Goal: Contribute content

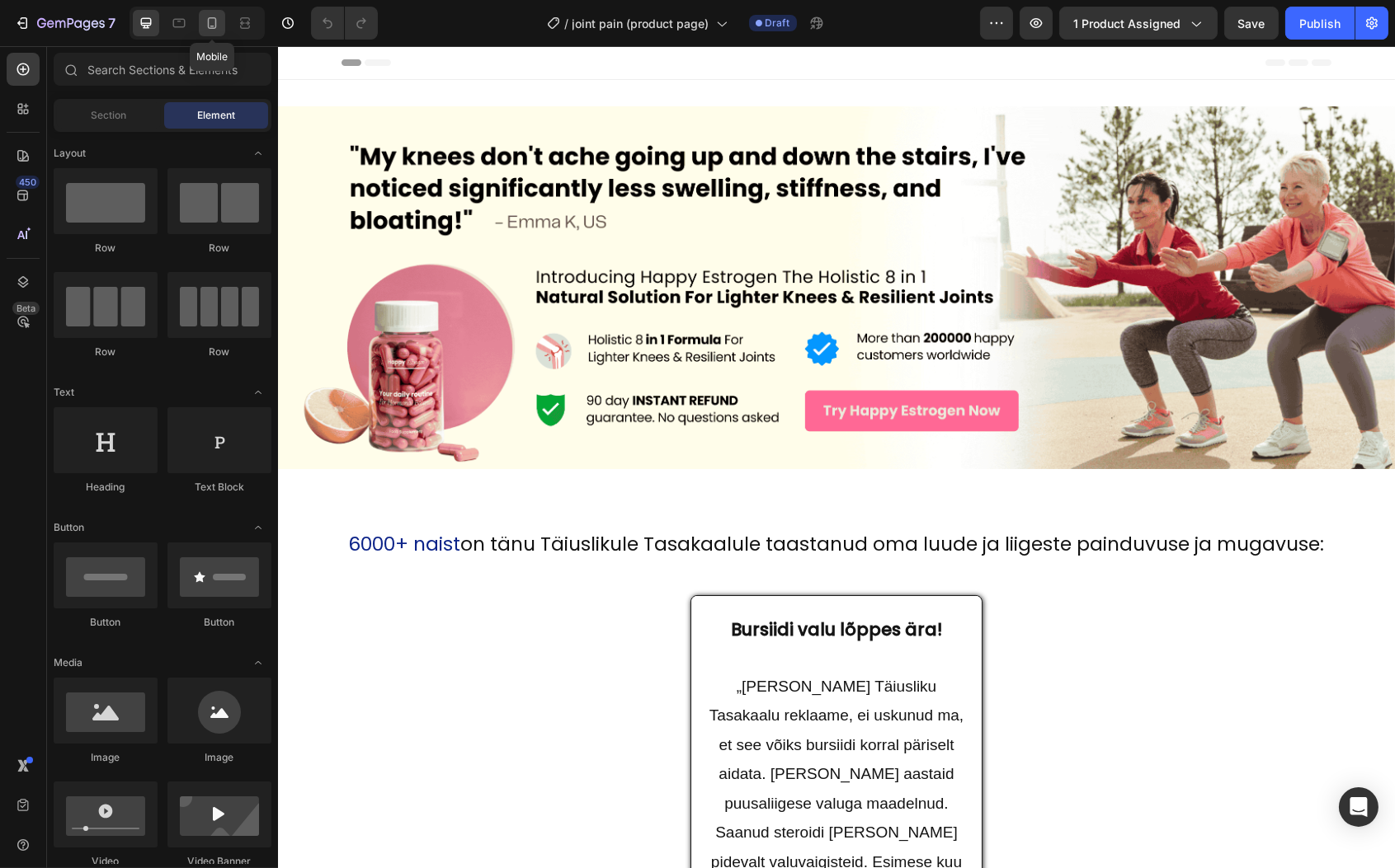
click at [202, 22] on div at bounding box center [212, 23] width 26 height 26
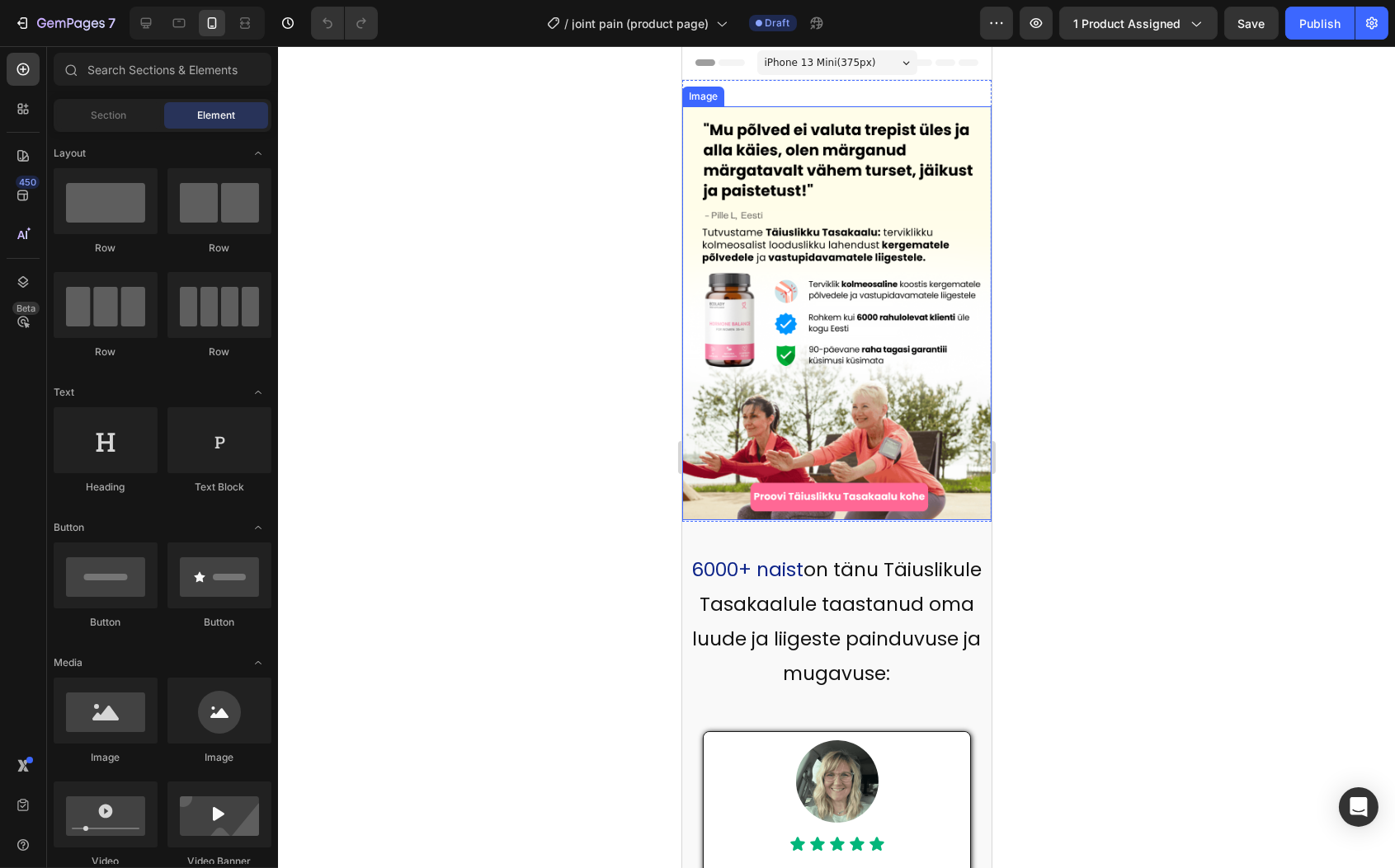
click at [830, 208] on img at bounding box center [835, 313] width 309 height 414
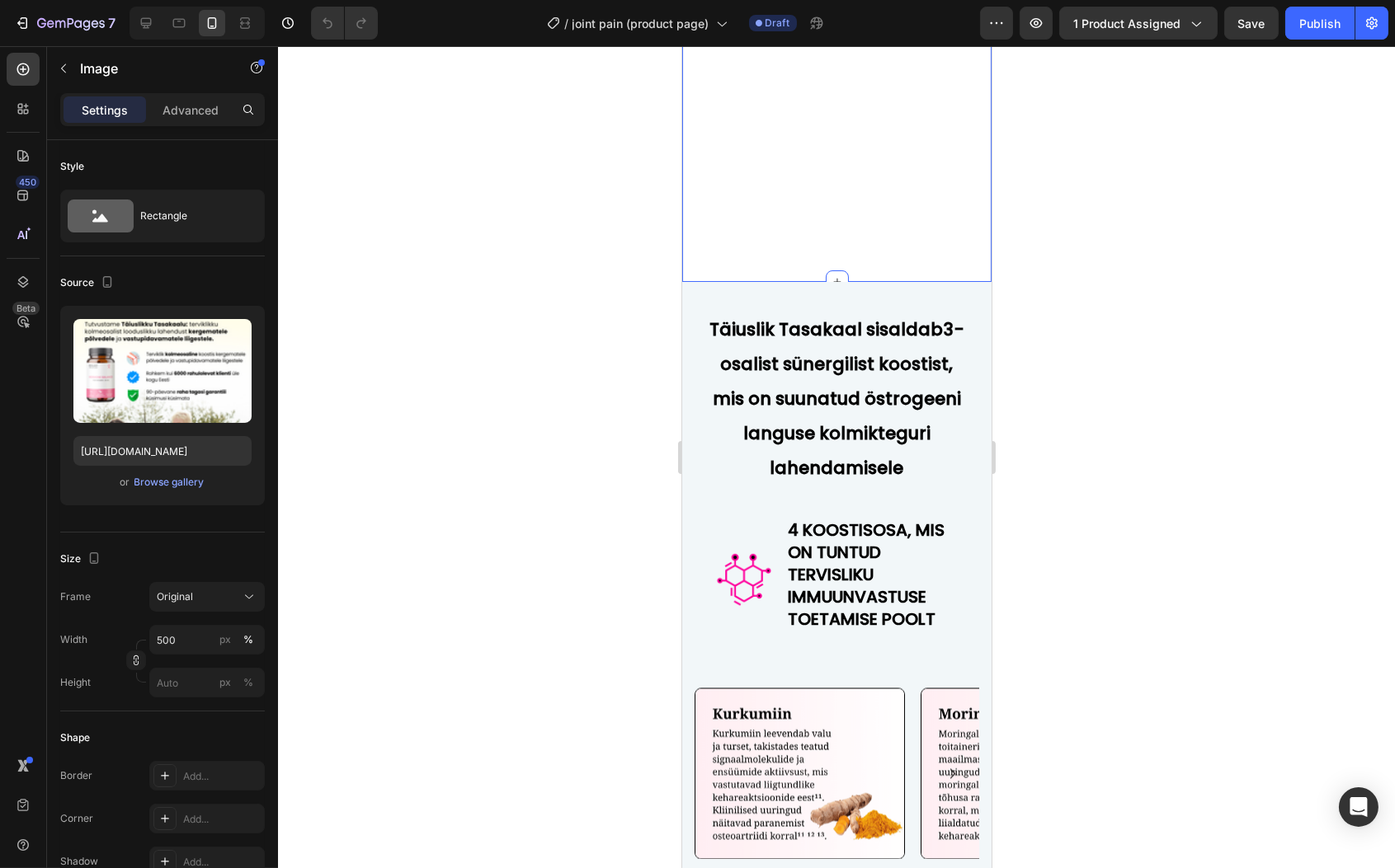
scroll to position [6657, 0]
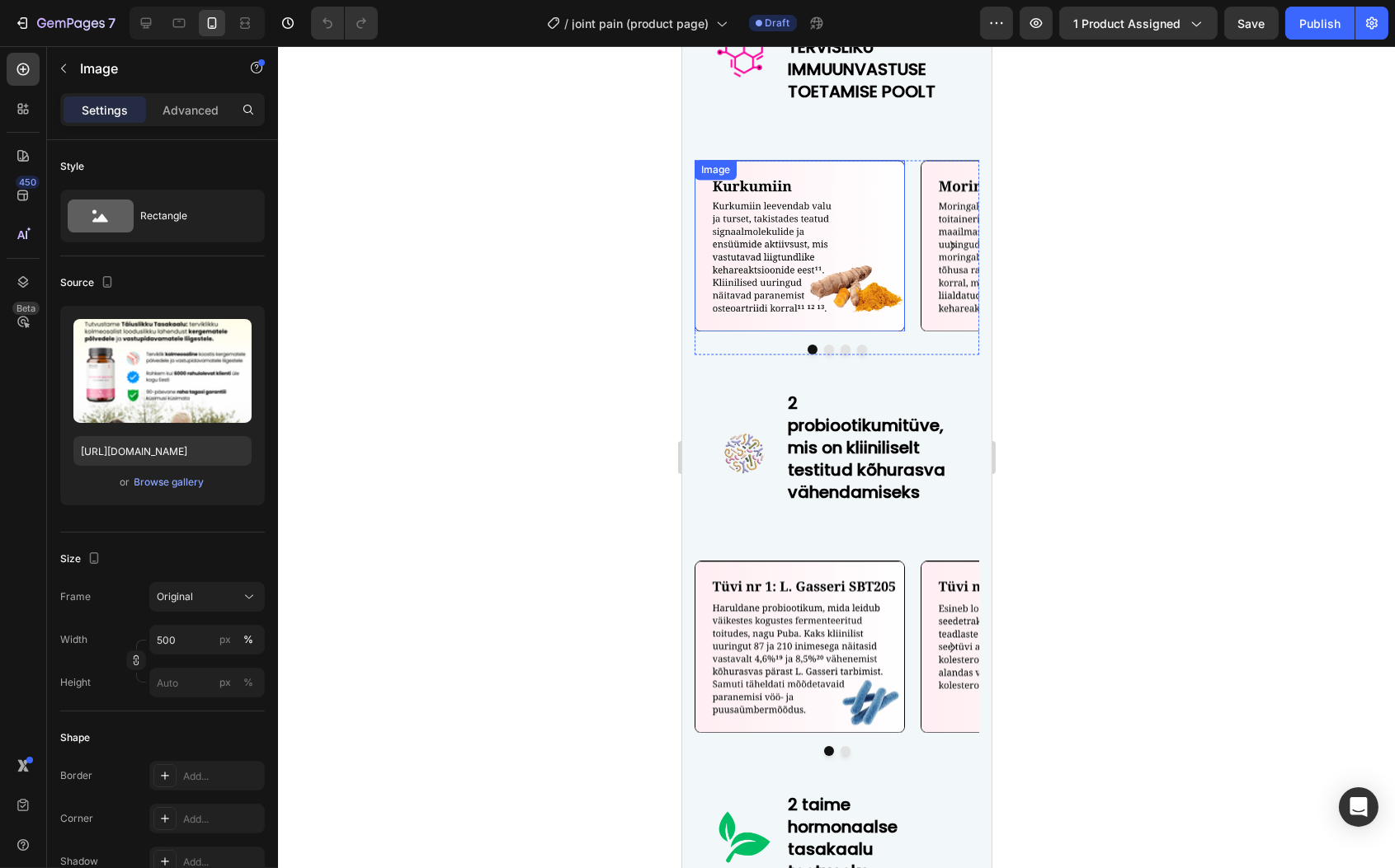
click at [820, 263] on img at bounding box center [799, 246] width 211 height 172
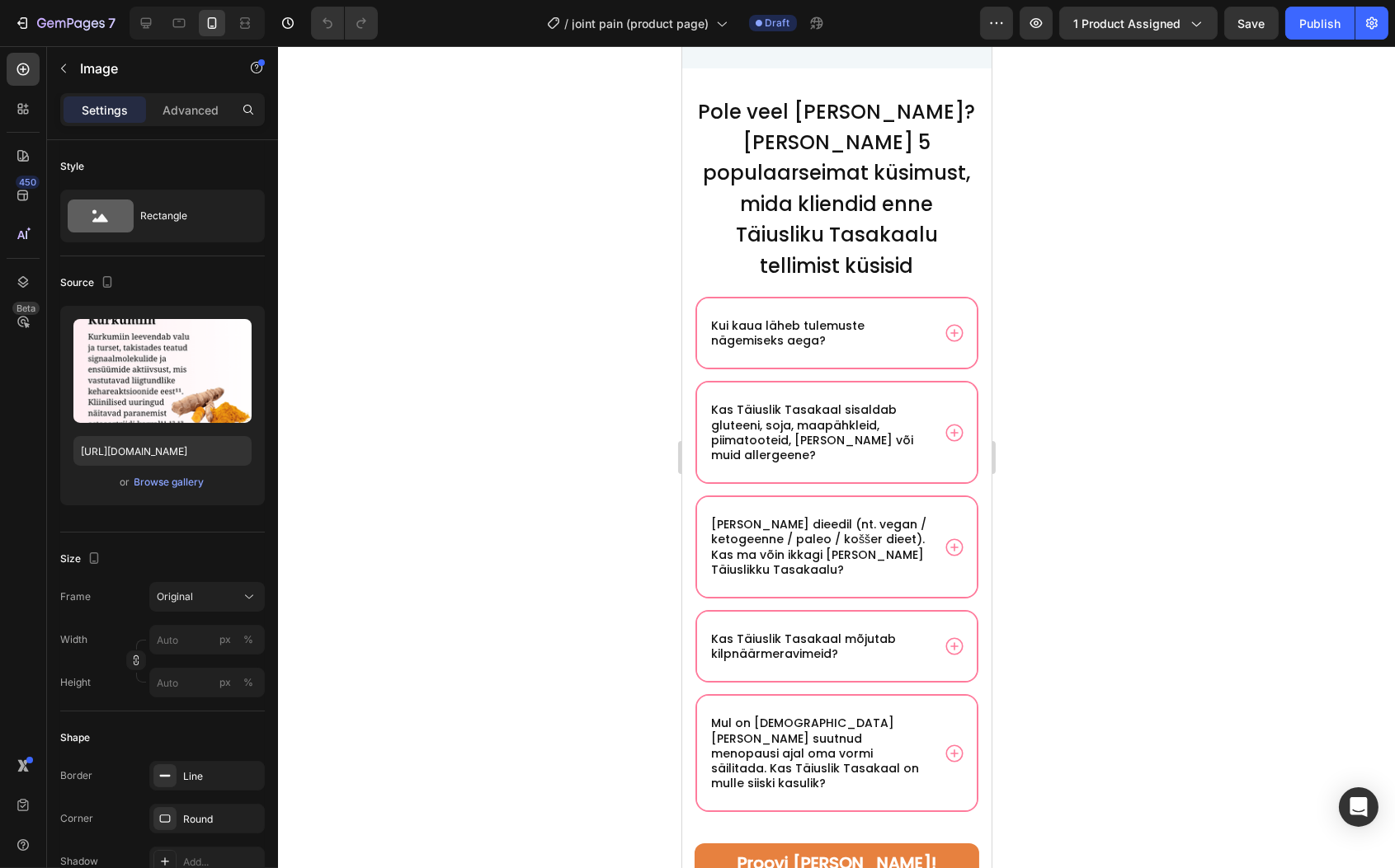
scroll to position [12092, 0]
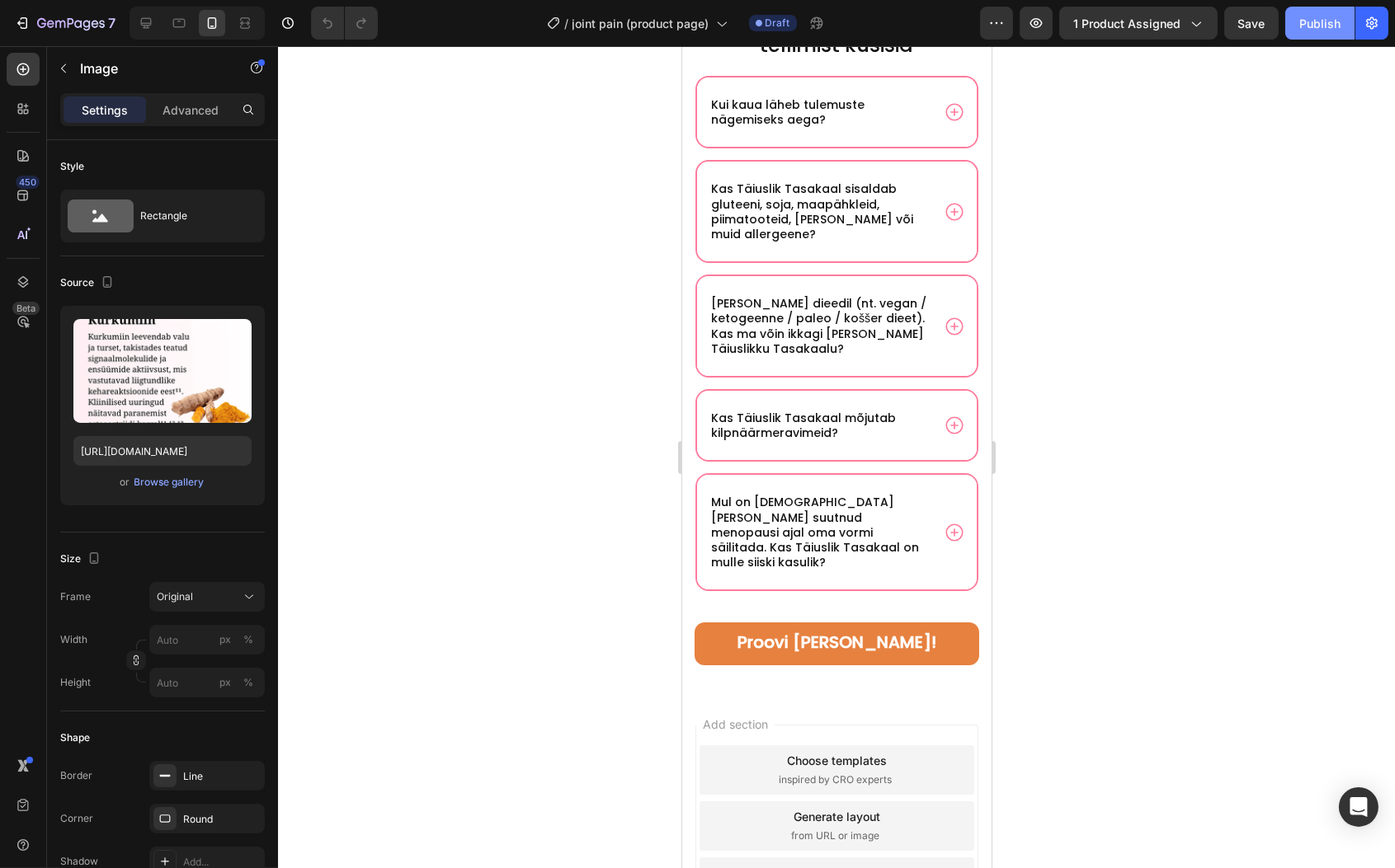
click at [1312, 19] on div "Publish" at bounding box center [1319, 23] width 41 height 17
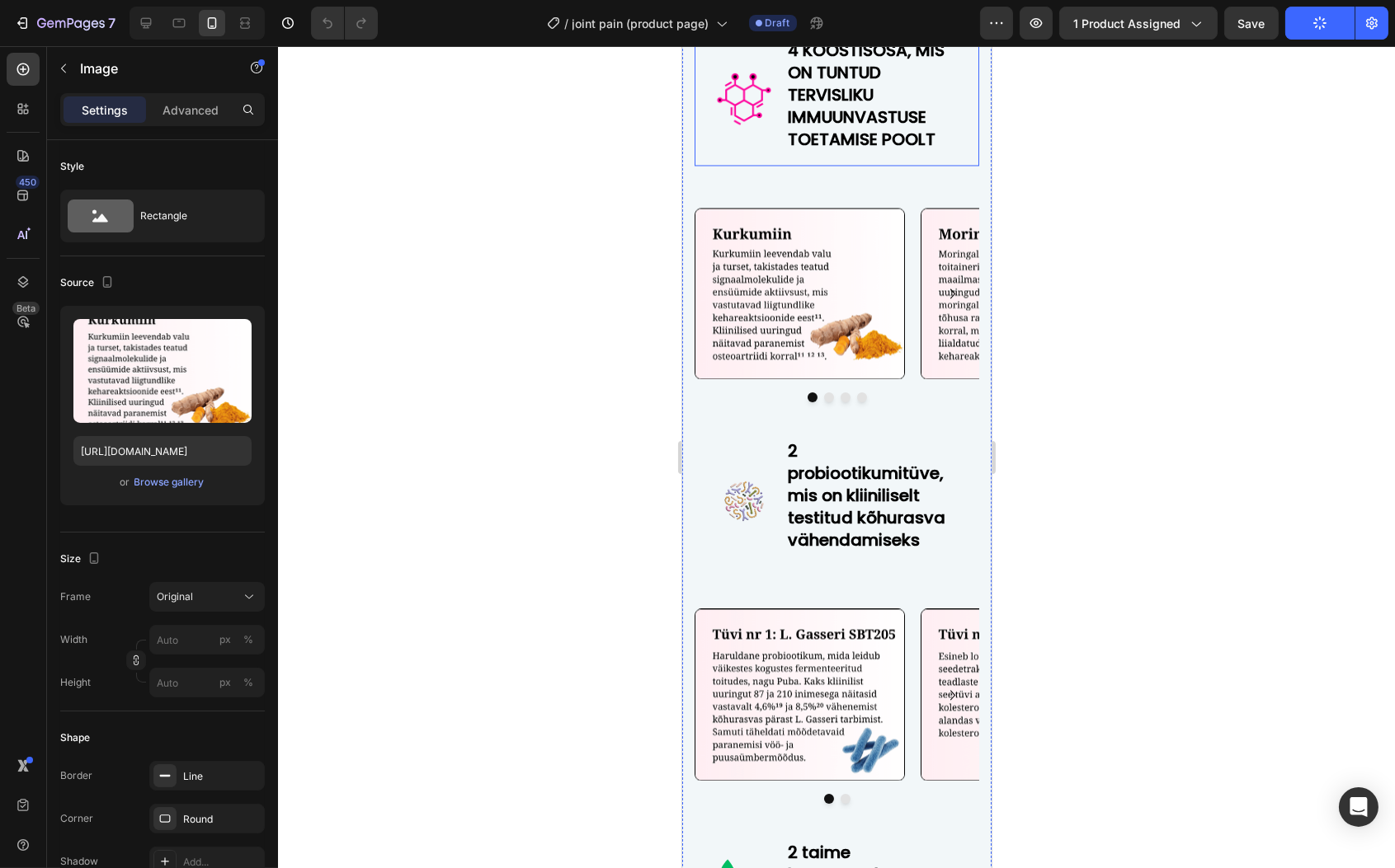
scroll to position [6652, 0]
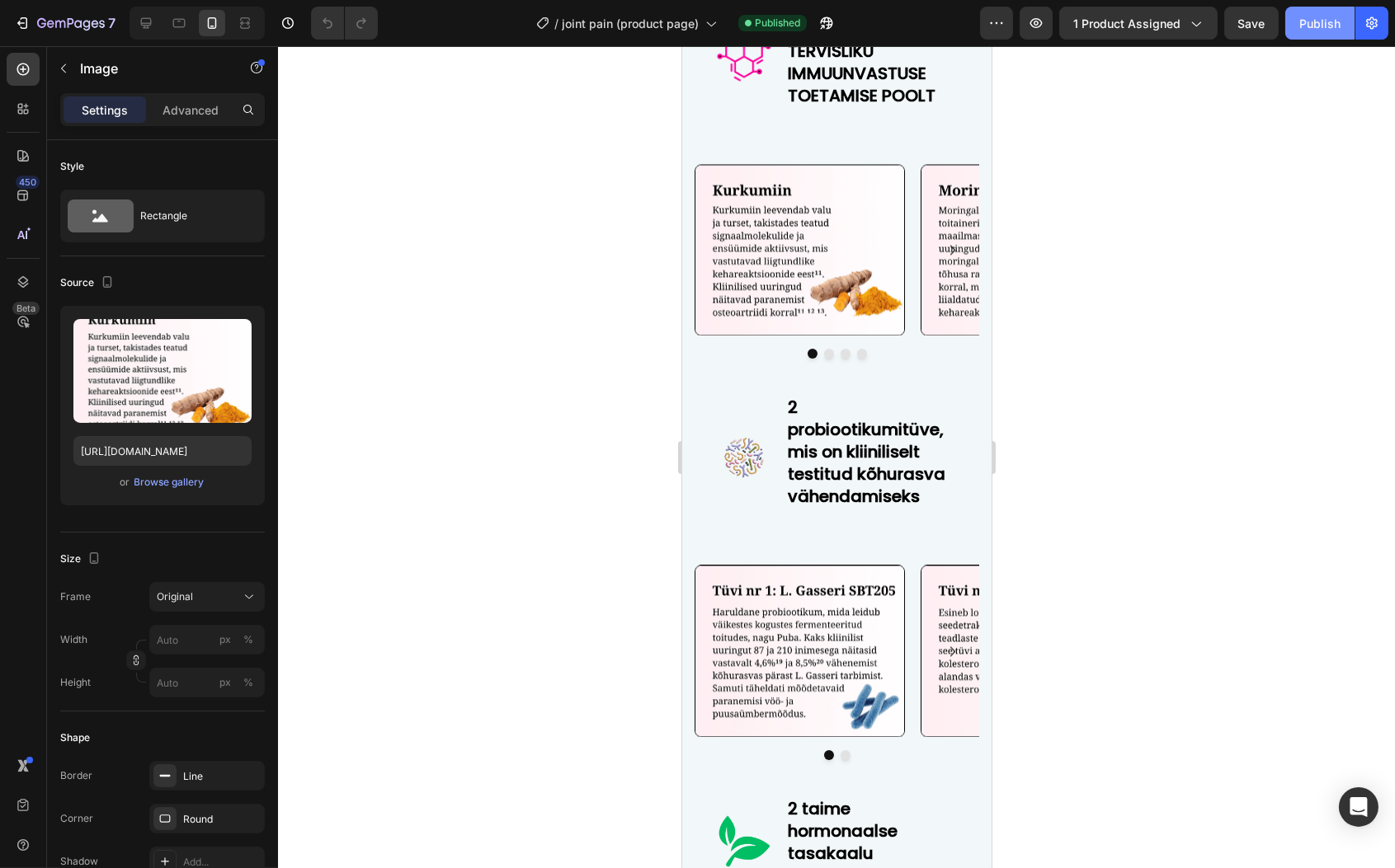
click at [1333, 34] on button "Publish" at bounding box center [1319, 23] width 69 height 33
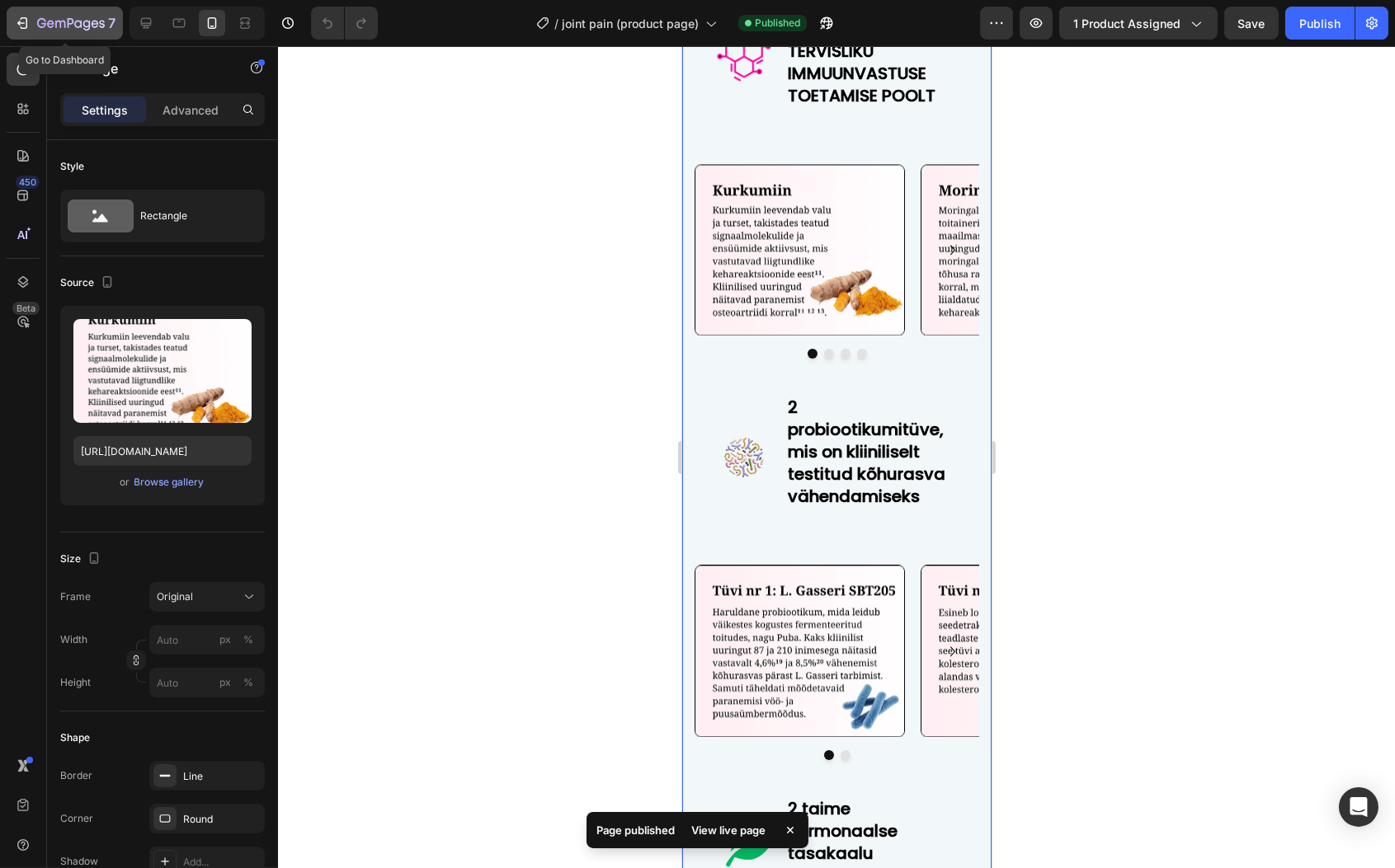
click at [28, 28] on icon "button" at bounding box center [23, 23] width 16 height 16
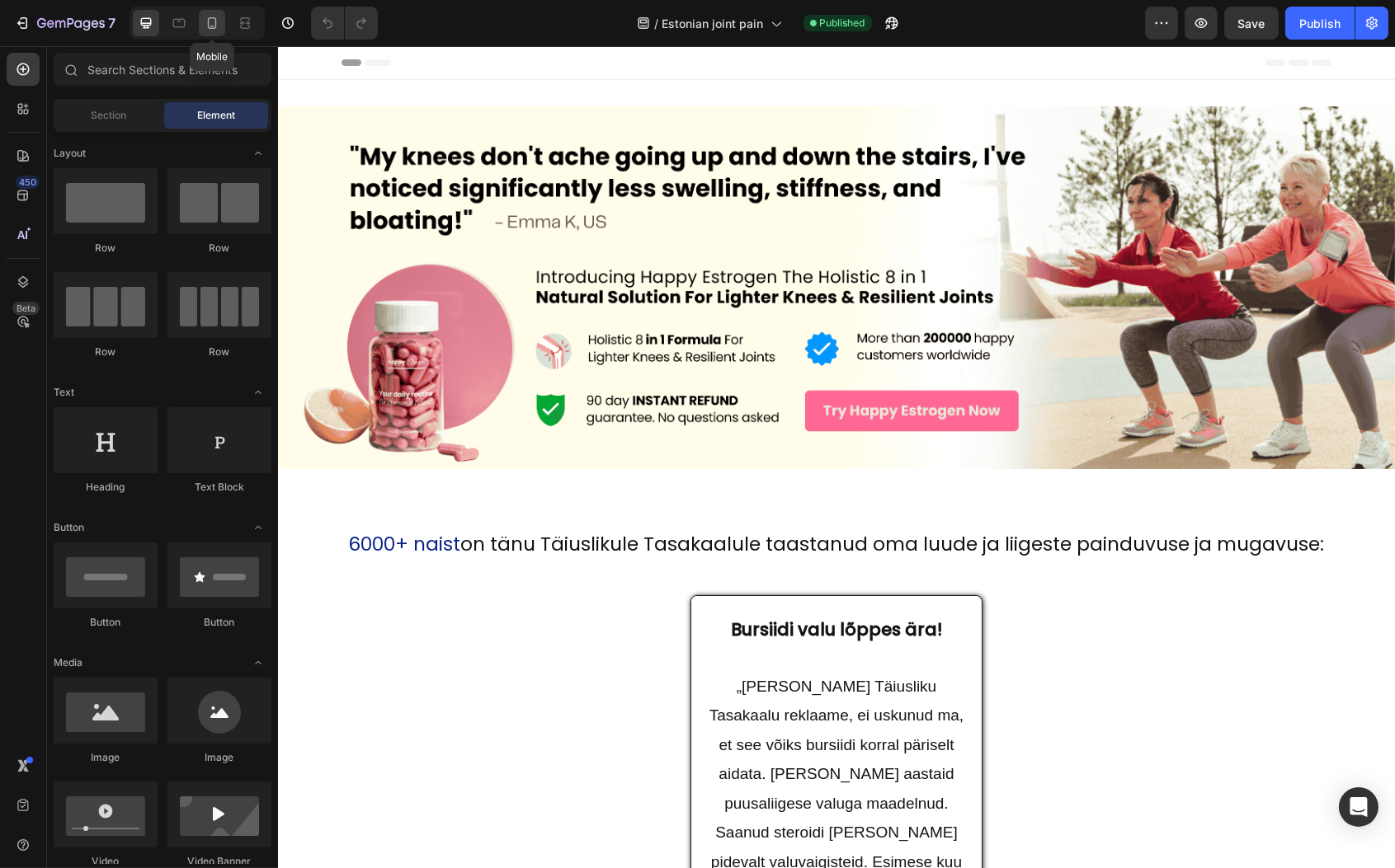
click at [212, 29] on icon at bounding box center [212, 23] width 16 height 16
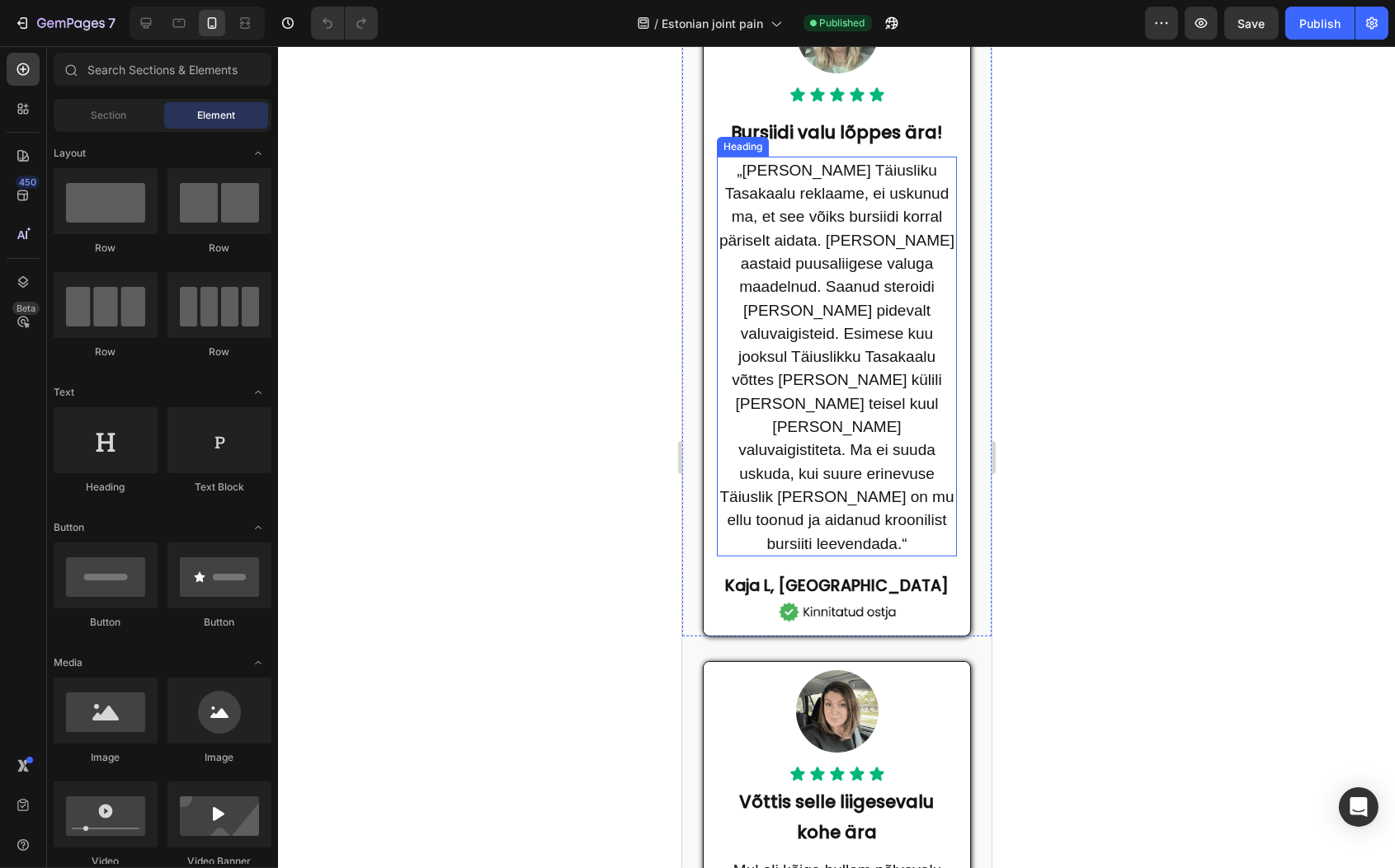
scroll to position [736, 0]
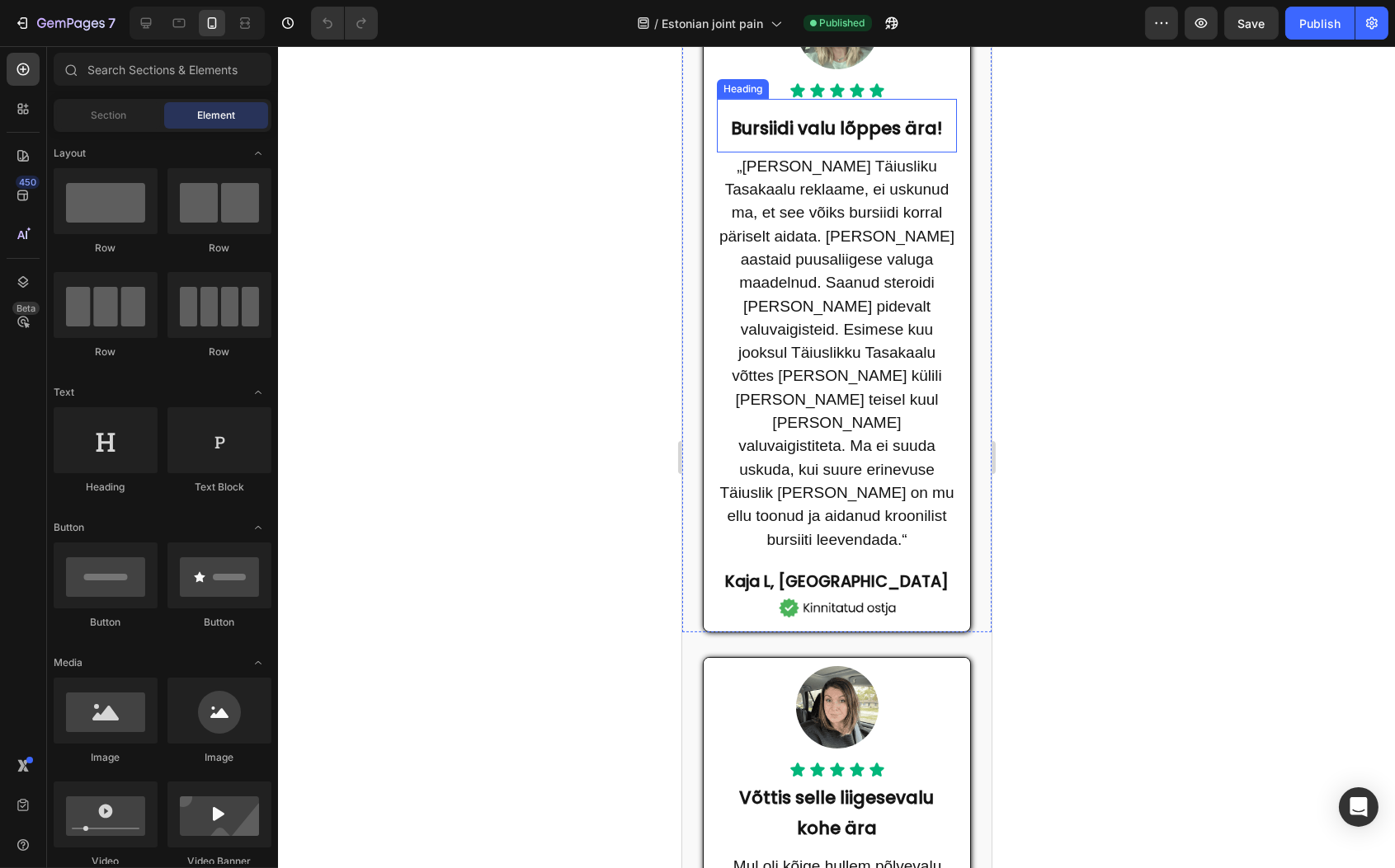
click at [839, 140] on strong "Bursiidi valu lõppes ära!" at bounding box center [836, 128] width 211 height 24
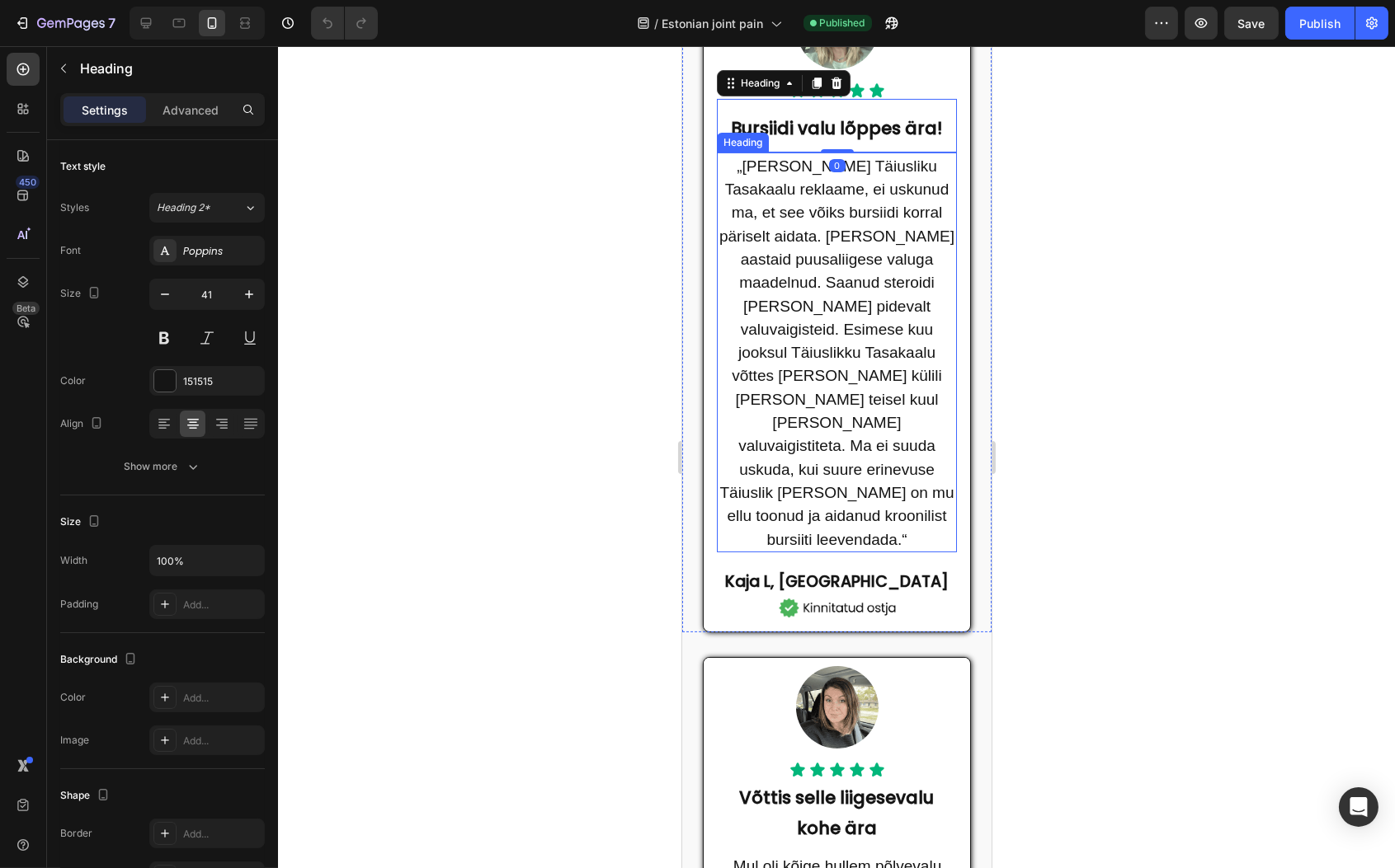
click at [778, 253] on h2 "„[PERSON_NAME] Täiusliku Tasakaalu reklaame, ei uskunud ma, et see võiks bursii…" at bounding box center [836, 352] width 240 height 400
click at [914, 140] on strong "Bursiidi valu lõppes ära!" at bounding box center [836, 128] width 211 height 24
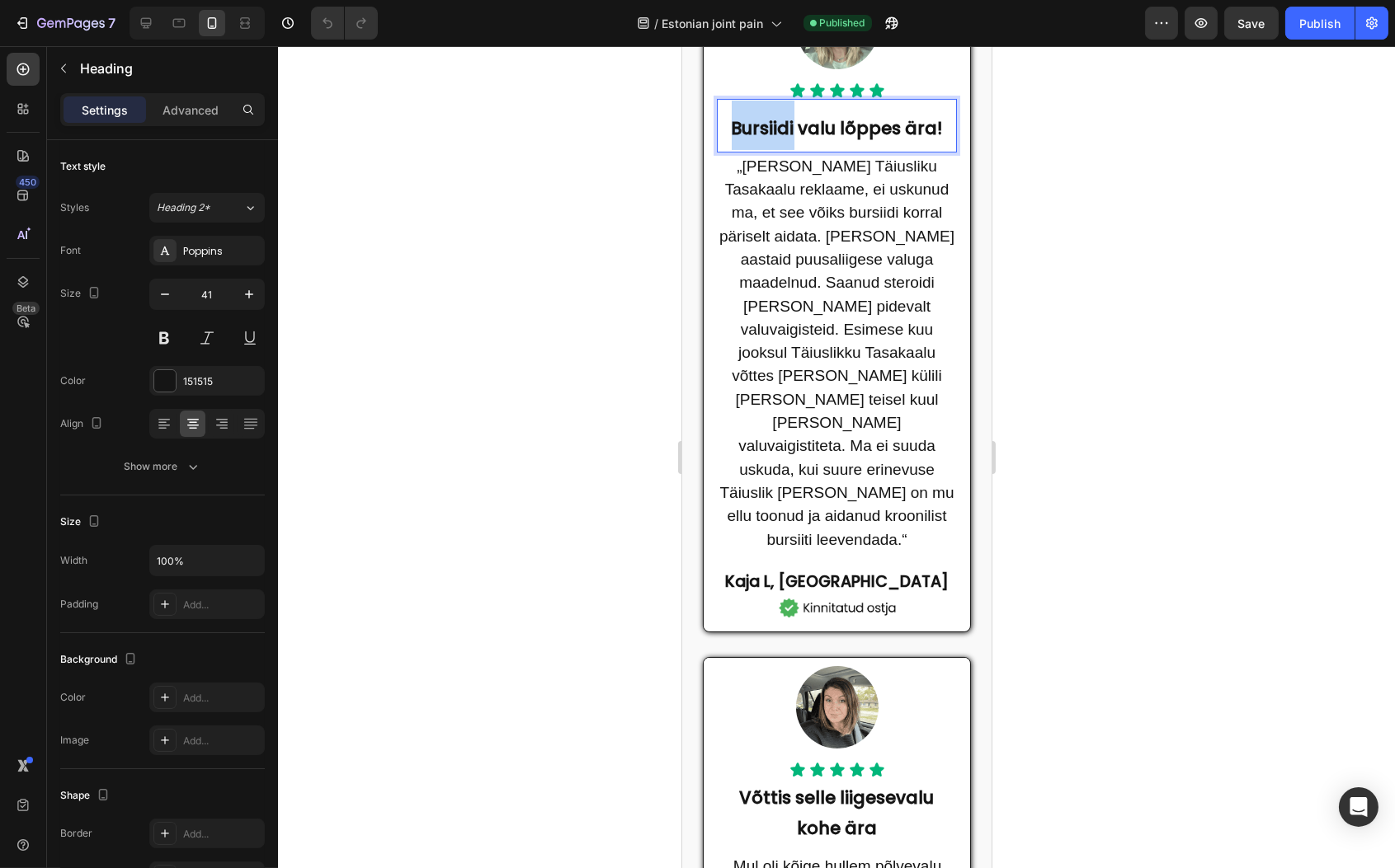
click at [738, 140] on strong "Bursiidi valu lõppes ära!" at bounding box center [836, 128] width 211 height 24
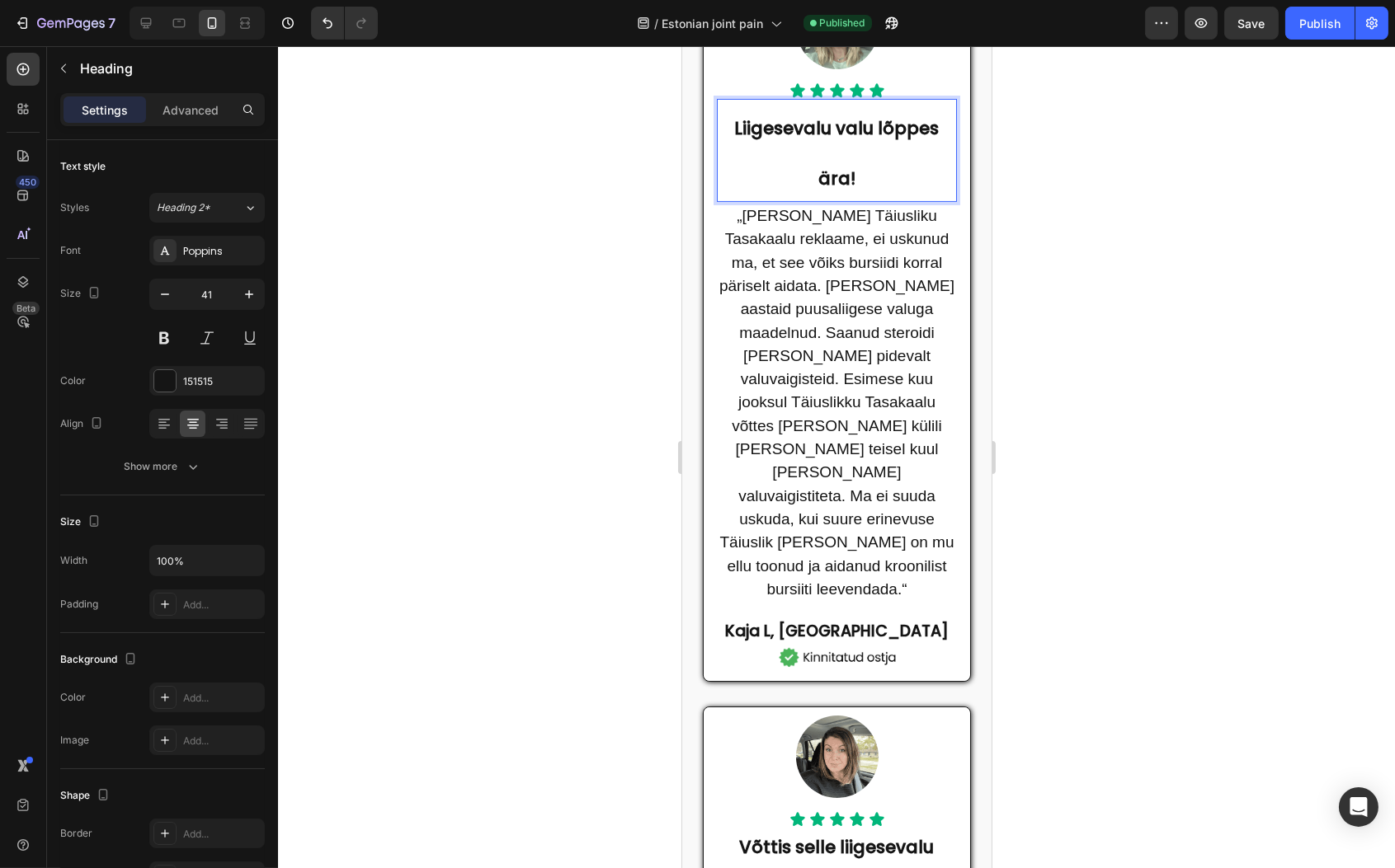
click at [879, 151] on strong "Liigesevalu valu lõppes ära!" at bounding box center [836, 153] width 204 height 74
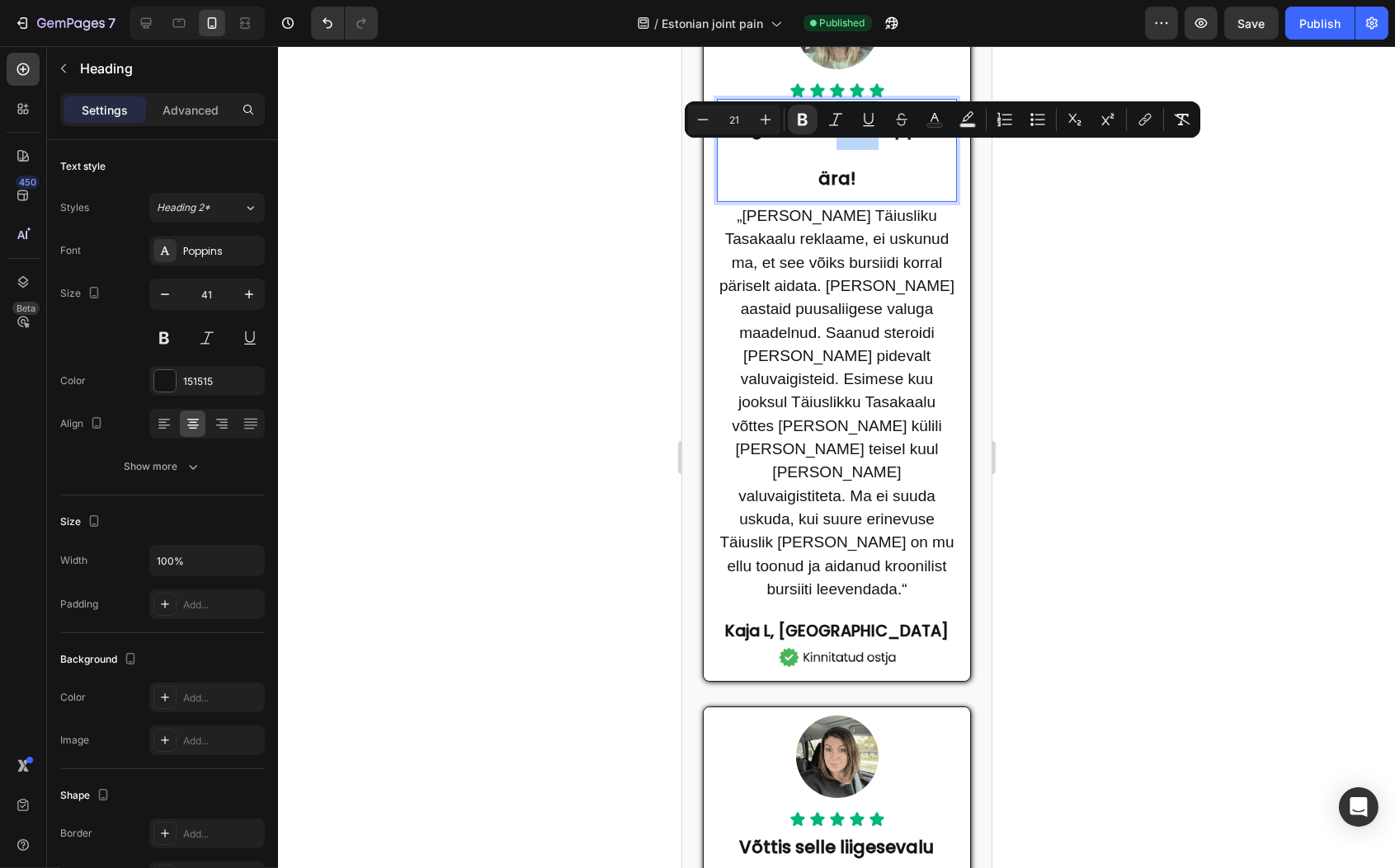
drag, startPoint x: 832, startPoint y: 156, endPoint x: 870, endPoint y: 158, distance: 38.1
click at [870, 158] on strong "Liigesevalu valu lõppes ära!" at bounding box center [836, 153] width 204 height 74
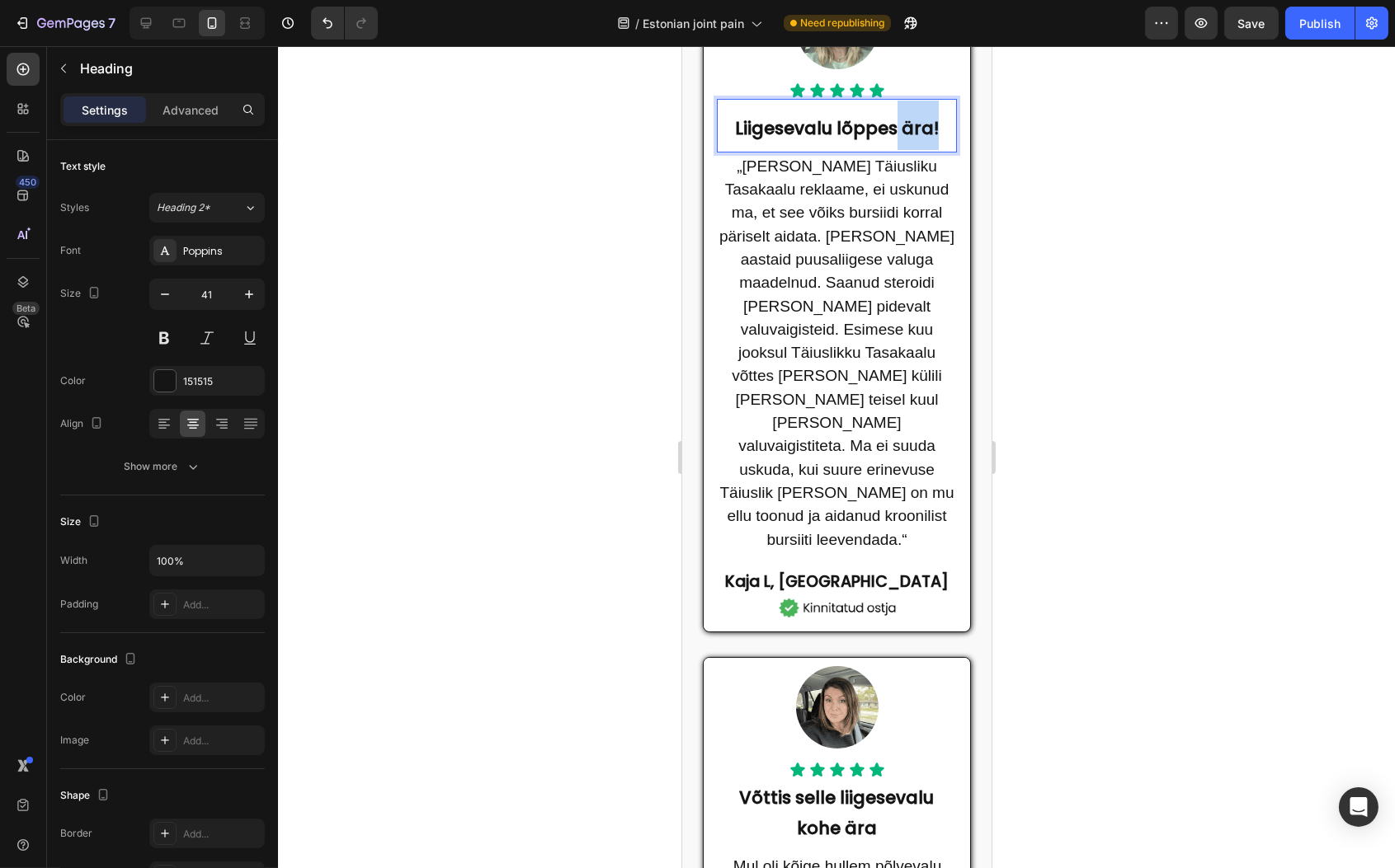
drag, startPoint x: 889, startPoint y: 159, endPoint x: 936, endPoint y: 153, distance: 47.4
click at [937, 150] on p "Liigesevalu lõppes ära!" at bounding box center [836, 125] width 237 height 50
click at [876, 140] on strong "Liigesevalu lõppes kuuga" at bounding box center [836, 128] width 222 height 24
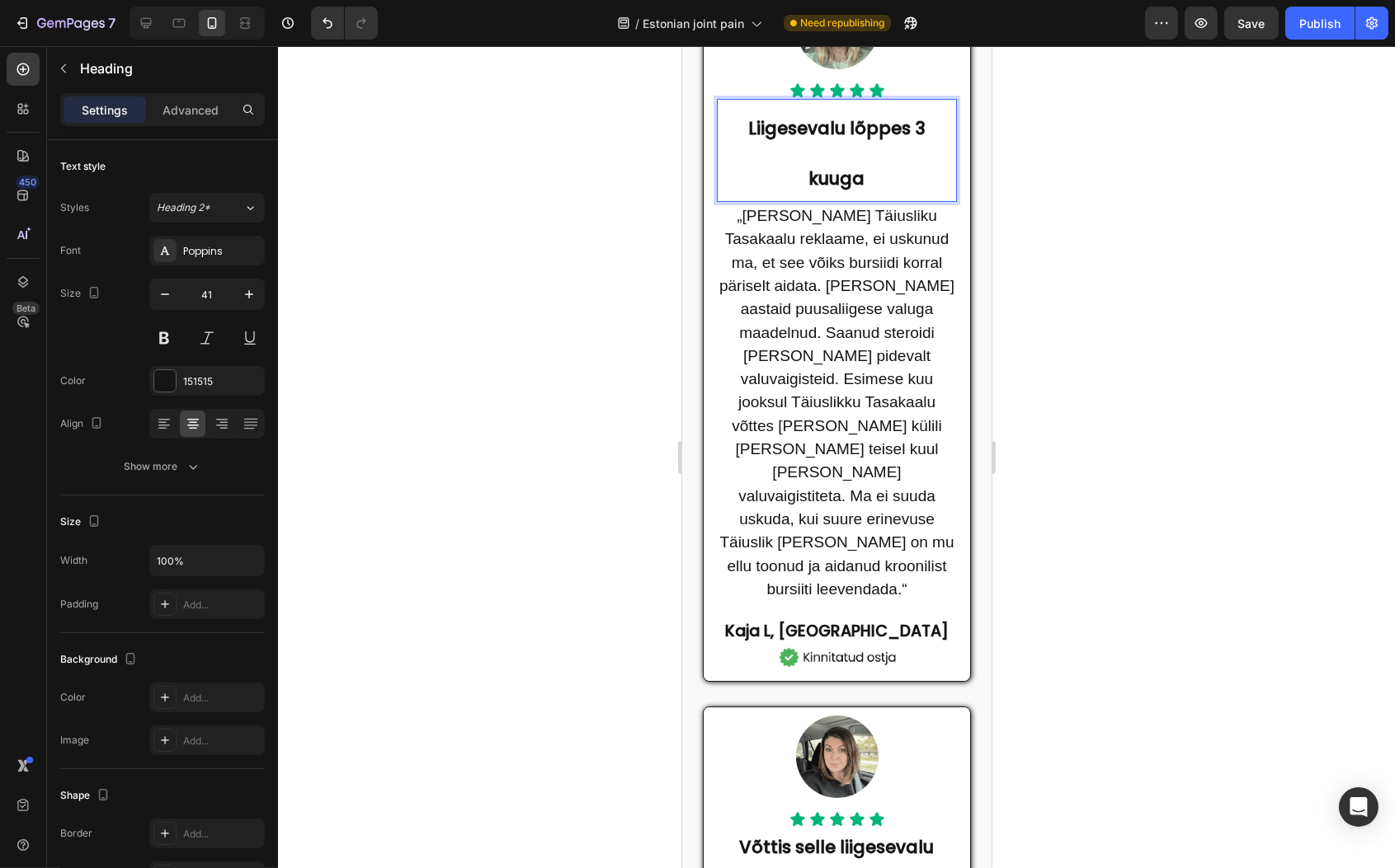
click at [825, 190] on strong "Liigesevalu lõppes 3 kuuga" at bounding box center [836, 153] width 177 height 74
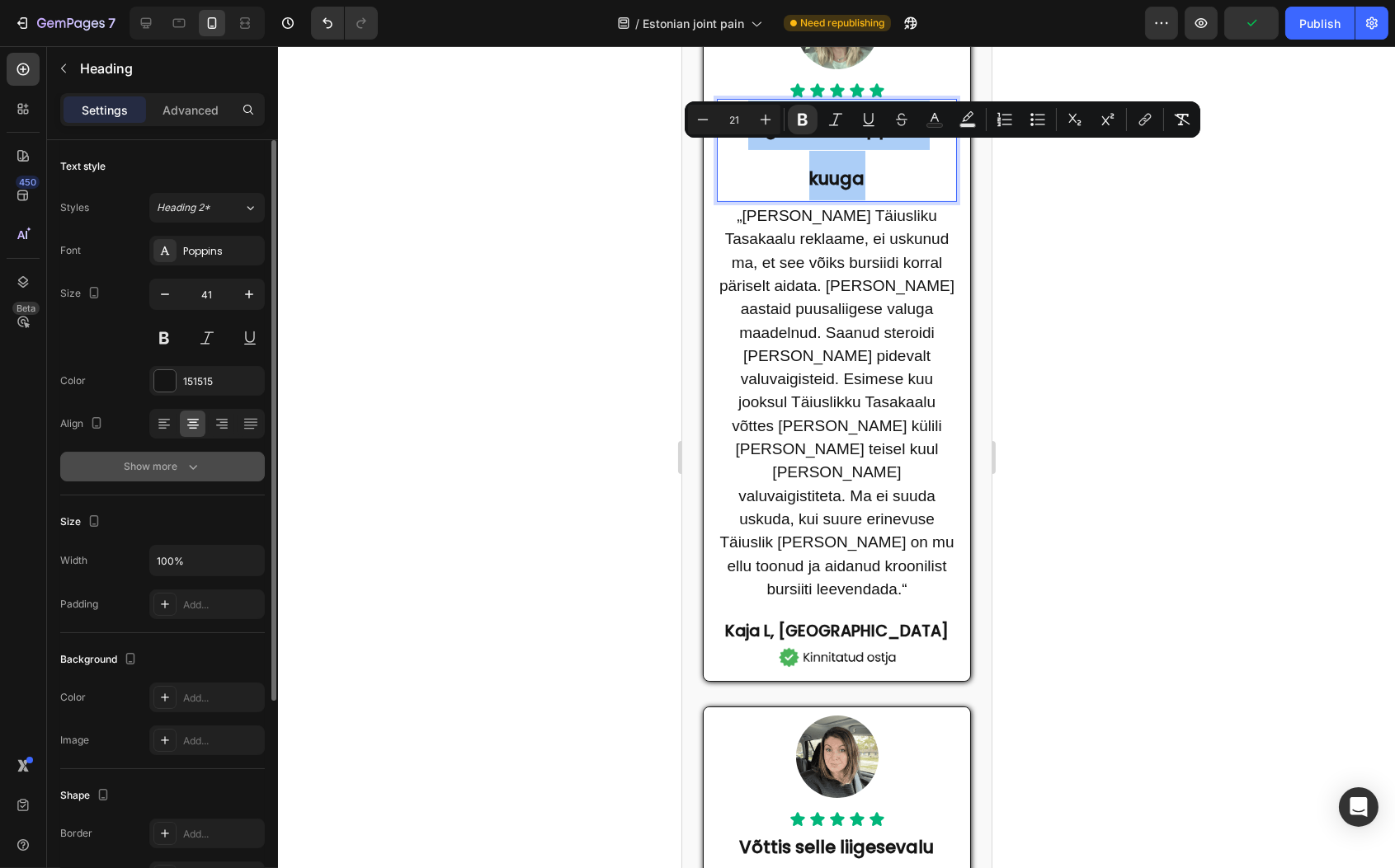
click at [193, 463] on icon "button" at bounding box center [193, 466] width 16 height 16
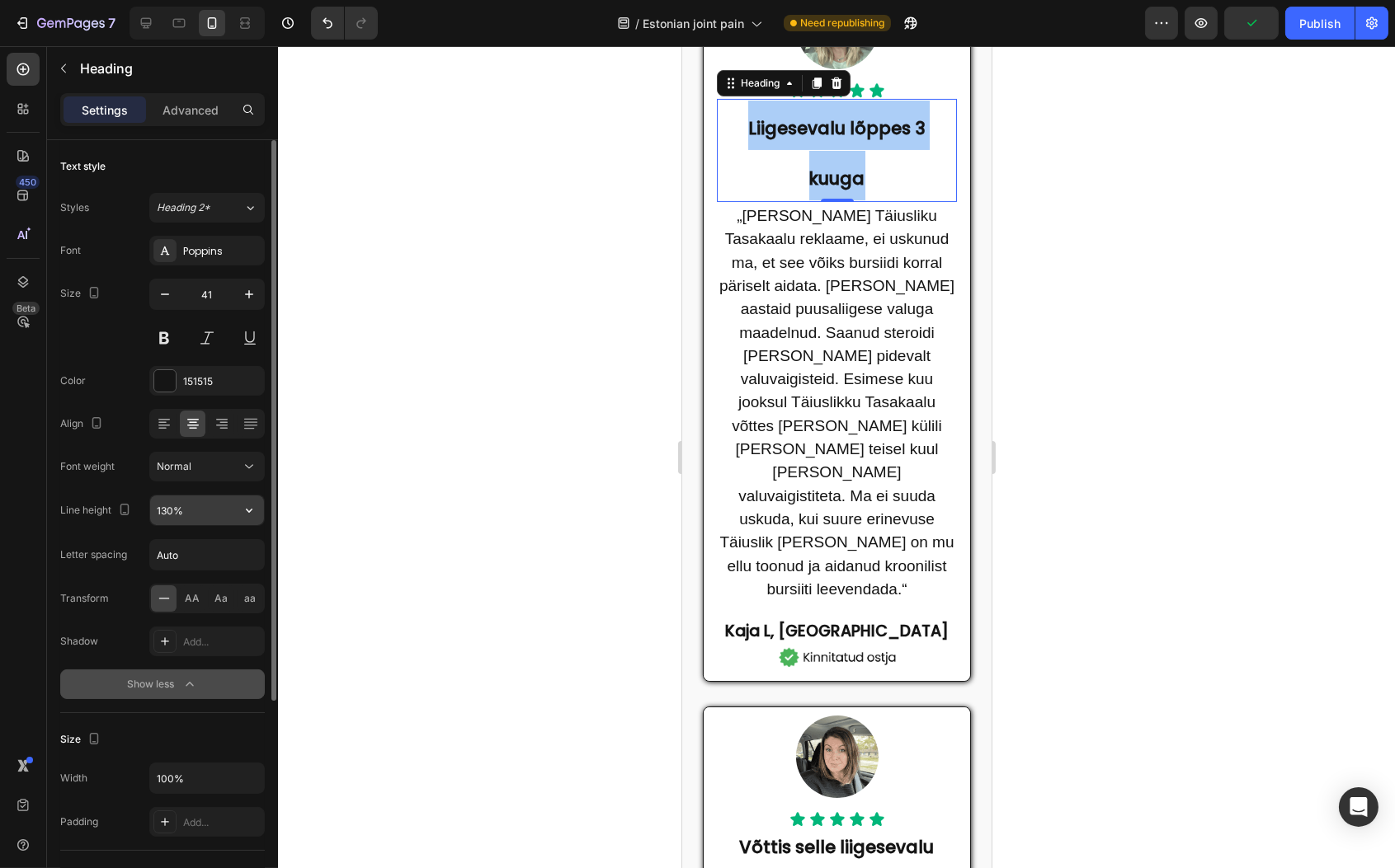
click at [207, 511] on input "130%" at bounding box center [207, 510] width 113 height 30
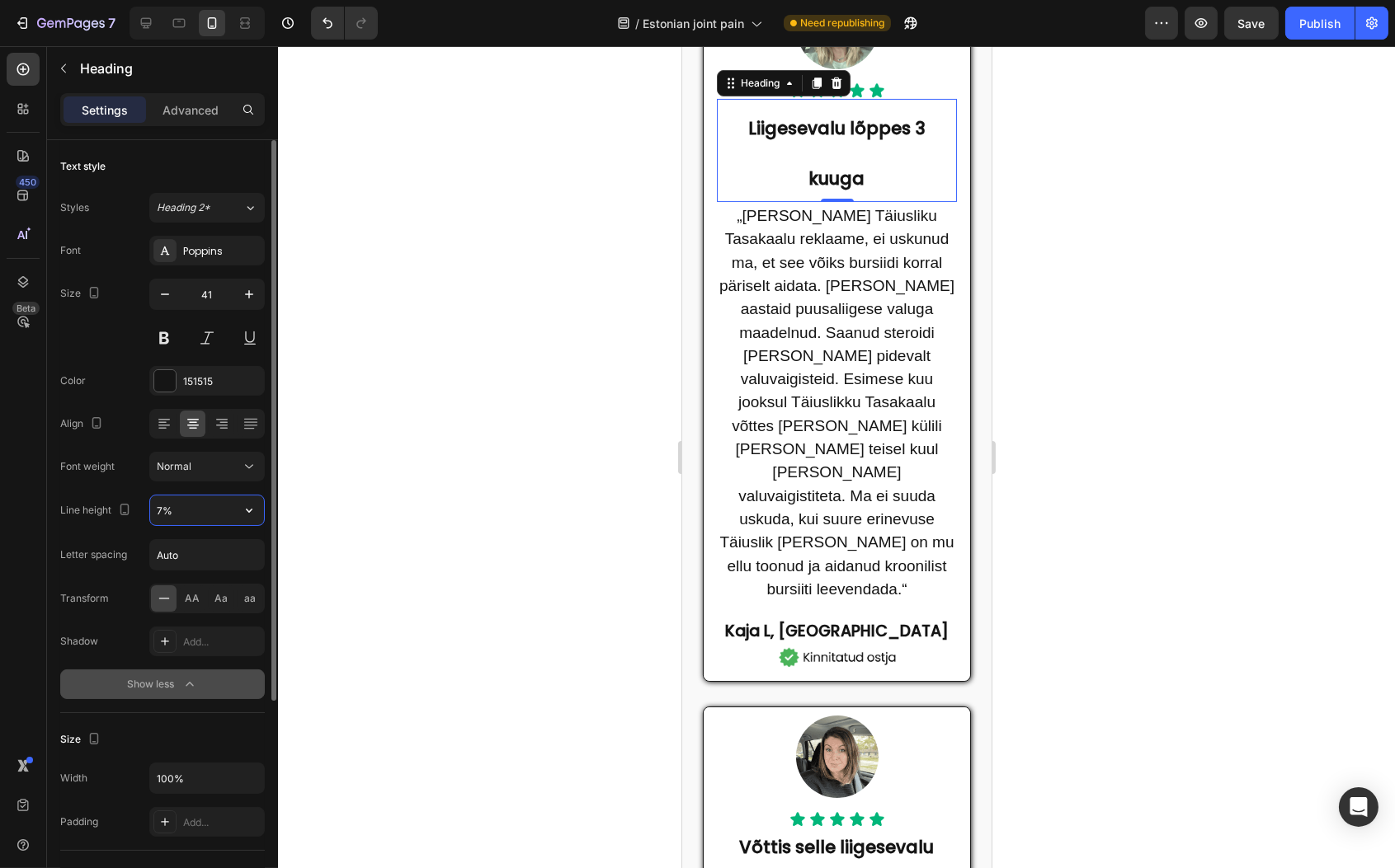
type input "70%"
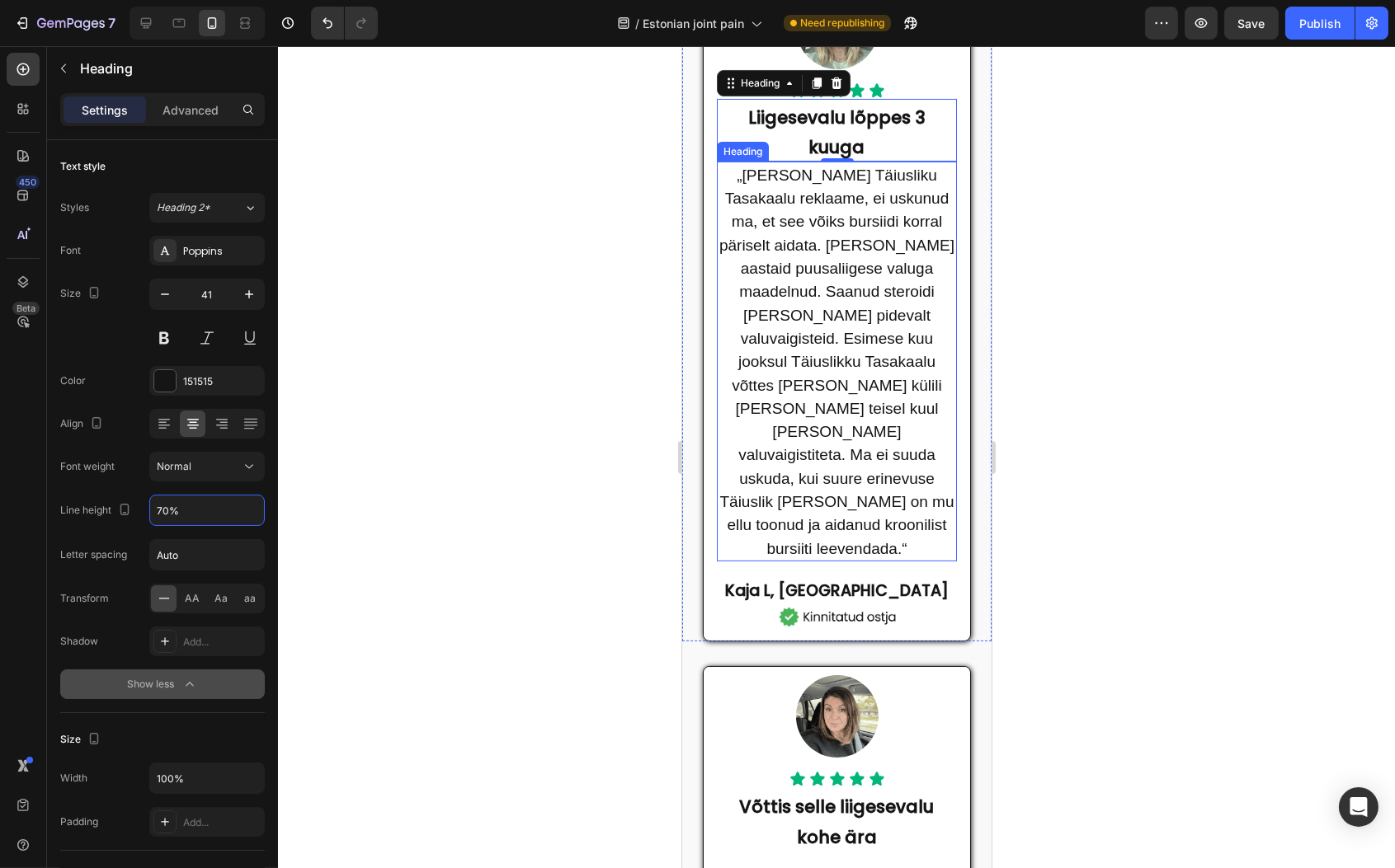
click at [846, 367] on span "„[PERSON_NAME] Täiusliku Tasakaalu reklaame, ei uskunud ma, et see võiks bursii…" at bounding box center [836, 362] width 235 height 391
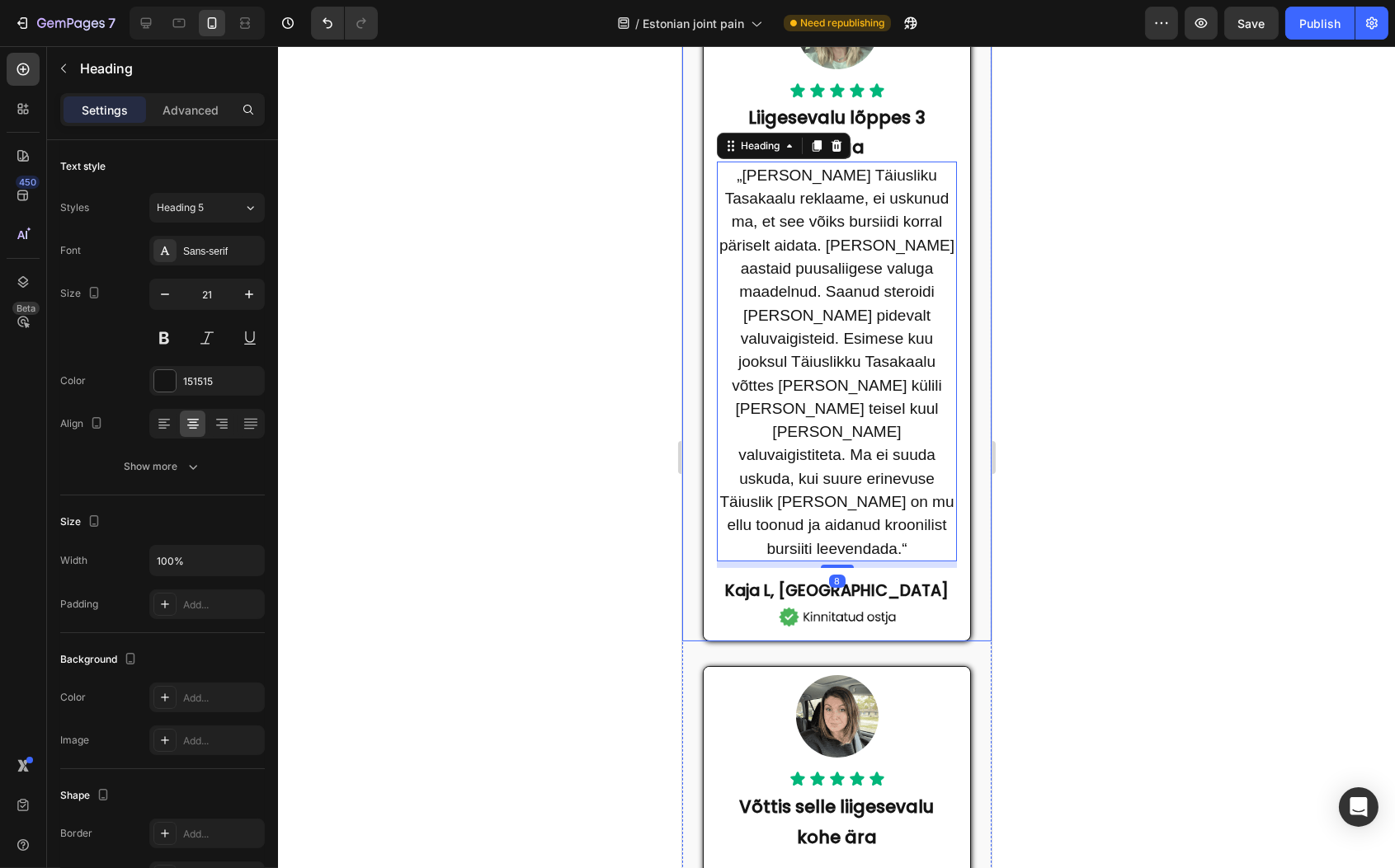
click at [878, 104] on div "Image Icon Icon Icon Icon Icon Icon List ⁠⁠⁠⁠⁠⁠⁠ Liigesevalu lõppes 3 kuuga Hea…" at bounding box center [836, 303] width 240 height 648
click at [857, 375] on span "„[PERSON_NAME] Täiusliku Tasakaalu reklaame, ei uskunud ma, et see võiks bursii…" at bounding box center [836, 362] width 235 height 391
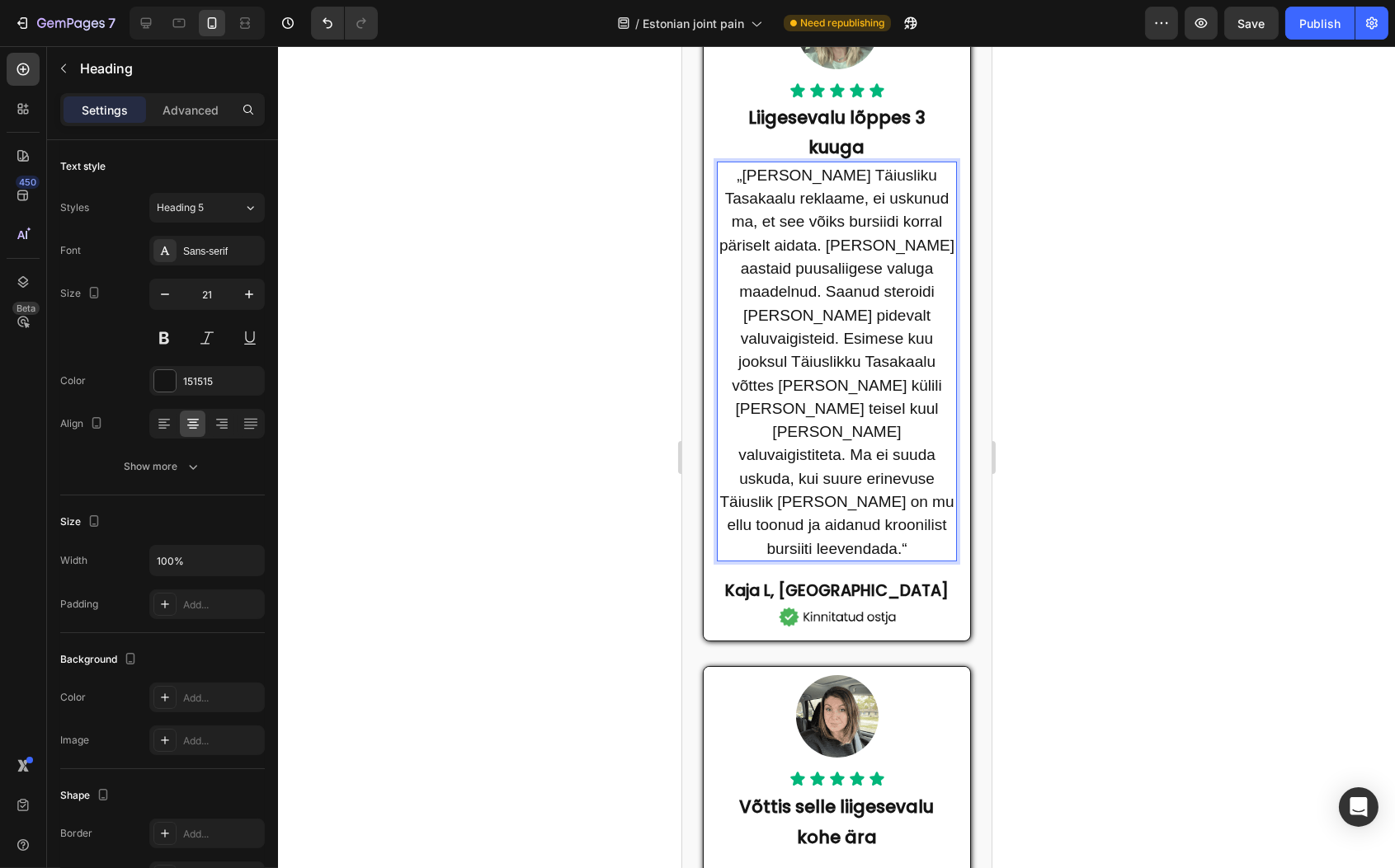
click at [834, 304] on span "„[PERSON_NAME] Täiusliku Tasakaalu reklaame, ei uskunud ma, et see võiks bursii…" at bounding box center [836, 362] width 235 height 391
click at [830, 304] on span "„[PERSON_NAME] Täiusliku Tasakaalu reklaame, ei uskunud ma, et see võiks bursii…" at bounding box center [836, 362] width 235 height 391
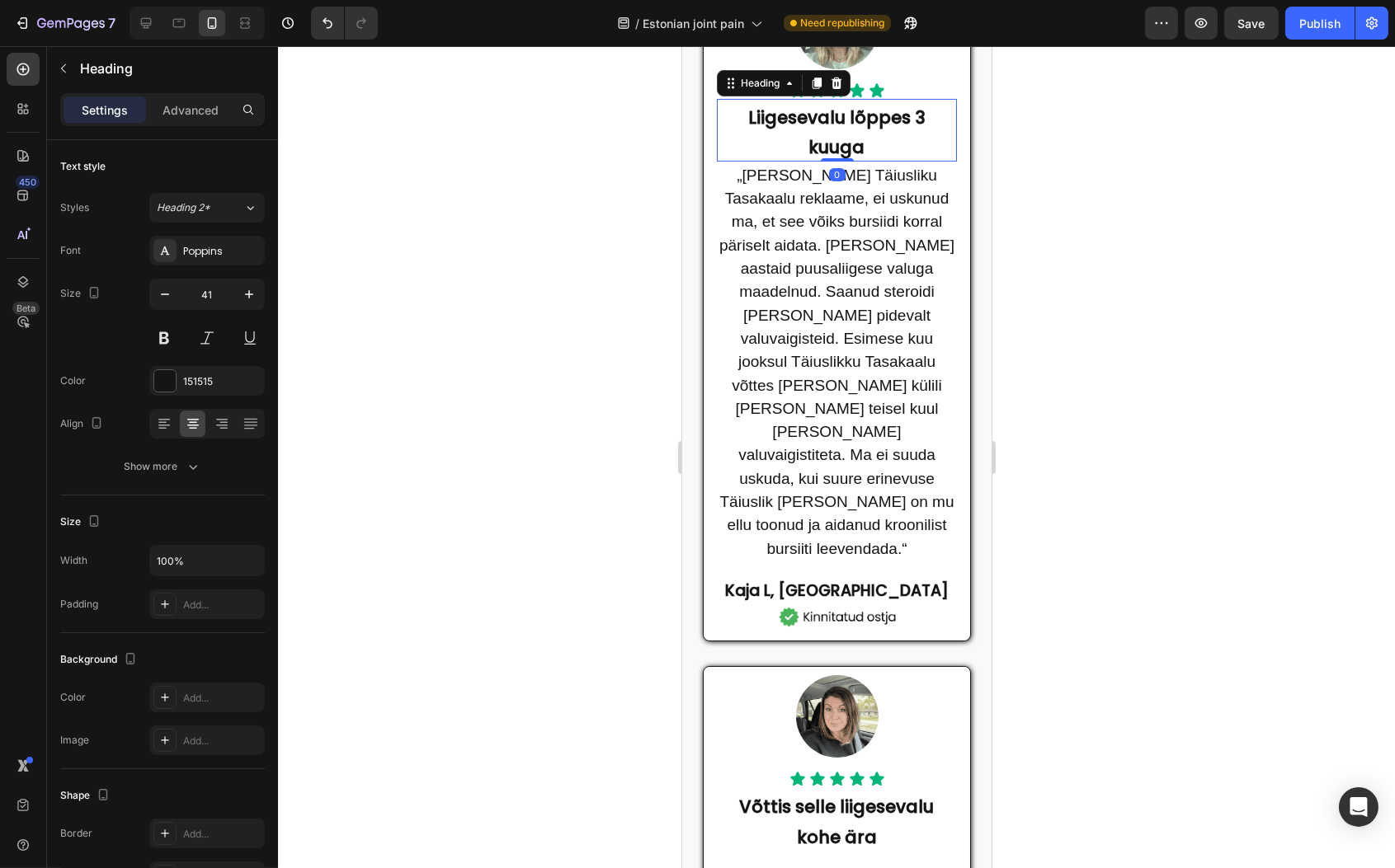
click at [783, 143] on strong "Liigesevalu lõppes 3 kuuga" at bounding box center [836, 132] width 177 height 54
click at [784, 143] on strong "Liigesevalu lõppes 3 kuuga" at bounding box center [836, 132] width 177 height 54
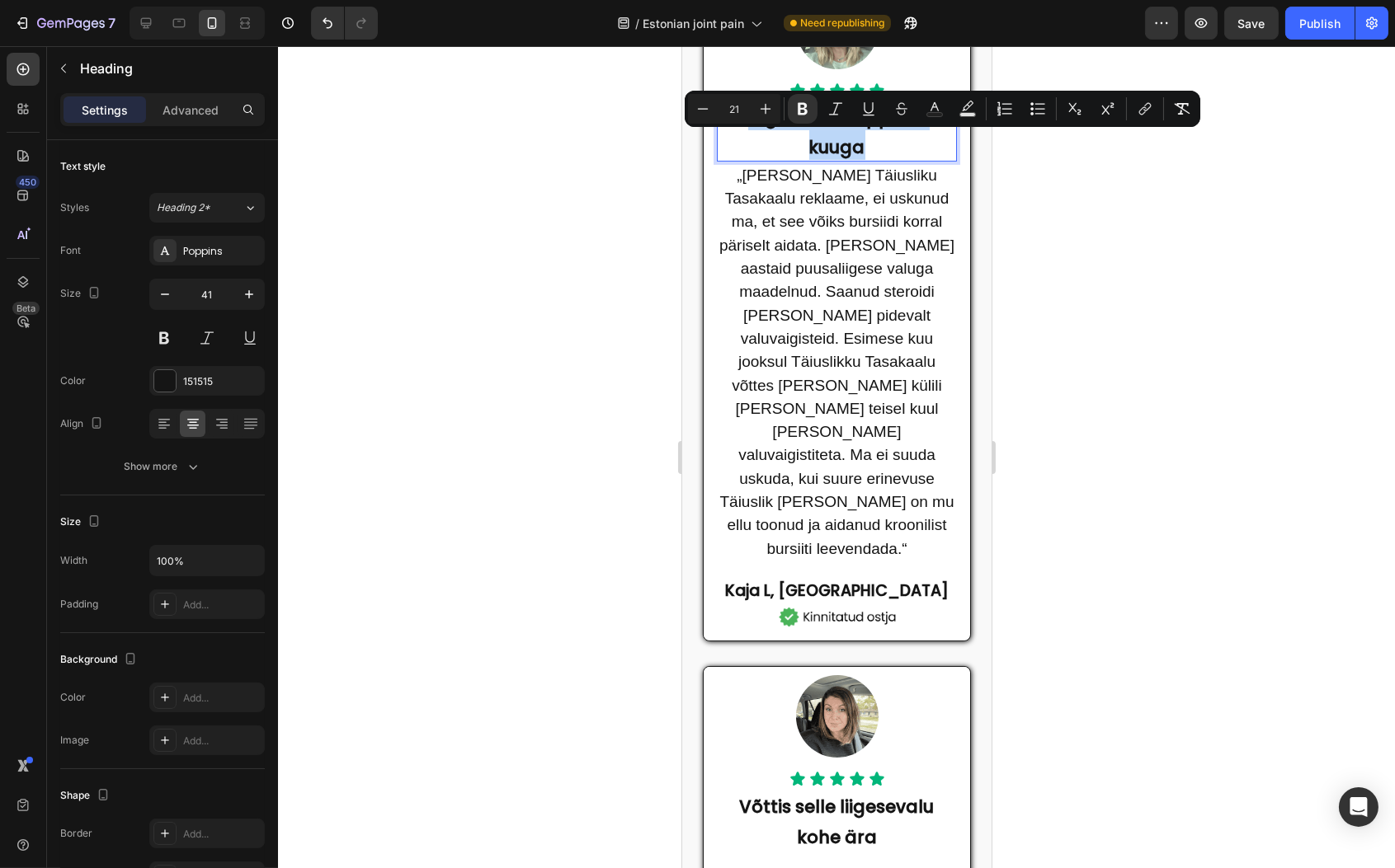
click at [785, 143] on strong "Liigesevalu lõppes 3 kuuga" at bounding box center [836, 132] width 177 height 54
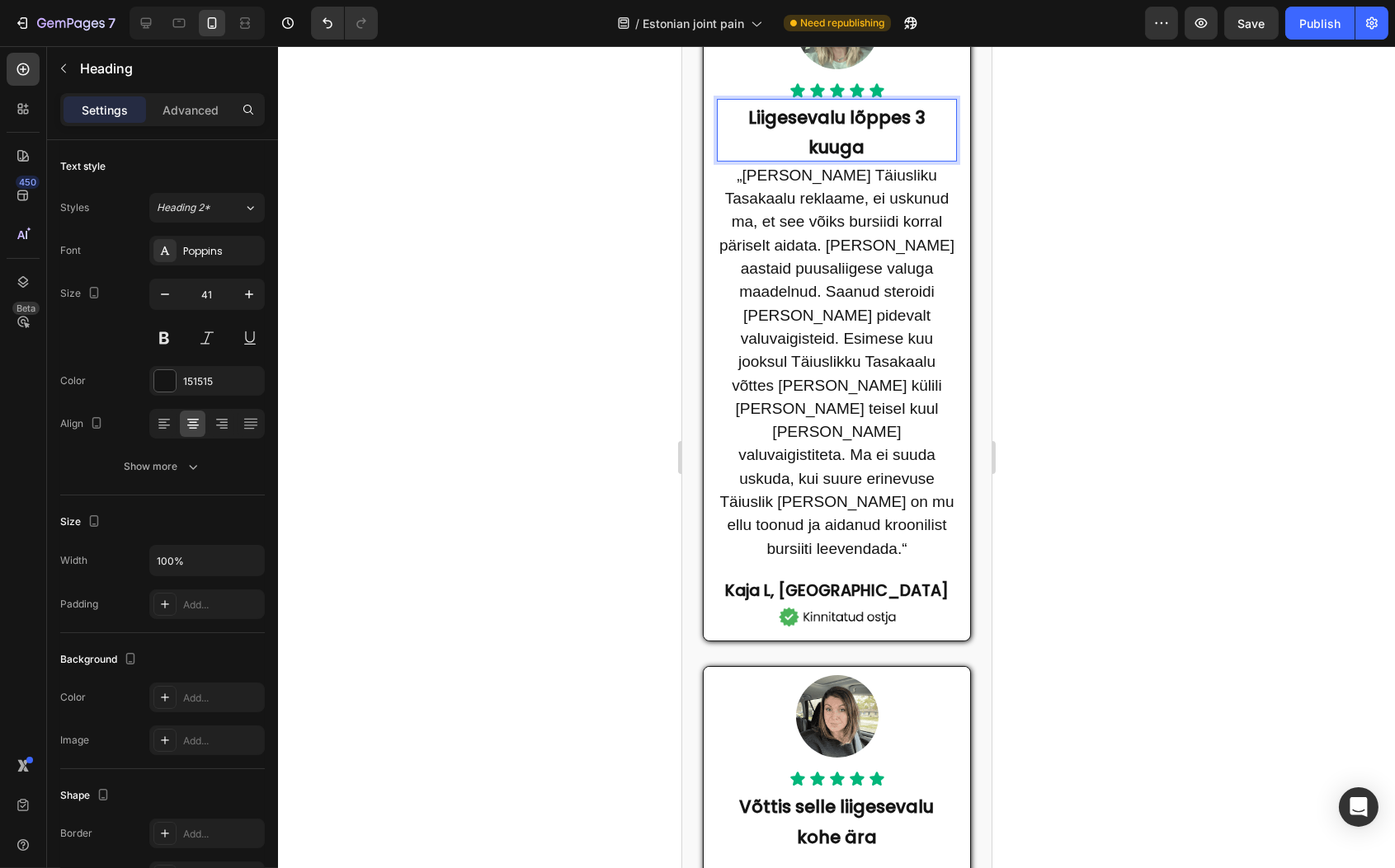
click at [810, 149] on strong "Liigesevalu lõppes 3 kuuga" at bounding box center [836, 132] width 177 height 54
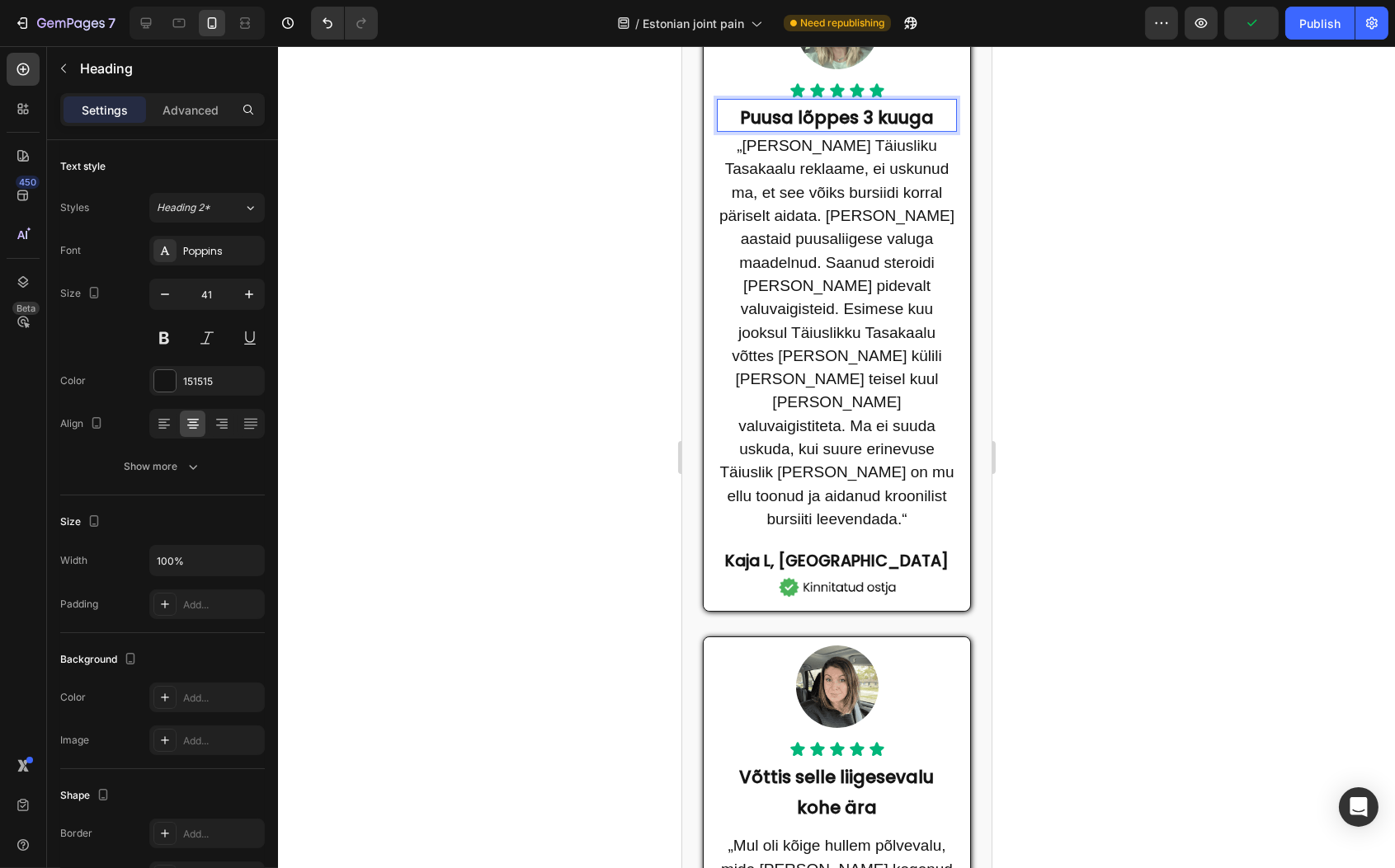
click at [814, 130] on strong "Puusa lõppes 3 kuuga" at bounding box center [836, 117] width 194 height 24
drag, startPoint x: 784, startPoint y: 143, endPoint x: 732, endPoint y: 147, distance: 52.2
click at [739, 130] on strong "Puusa lõppes 3 kuuga" at bounding box center [836, 117] width 194 height 24
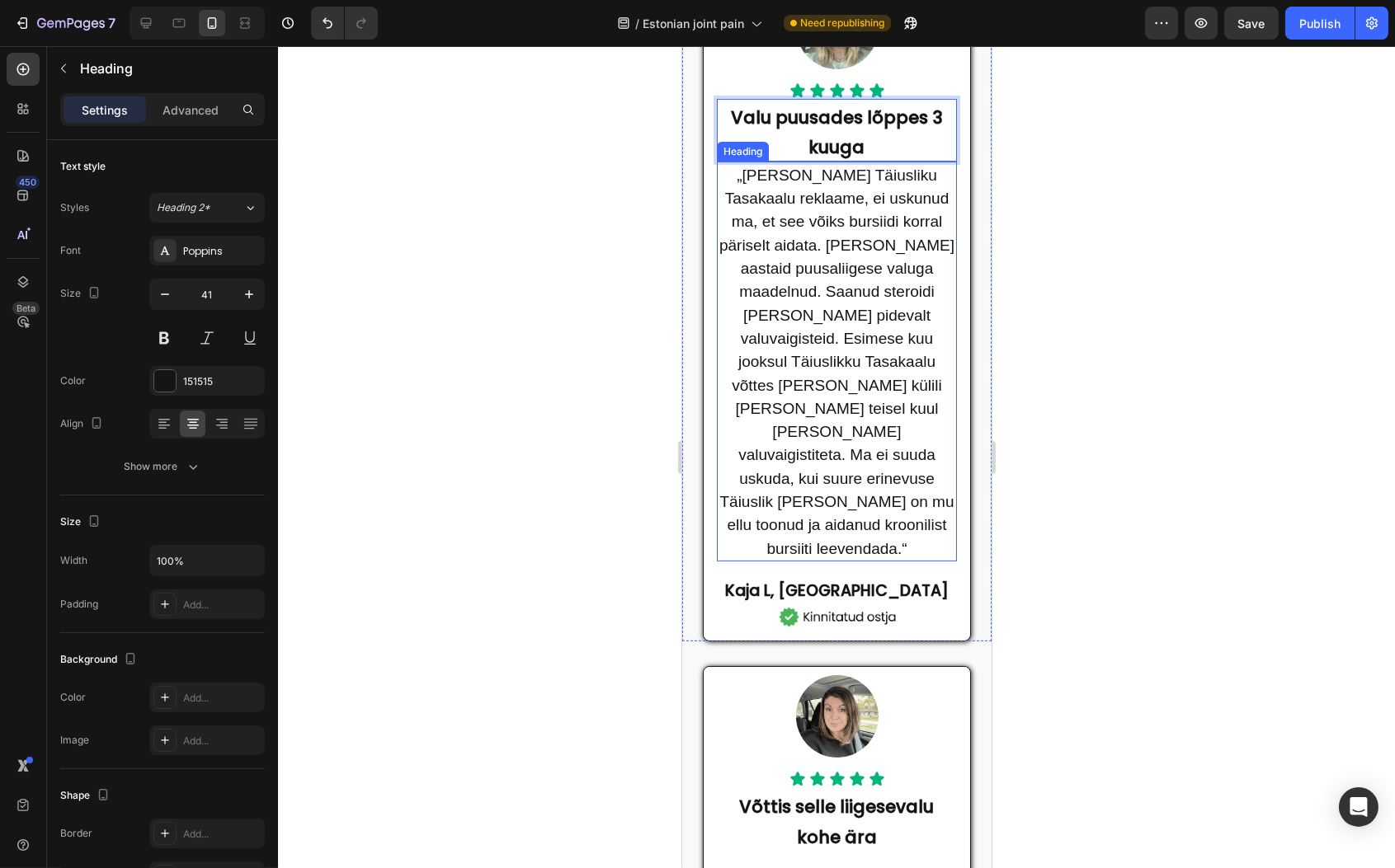
click at [797, 246] on span "„[PERSON_NAME] Täiusliku Tasakaalu reklaame, ei uskunud ma, et see võiks bursii…" at bounding box center [836, 362] width 235 height 391
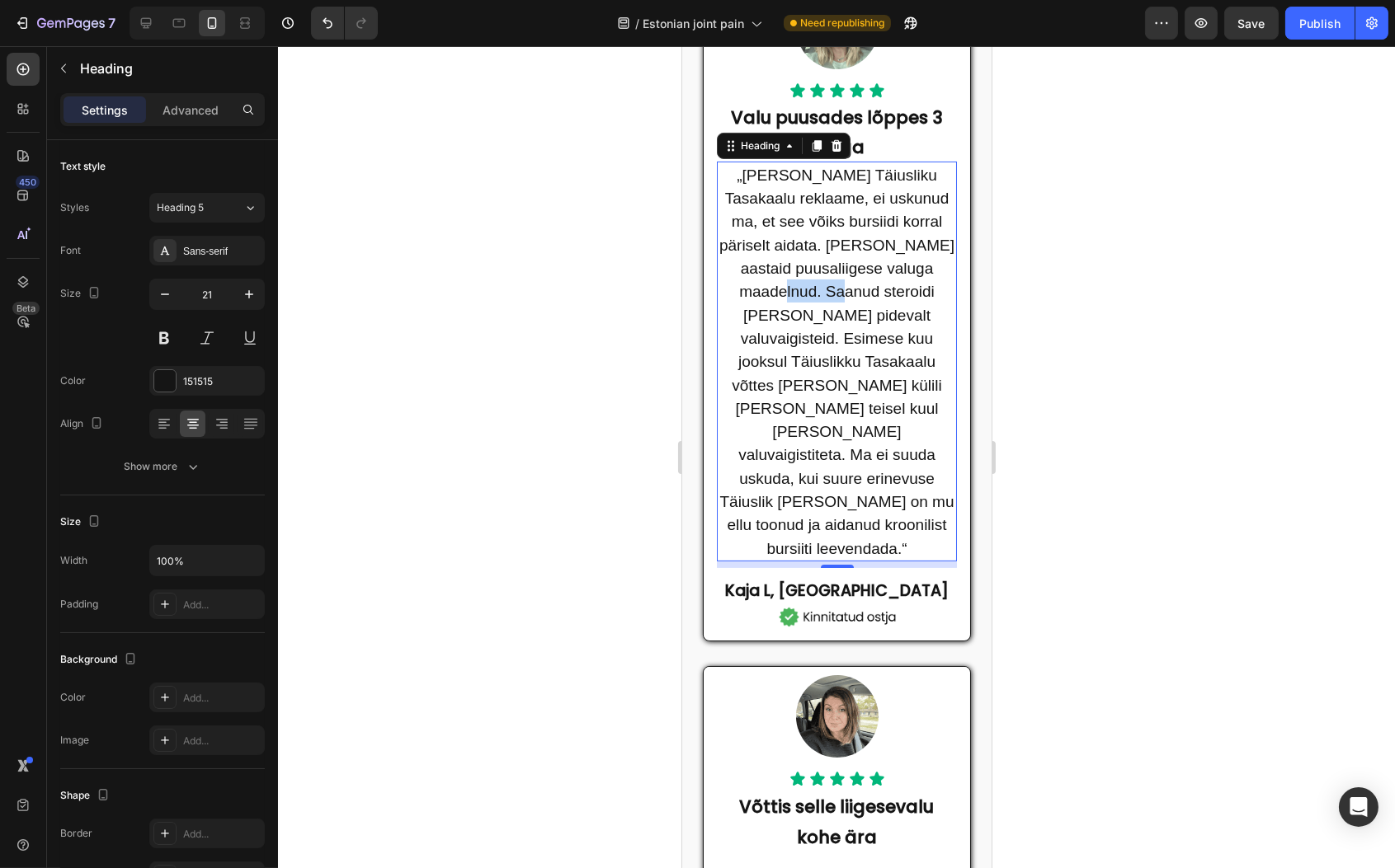
click at [893, 318] on span "„[PERSON_NAME] Täiusliku Tasakaalu reklaame, ei uskunud ma, et see võiks bursii…" at bounding box center [836, 362] width 235 height 391
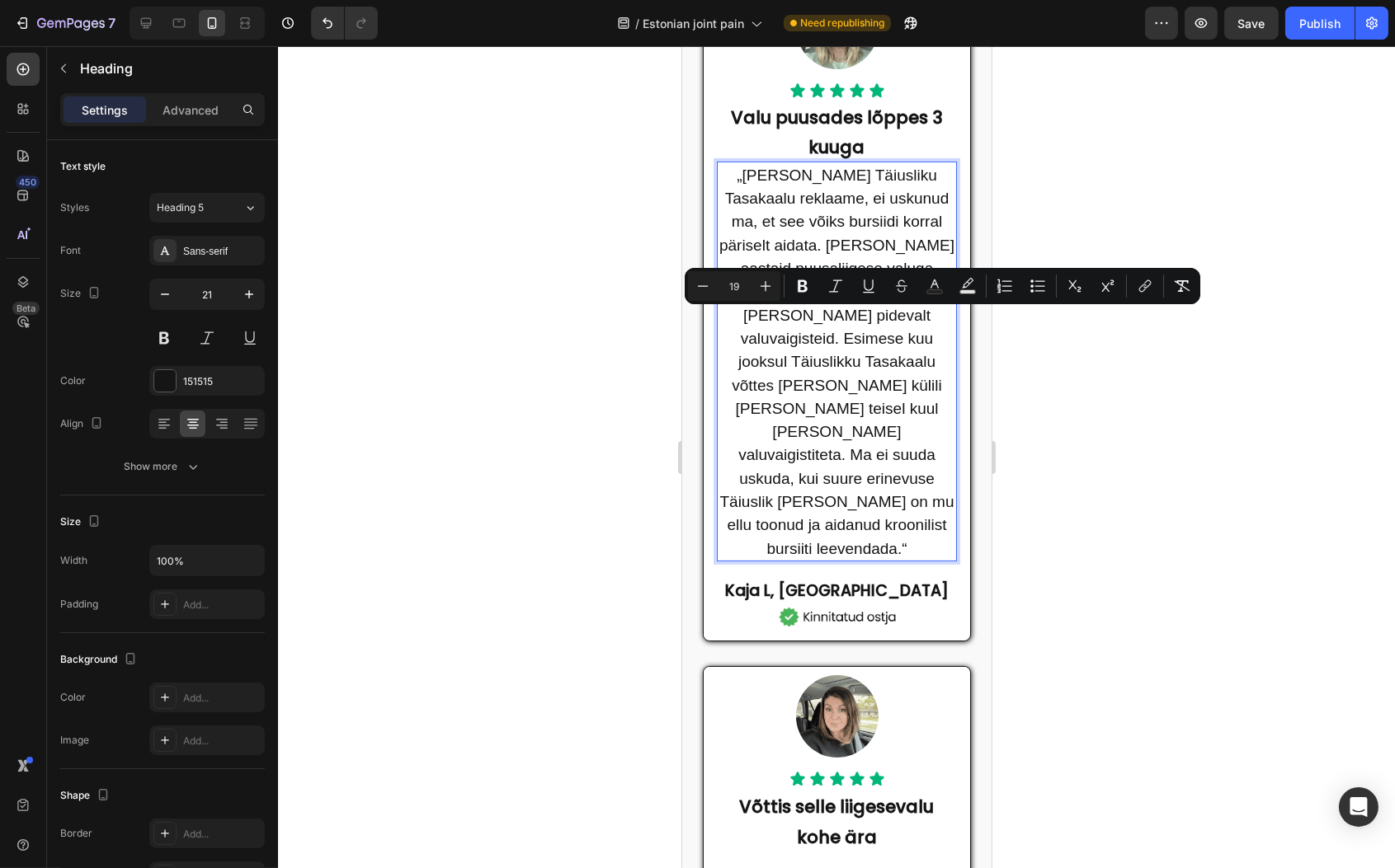
click at [866, 334] on span "„[PERSON_NAME] Täiusliku Tasakaalu reklaame, ei uskunud ma, et see võiks bursii…" at bounding box center [836, 362] width 235 height 391
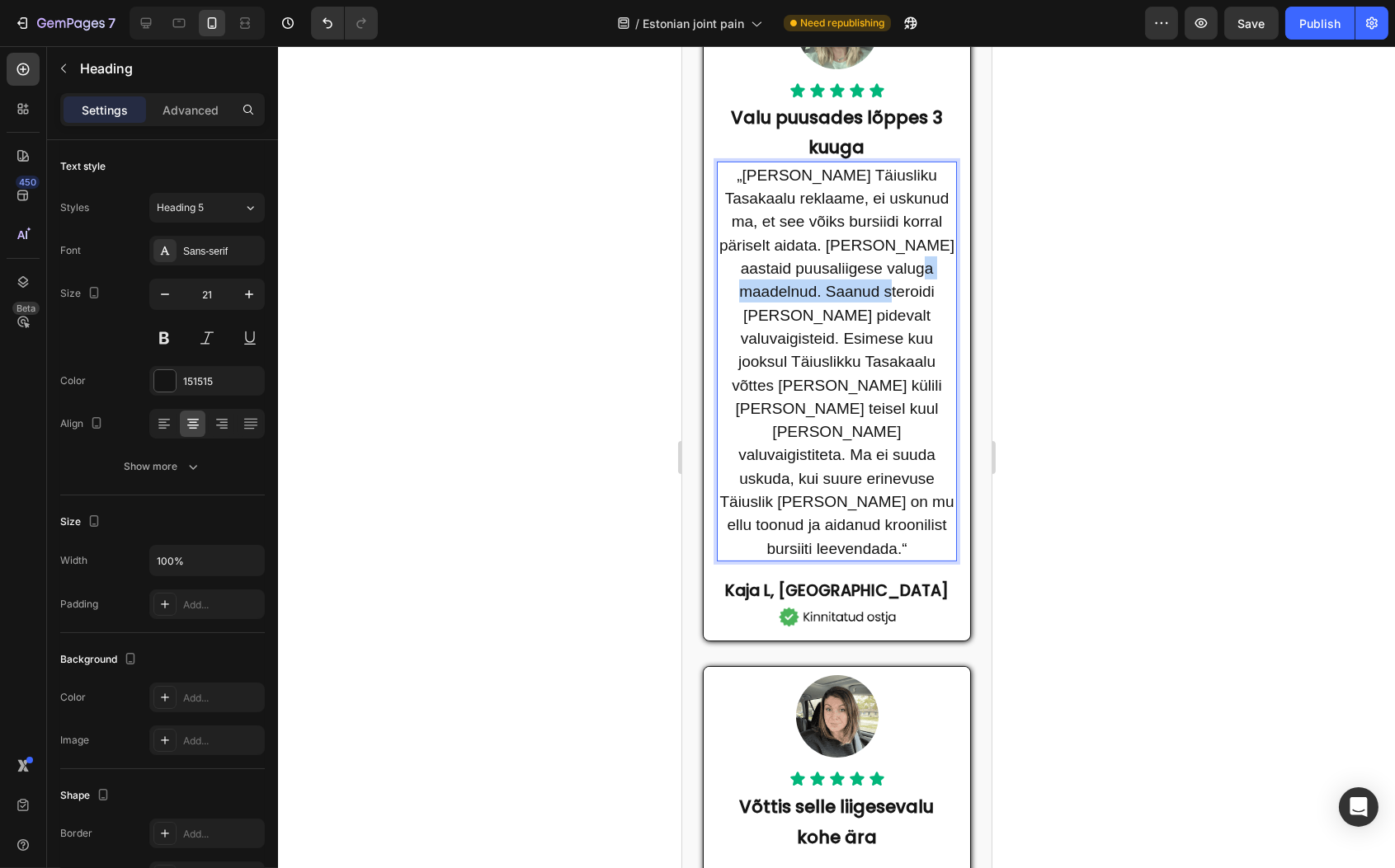
drag, startPoint x: 820, startPoint y: 315, endPoint x: 759, endPoint y: 339, distance: 65.6
click at [759, 339] on span "„[PERSON_NAME] Täiusliku Tasakaalu reklaame, ei uskunud ma, et see võiks bursii…" at bounding box center [836, 362] width 235 height 391
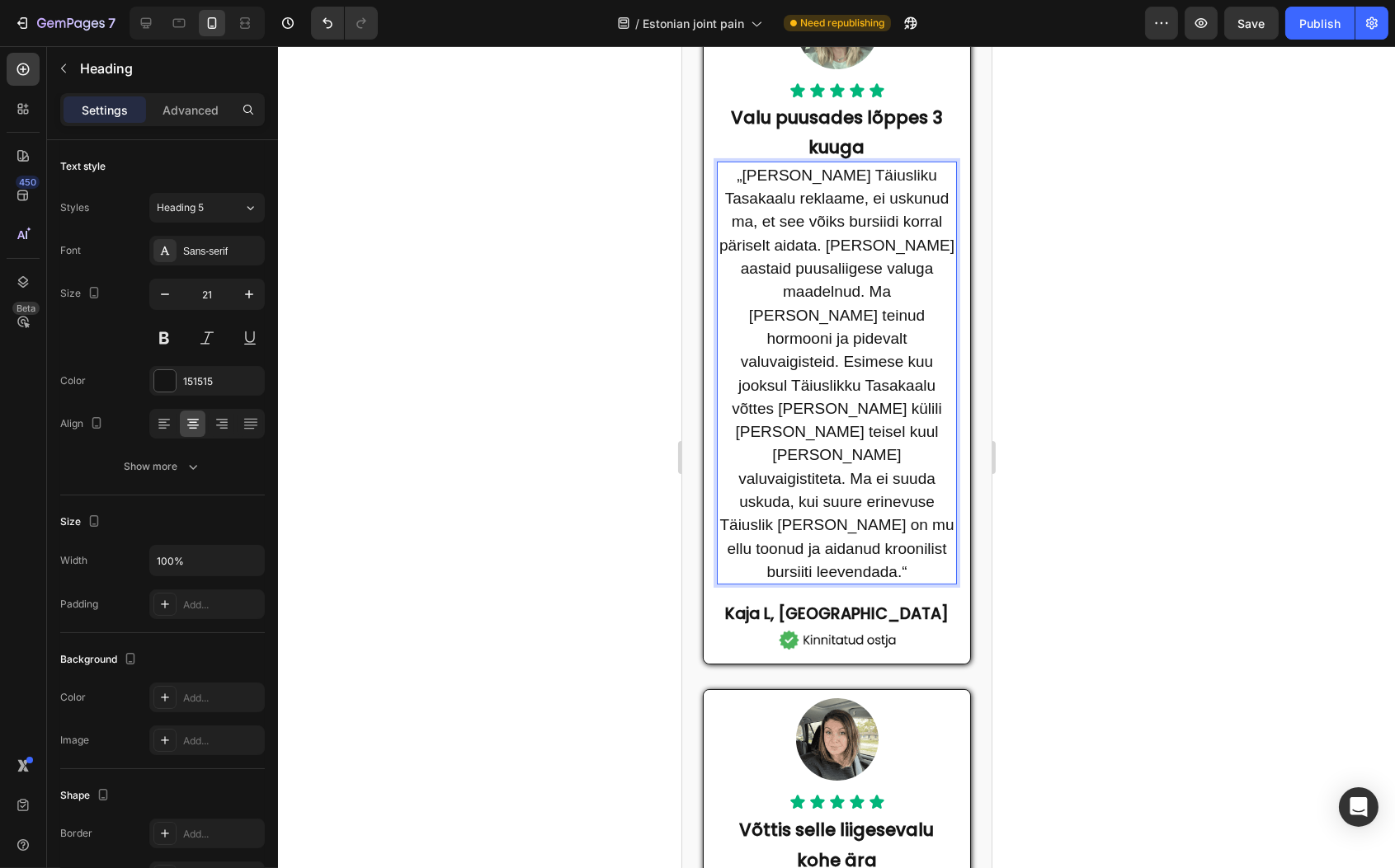
click at [864, 281] on span "„[PERSON_NAME] Täiusliku Tasakaalu reklaame, ei uskunud ma, et see võiks bursii…" at bounding box center [836, 374] width 235 height 414
click at [819, 337] on span "„[PERSON_NAME] Täiusliku Tasakaalu reklaame, ei uskunud ma, et see võiks bursii…" at bounding box center [836, 374] width 235 height 414
click at [823, 347] on span "„[PERSON_NAME] Täiusliku Tasakaalu reklaame, ei uskunud ma, et see võiks bursii…" at bounding box center [836, 374] width 235 height 414
drag, startPoint x: 827, startPoint y: 344, endPoint x: 751, endPoint y: 344, distance: 76.0
click at [751, 344] on p "„[PERSON_NAME] Täiusliku Tasakaalu reklaame, ei uskunud ma, et see võiks bursii…" at bounding box center [836, 373] width 237 height 420
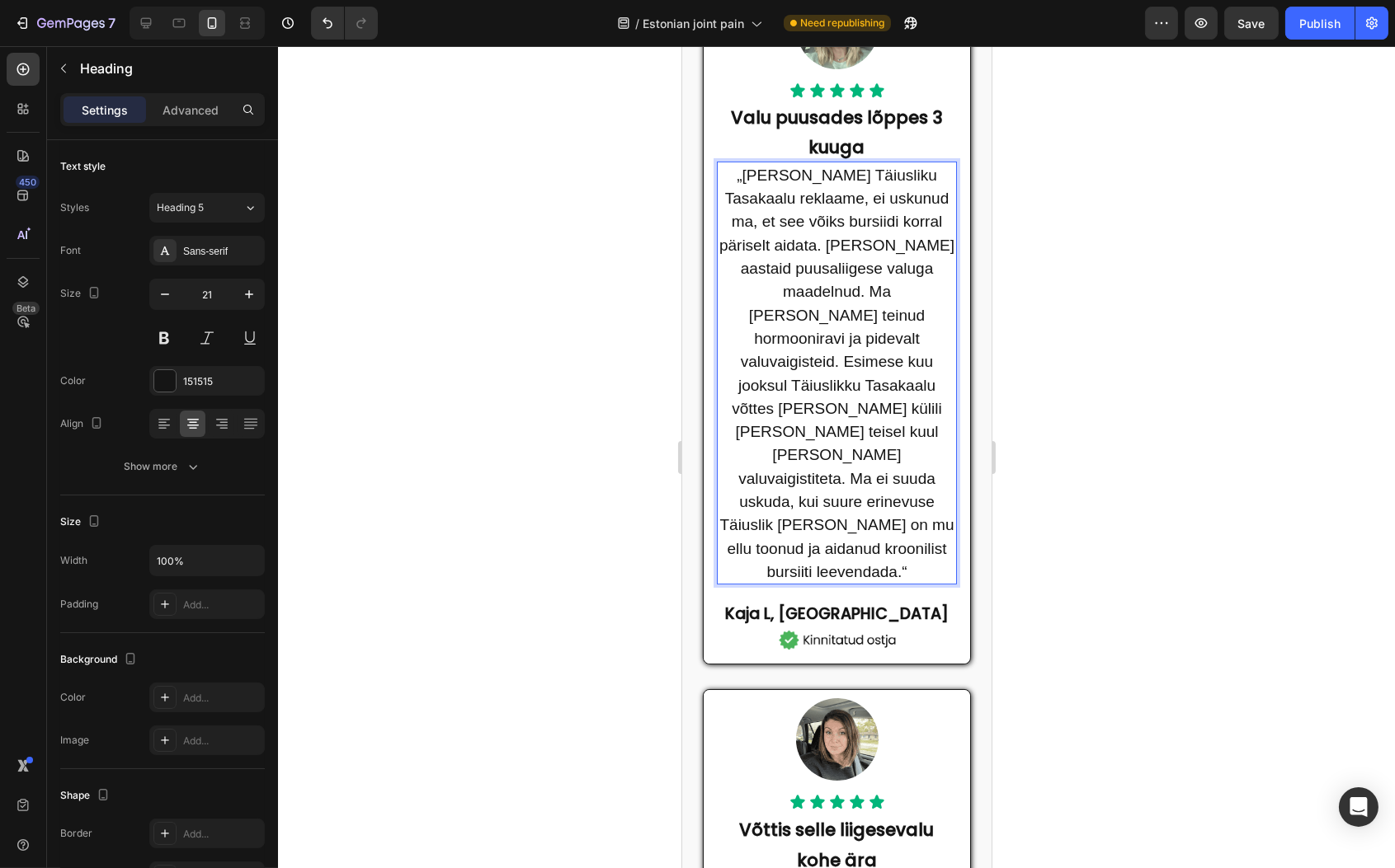
click at [811, 344] on span "„[PERSON_NAME] Täiusliku Tasakaalu reklaame, ei uskunud ma, et see võiks bursii…" at bounding box center [836, 374] width 235 height 414
click at [822, 382] on span "„[PERSON_NAME] Täiusliku Tasakaalu reklaame, ei uskunud ma, et see võiks bursii…" at bounding box center [836, 374] width 235 height 414
click at [911, 348] on p "„[PERSON_NAME] Täiusliku Tasakaalu reklaame, ei uskunud ma, et see võiks bursii…" at bounding box center [836, 373] width 237 height 420
click at [901, 395] on span "„[PERSON_NAME] Täiusliku Tasakaalu reklaame, ei uskunud ma, et see võiks bursii…" at bounding box center [836, 374] width 235 height 414
click at [1322, 16] on div "Publish" at bounding box center [1319, 23] width 41 height 17
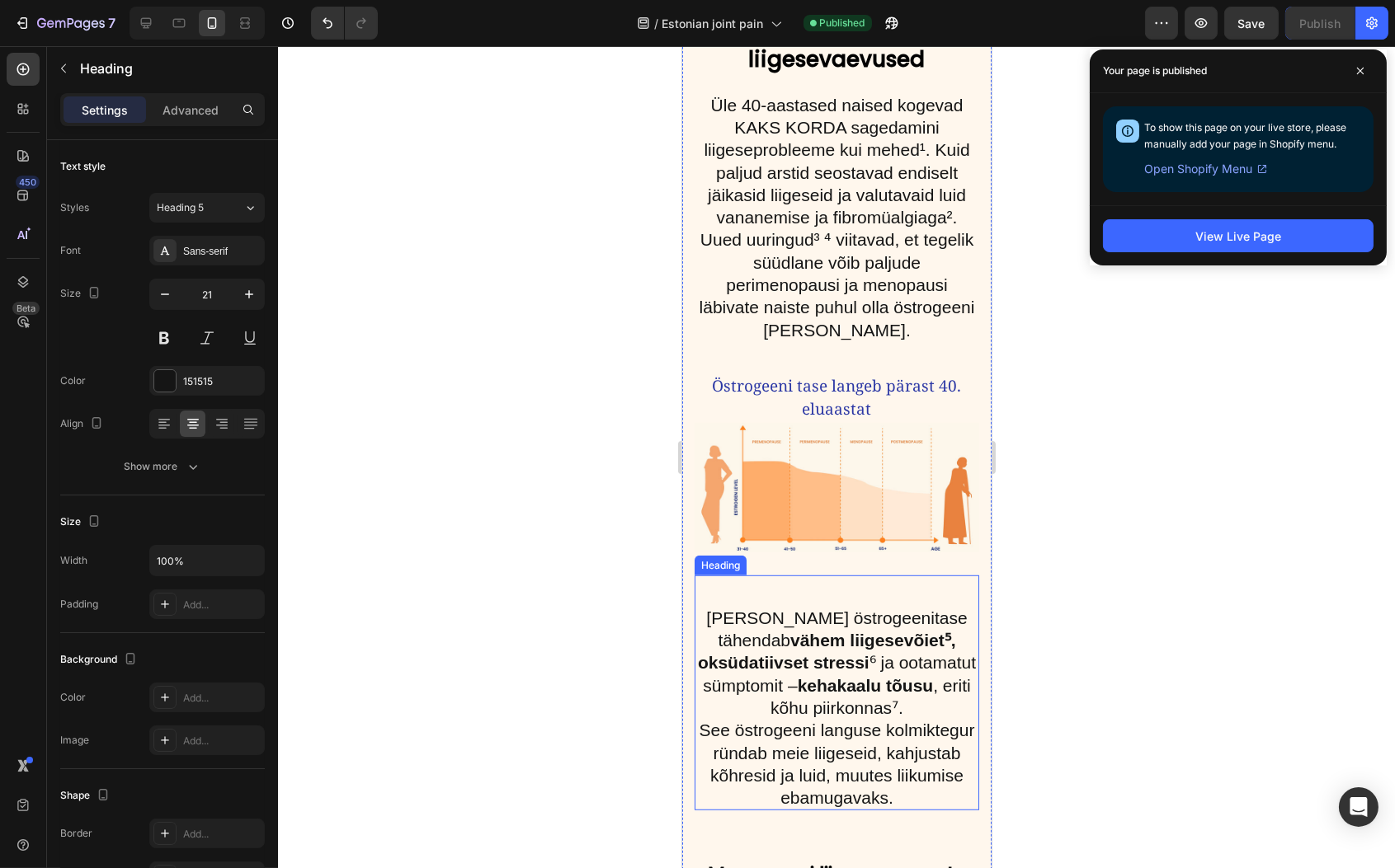
scroll to position [2200, 0]
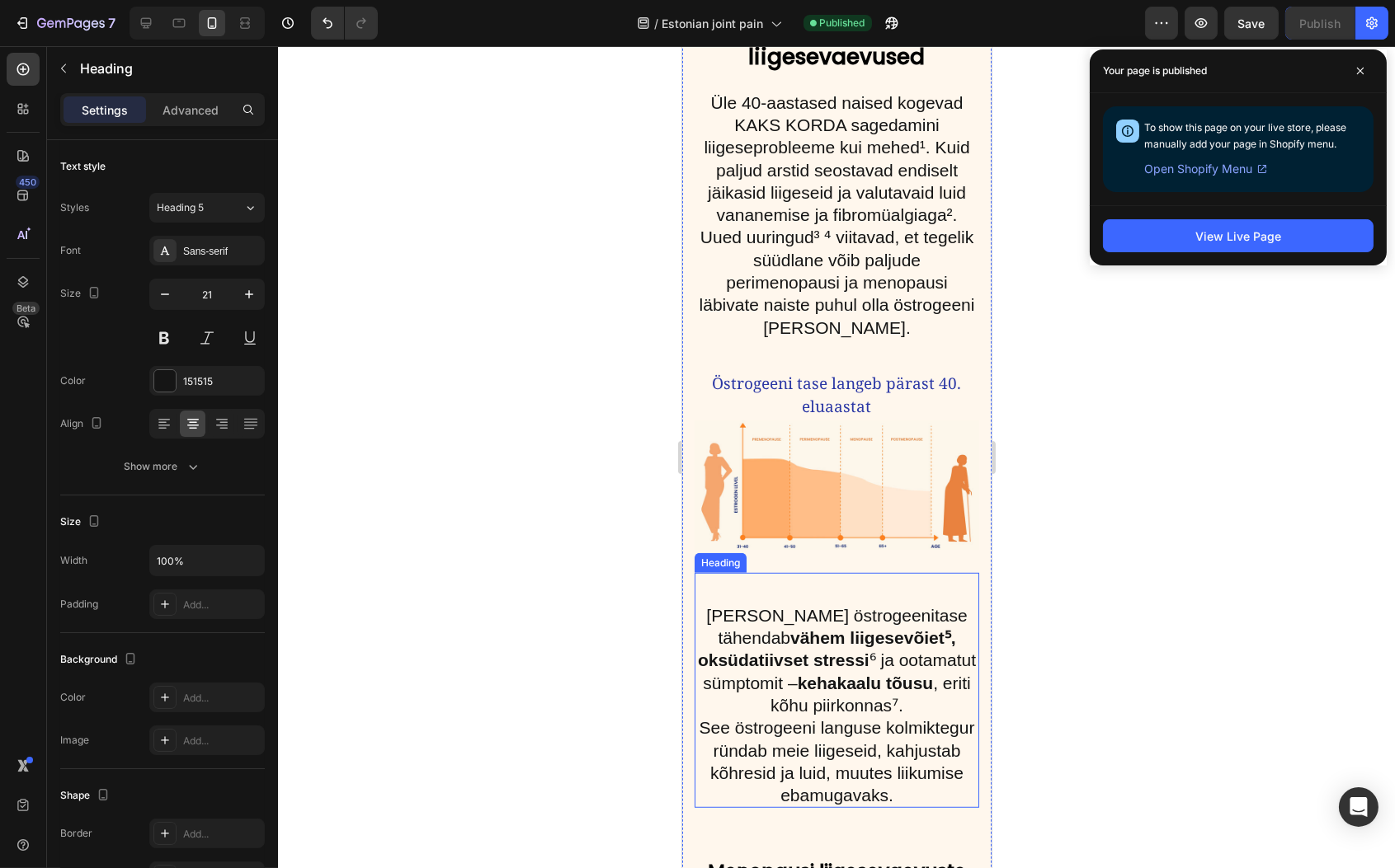
click at [747, 735] on h2 "[PERSON_NAME] östrogeenitase tähendab vähem liigesevõiet⁵, oksüdatiivset stress…" at bounding box center [836, 705] width 285 height 206
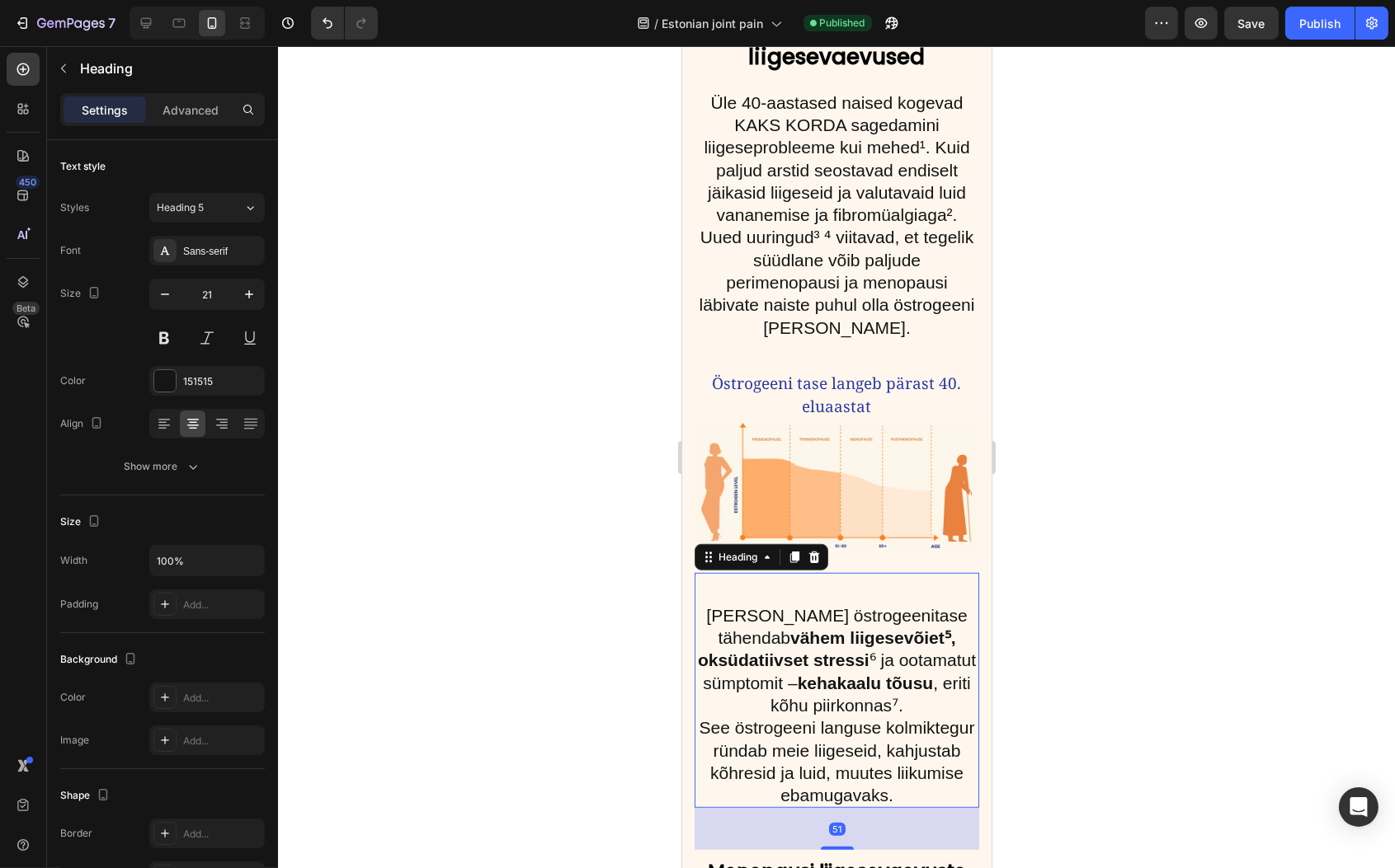
click at [747, 735] on h2 "[PERSON_NAME] östrogeenitase tähendab vähem liigesevõiet⁵, oksüdatiivset stress…" at bounding box center [836, 705] width 285 height 206
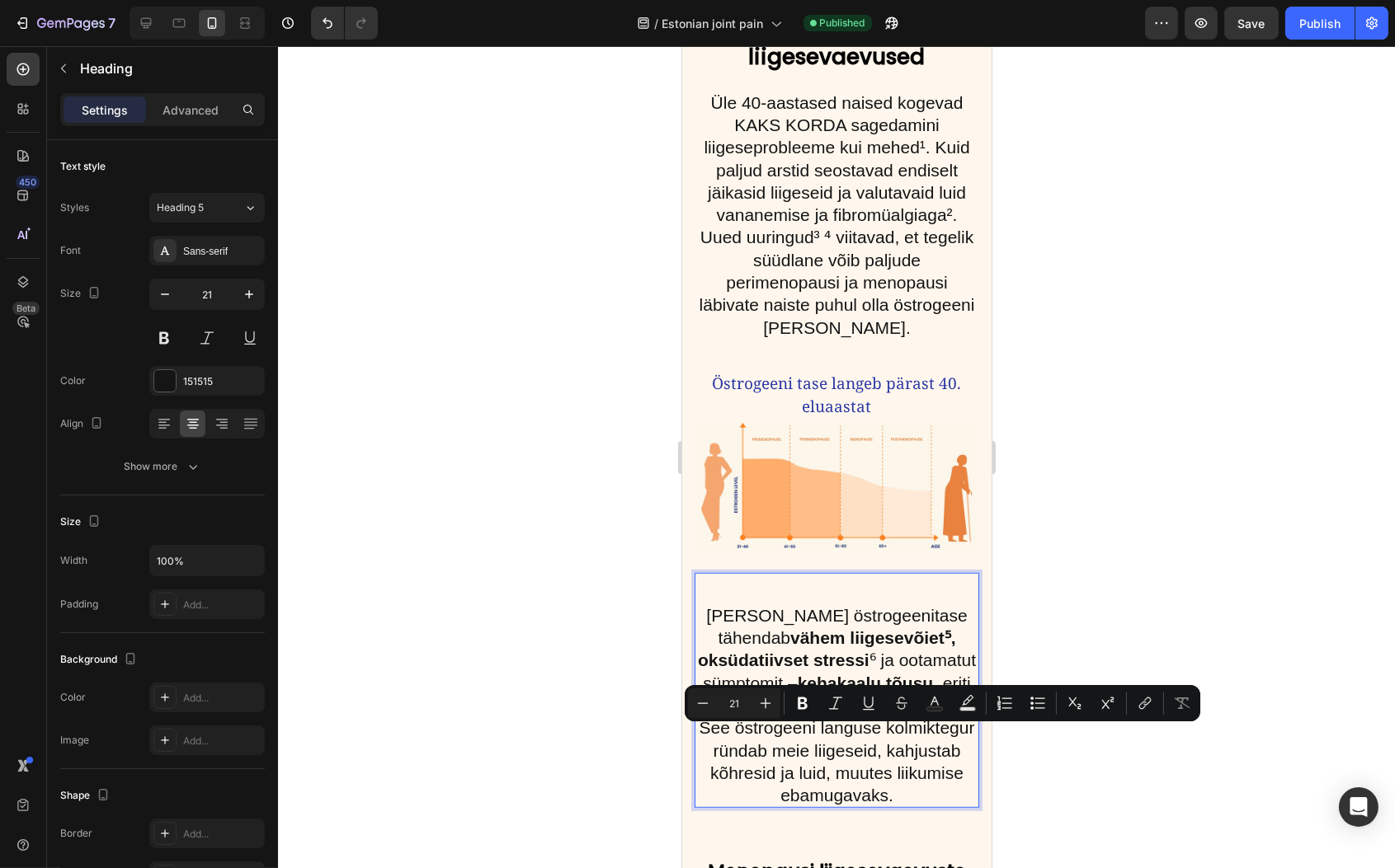
click at [739, 748] on p "[PERSON_NAME] östrogeenitase tähendab vähem liigesevõiet⁵, oksüdatiivset stress…" at bounding box center [836, 705] width 281 height 203
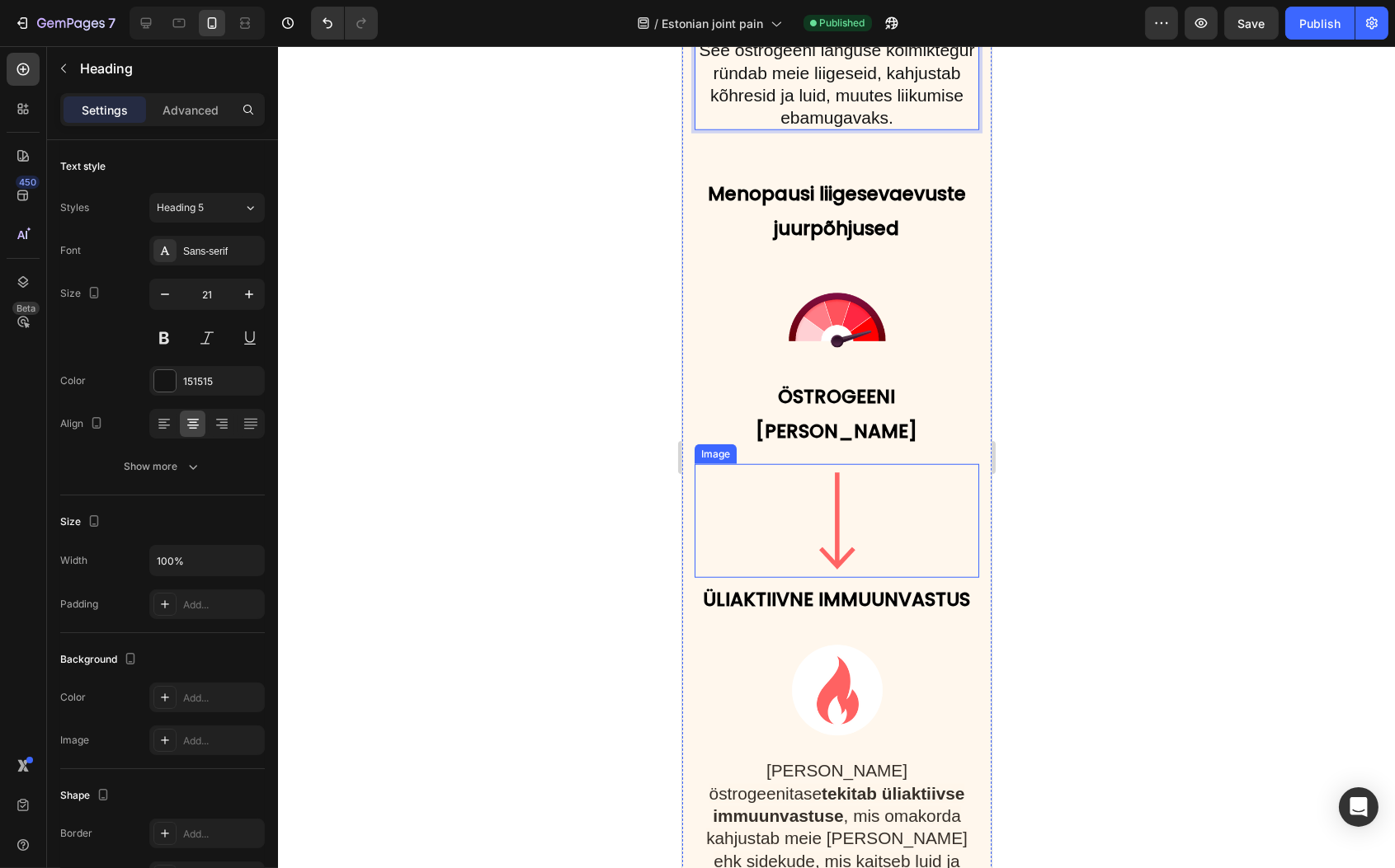
scroll to position [2882, 0]
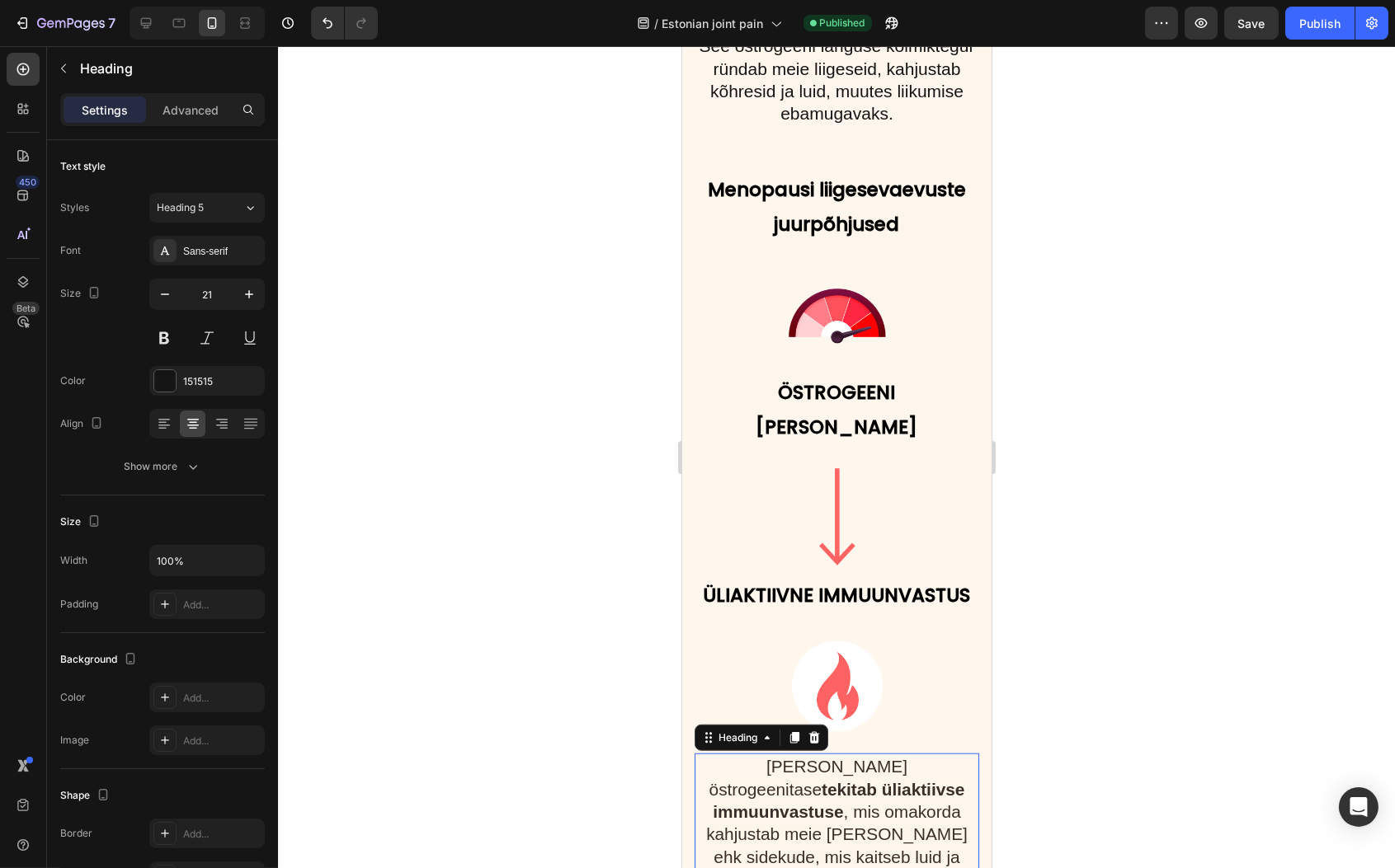
click at [797, 780] on strong "tekitab üliaktiivse immuunvastuse" at bounding box center [837, 800] width 251 height 41
click at [911, 574] on div "ÜLIAKTIIVNE IMMUUNVASTUS Heading" at bounding box center [836, 601] width 285 height 54
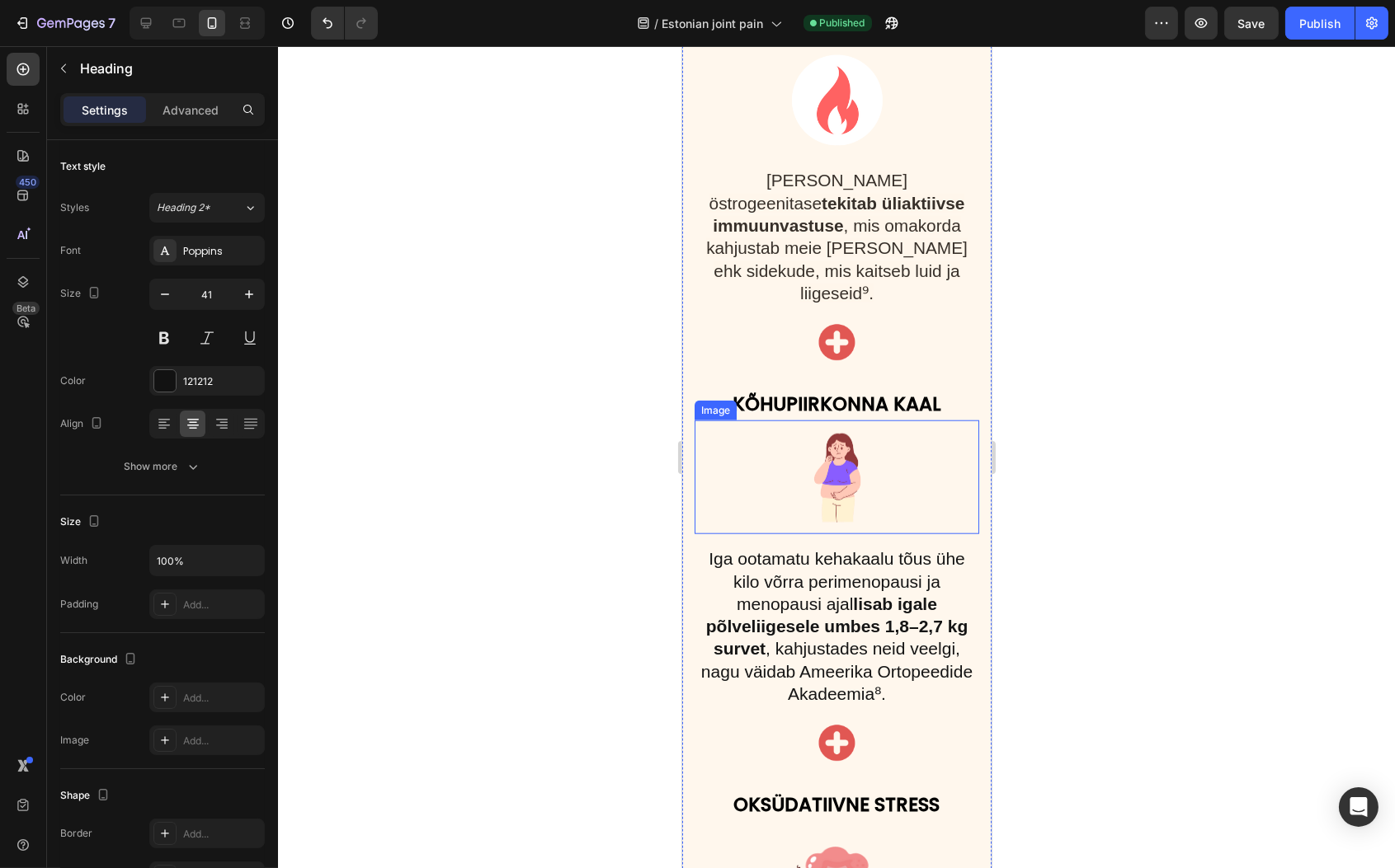
scroll to position [3531, 0]
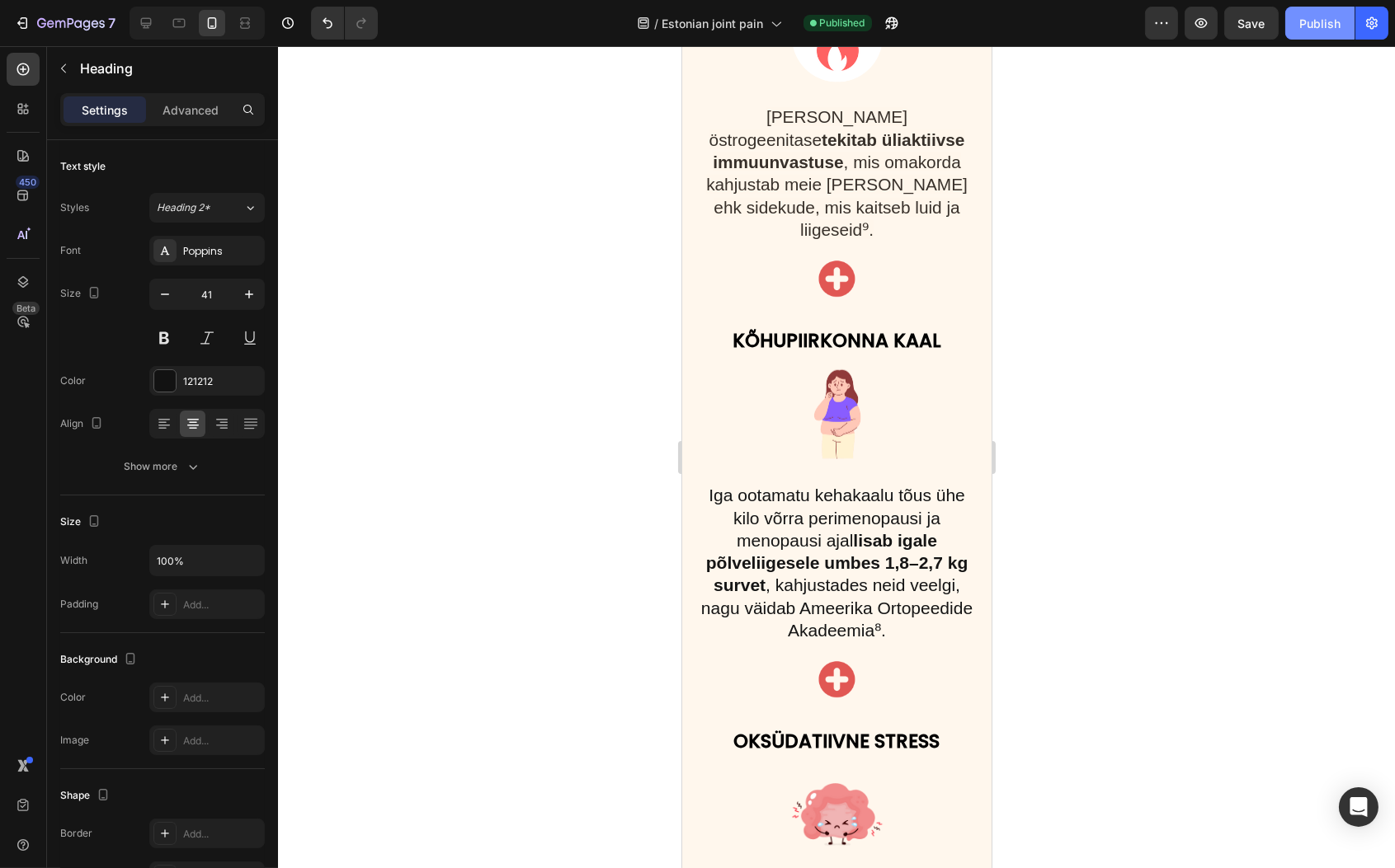
click at [1326, 11] on button "Publish" at bounding box center [1319, 23] width 69 height 33
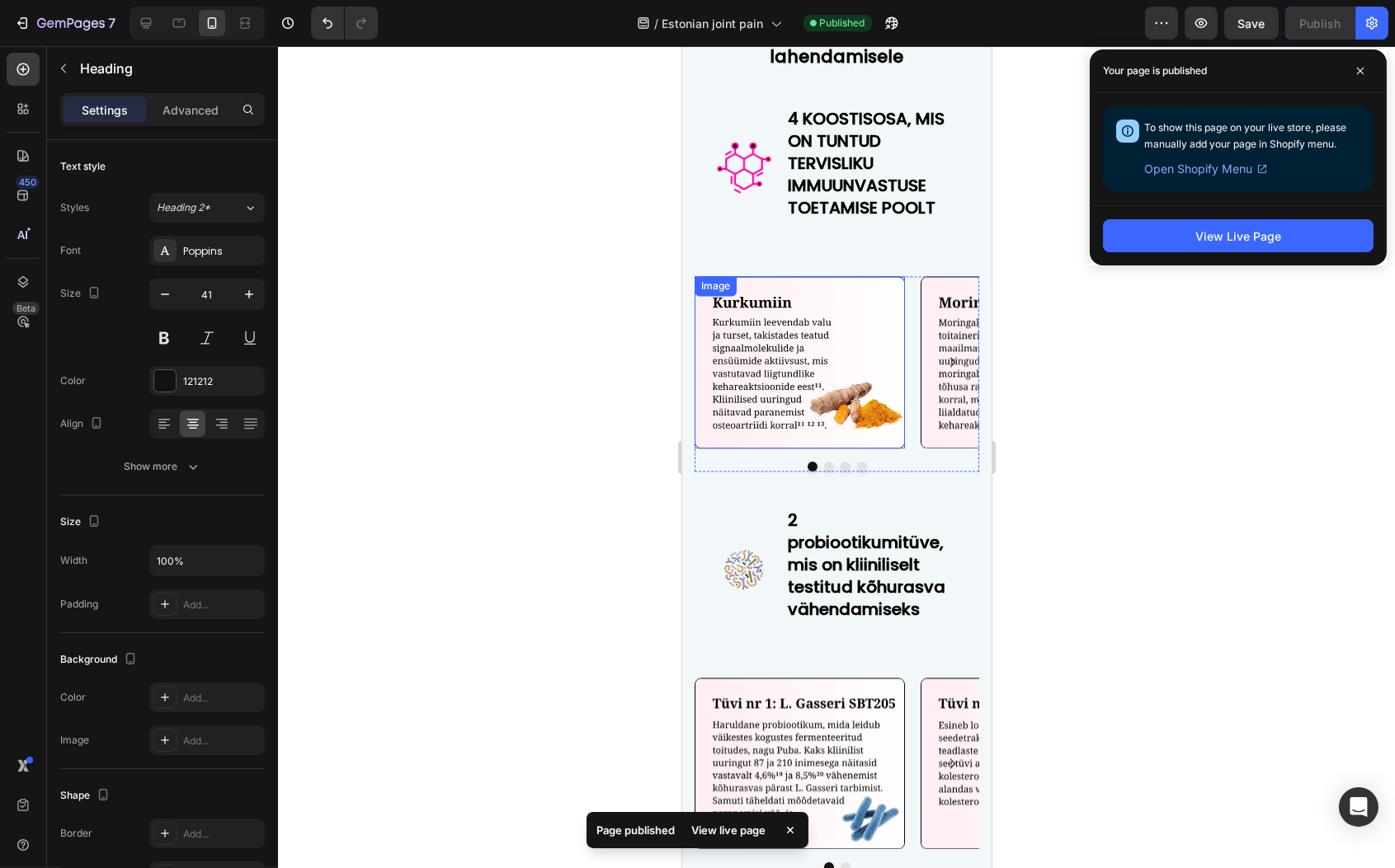
scroll to position [7028, 0]
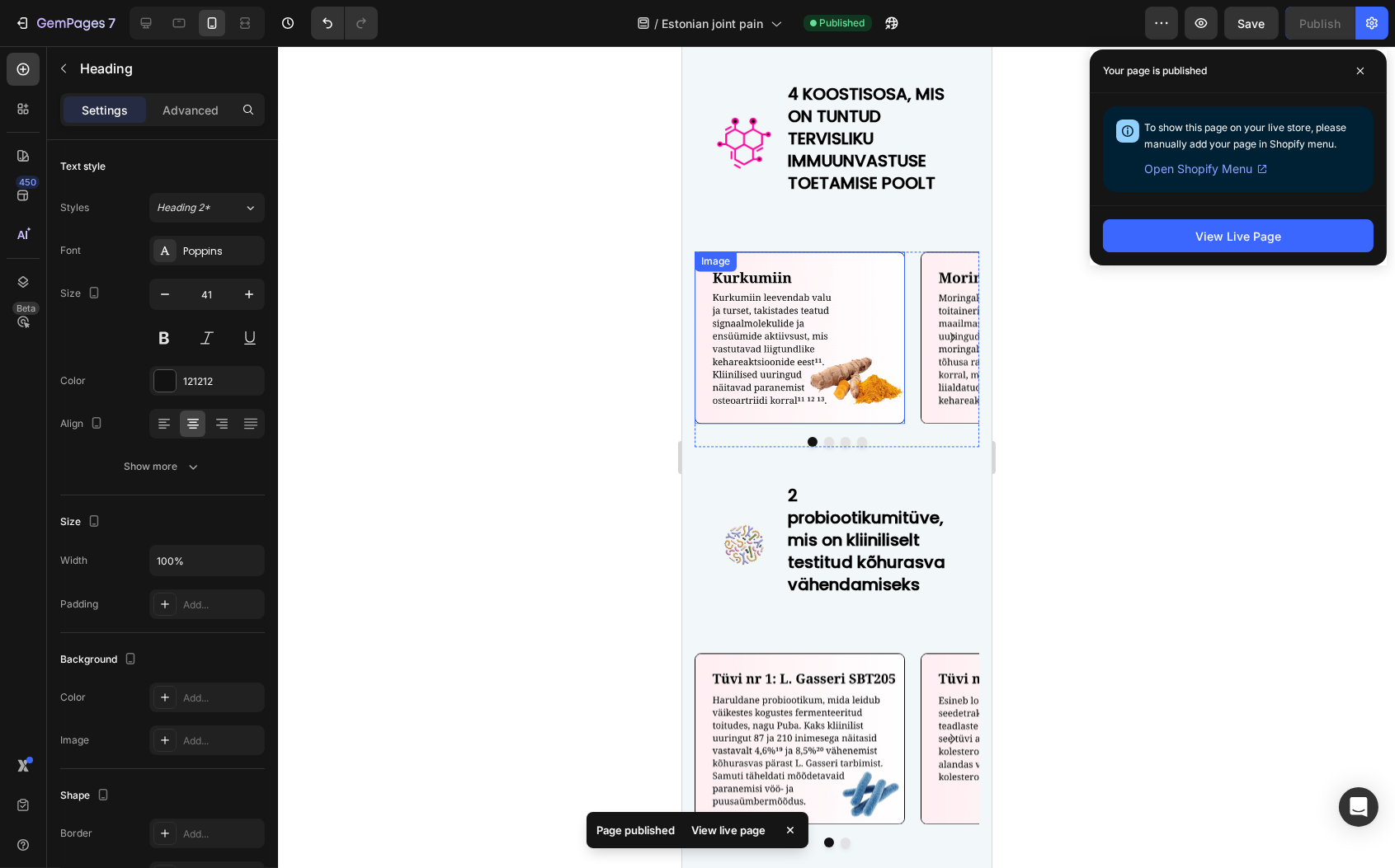
click at [897, 367] on img at bounding box center [799, 337] width 211 height 172
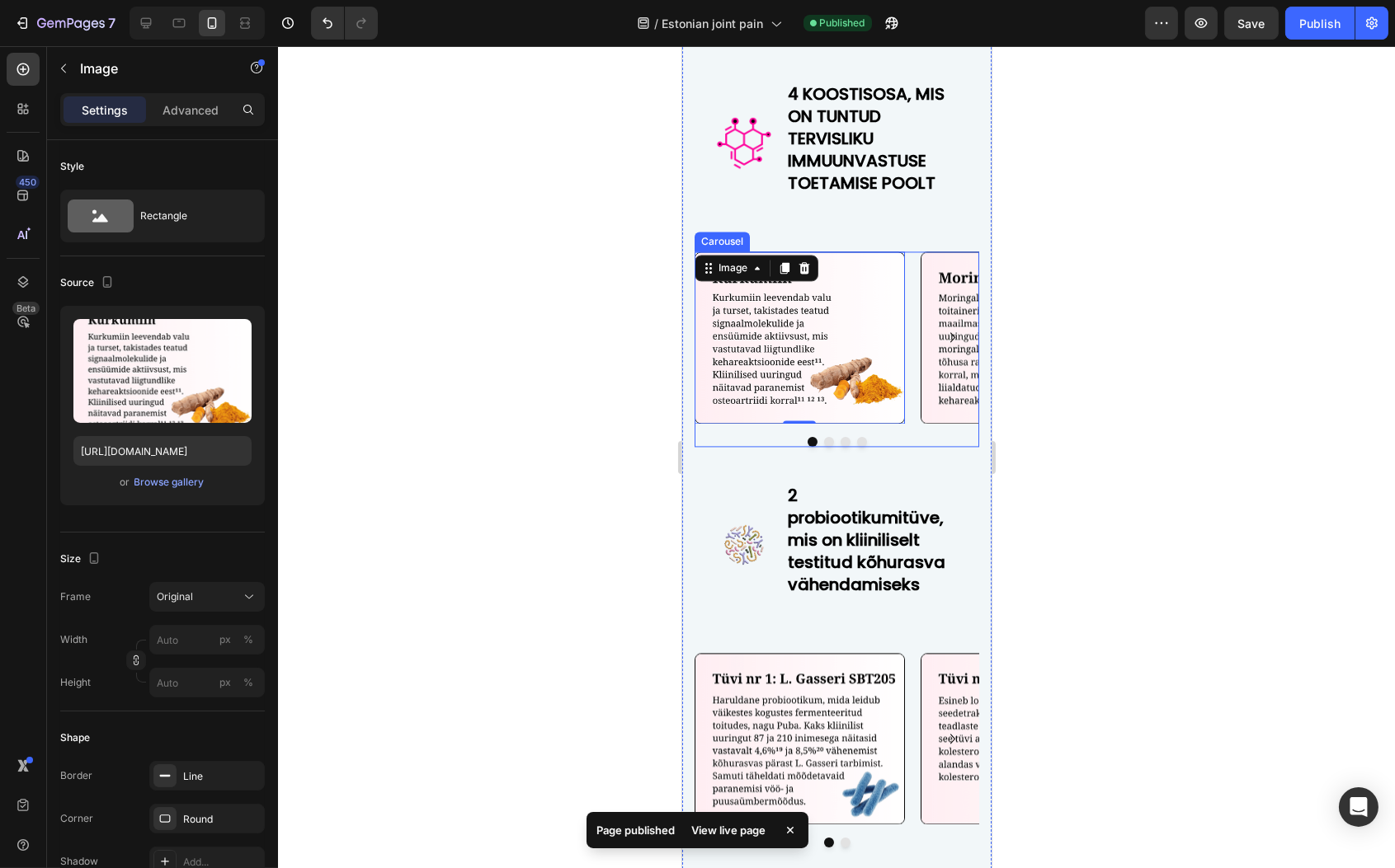
click at [819, 447] on div "Image 0 Image Image Image [GEOGRAPHIC_DATA]" at bounding box center [836, 348] width 285 height 195
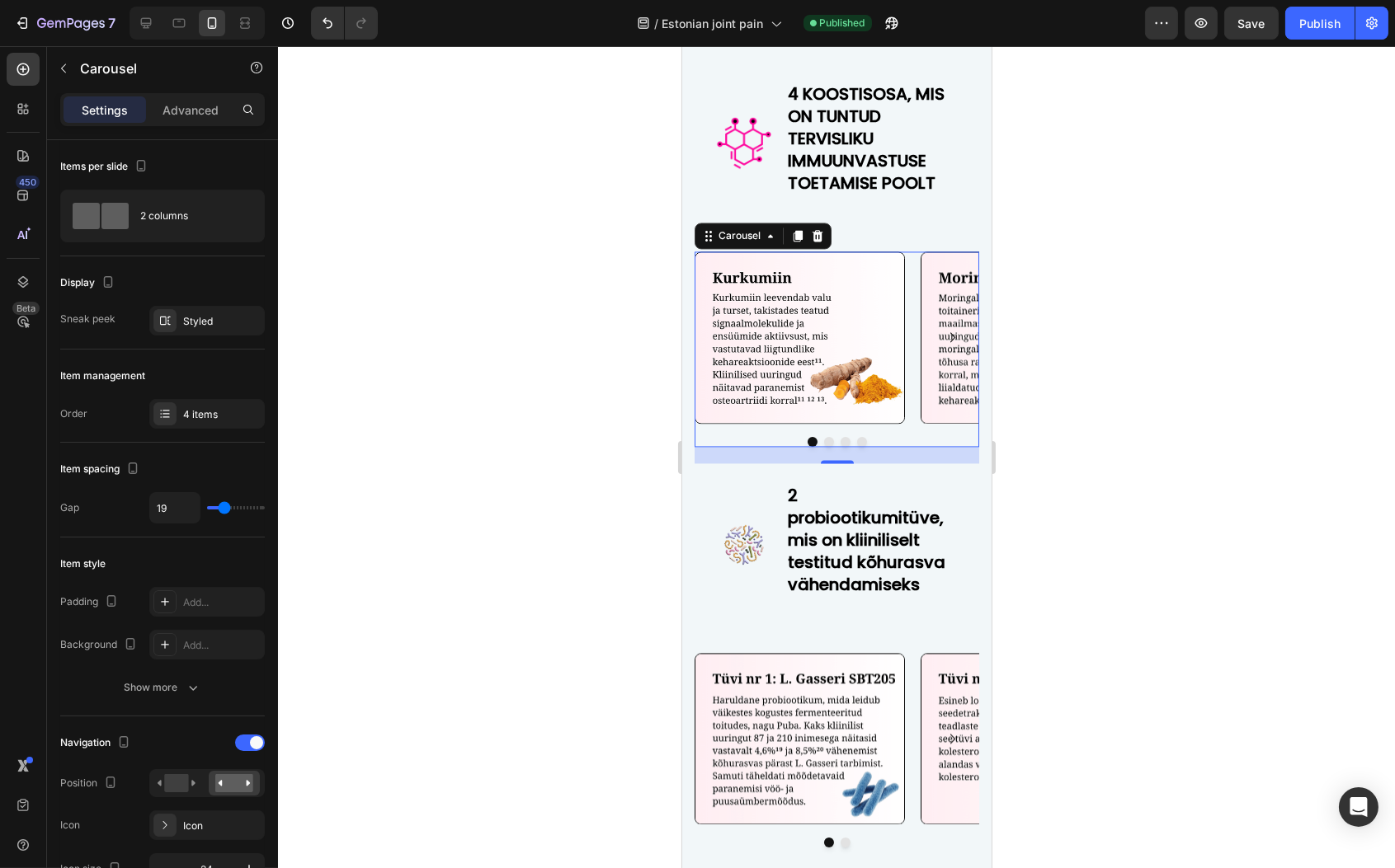
click at [823, 447] on button "Dot" at bounding box center [828, 441] width 10 height 10
click at [839, 447] on button "Dot" at bounding box center [844, 441] width 10 height 10
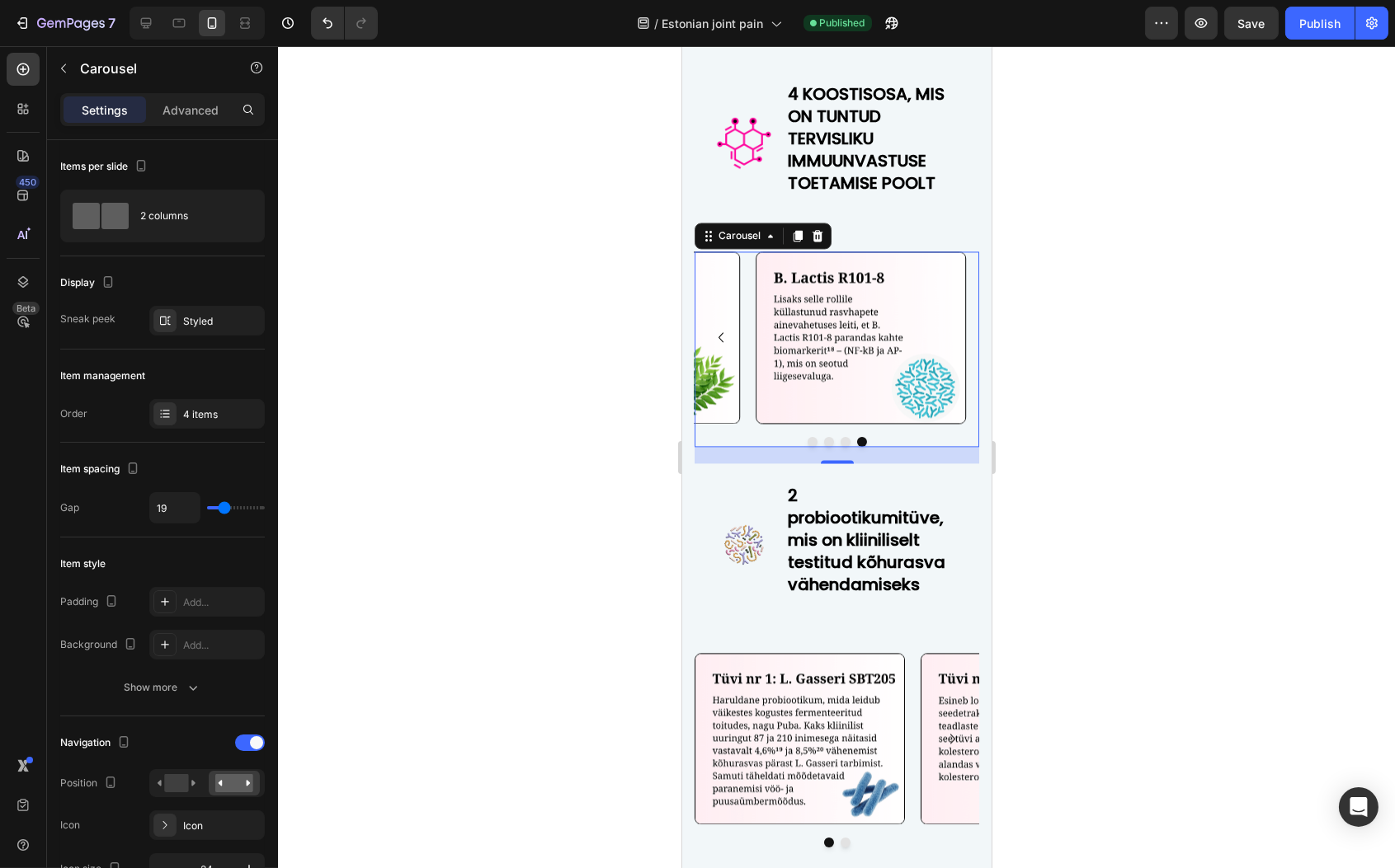
click at [857, 447] on button "Dot" at bounding box center [861, 441] width 10 height 10
click at [856, 447] on button "Dot" at bounding box center [861, 441] width 10 height 10
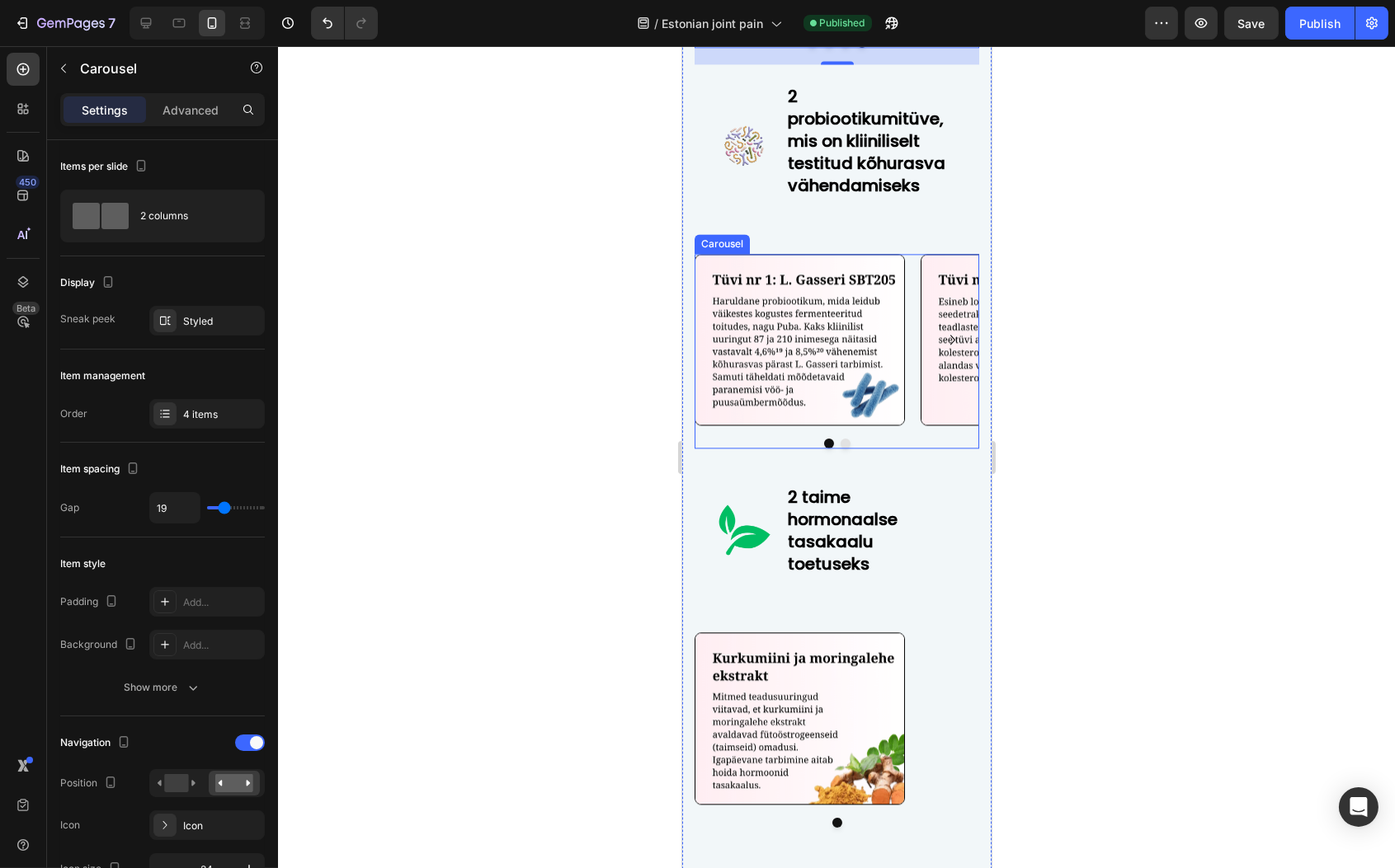
scroll to position [7428, 0]
click at [828, 447] on div at bounding box center [836, 441] width 285 height 10
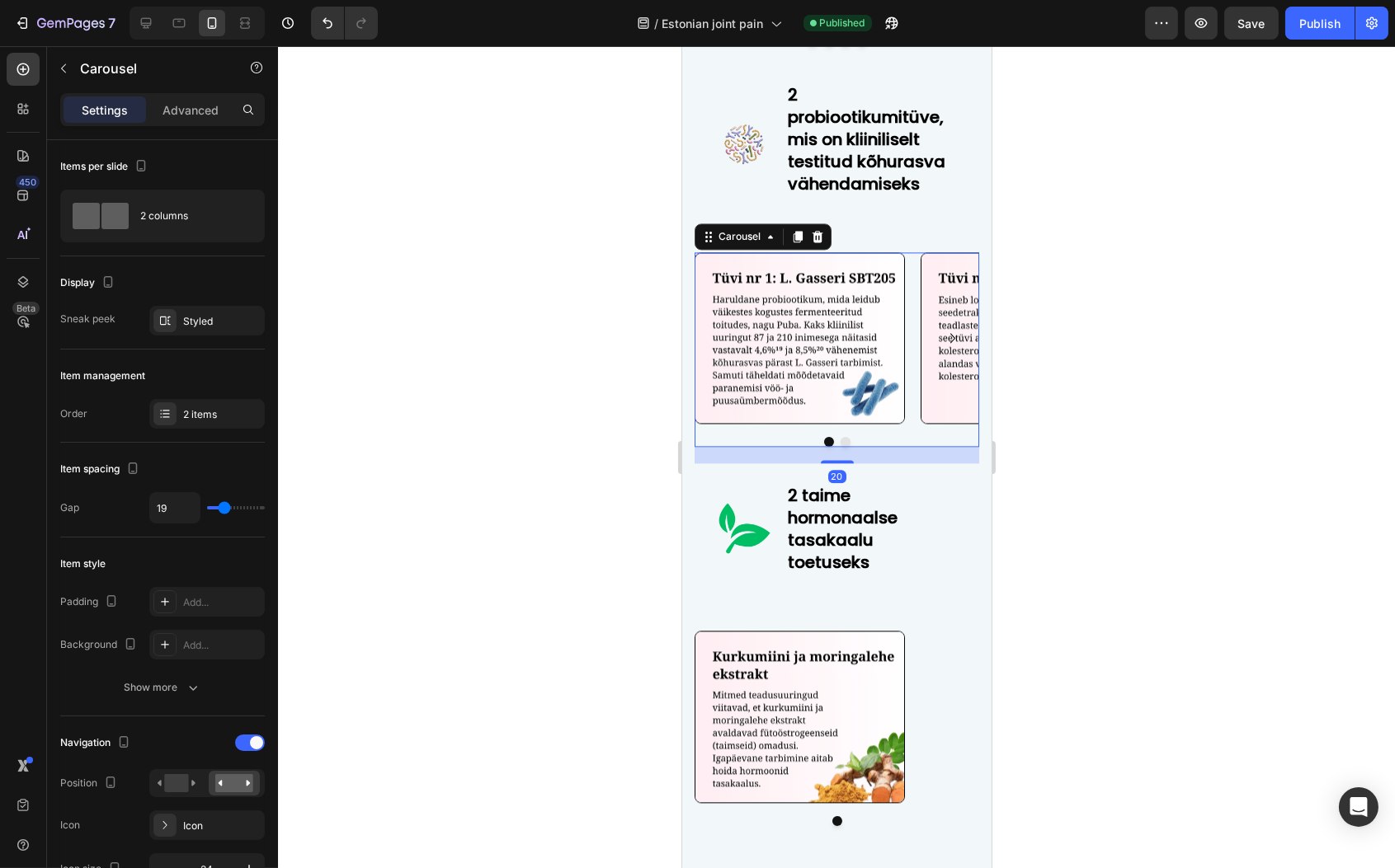
click at [839, 447] on button "Dot" at bounding box center [844, 441] width 10 height 10
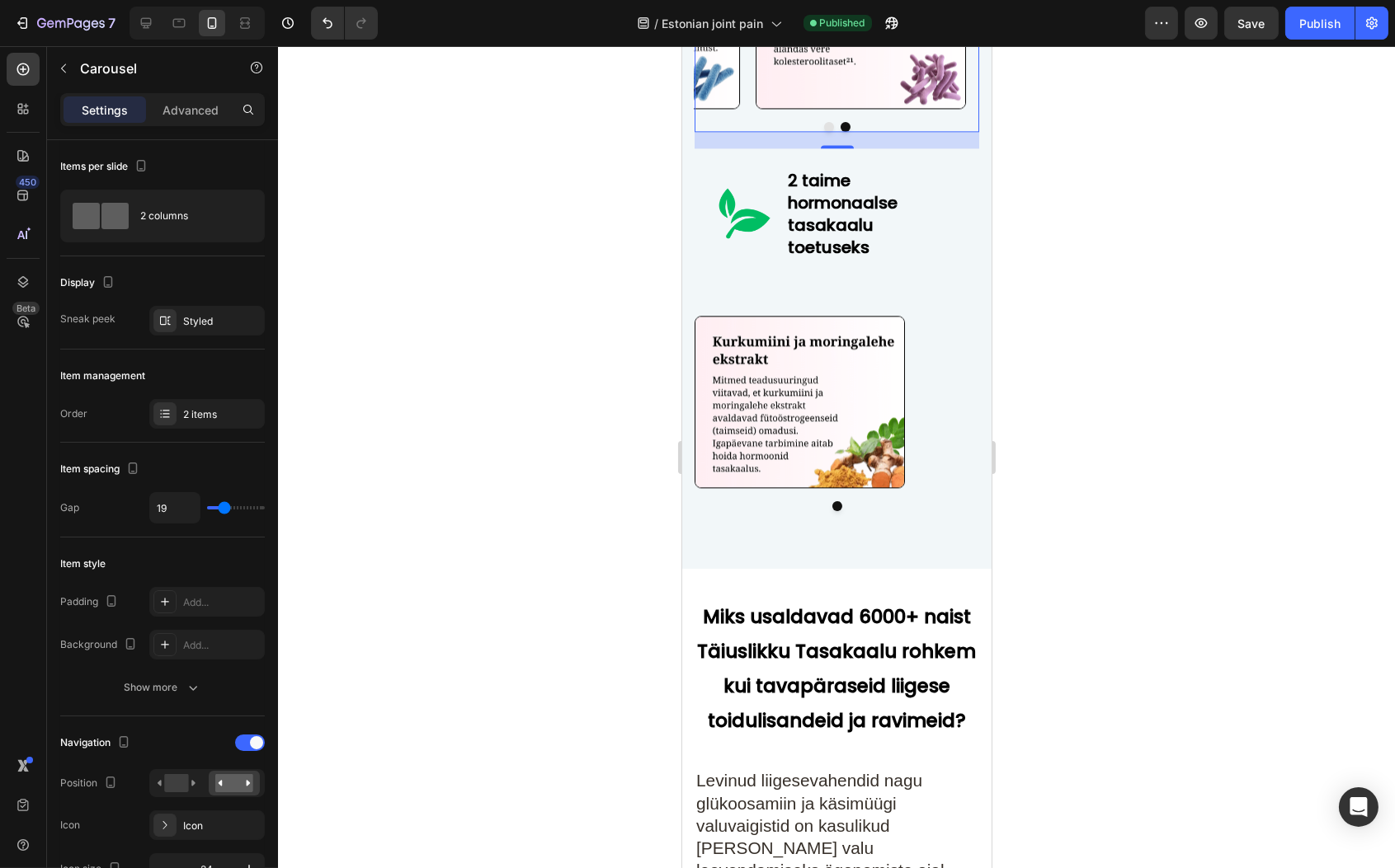
scroll to position [7763, 0]
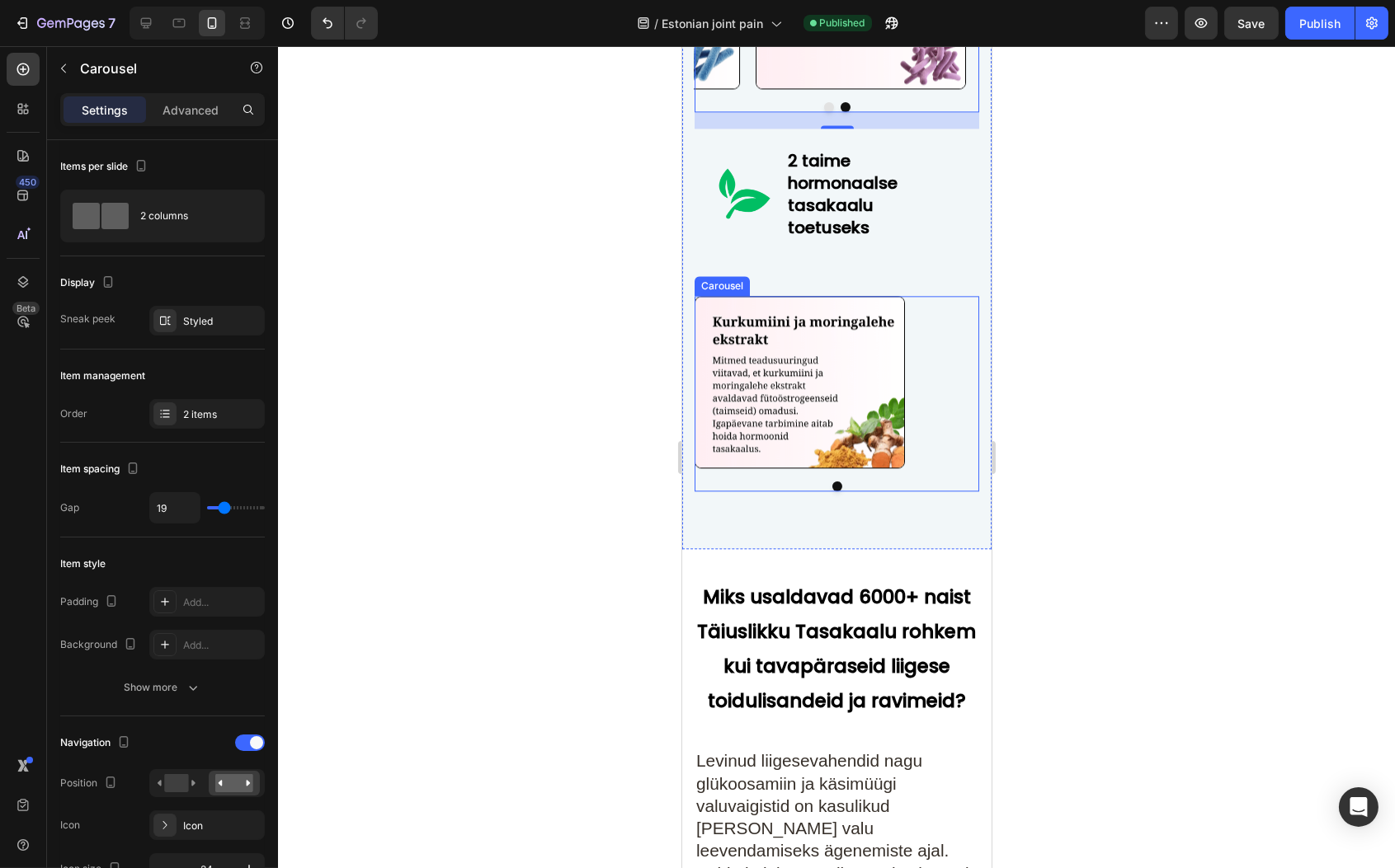
click at [838, 492] on div at bounding box center [836, 486] width 285 height 10
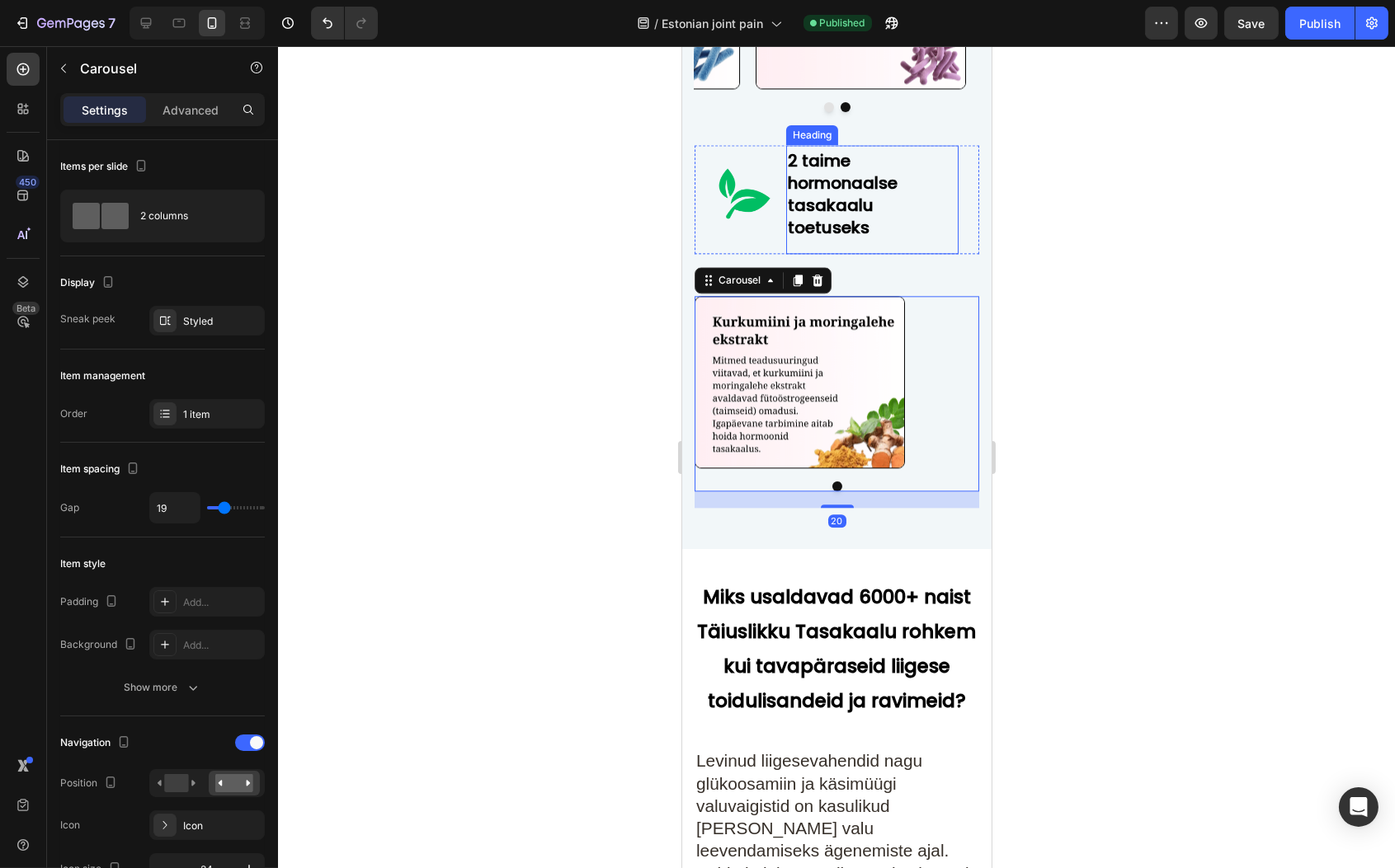
click at [931, 200] on h2 "2 taime hormonaalse tasakaalu toetuseks" at bounding box center [871, 191] width 172 height 93
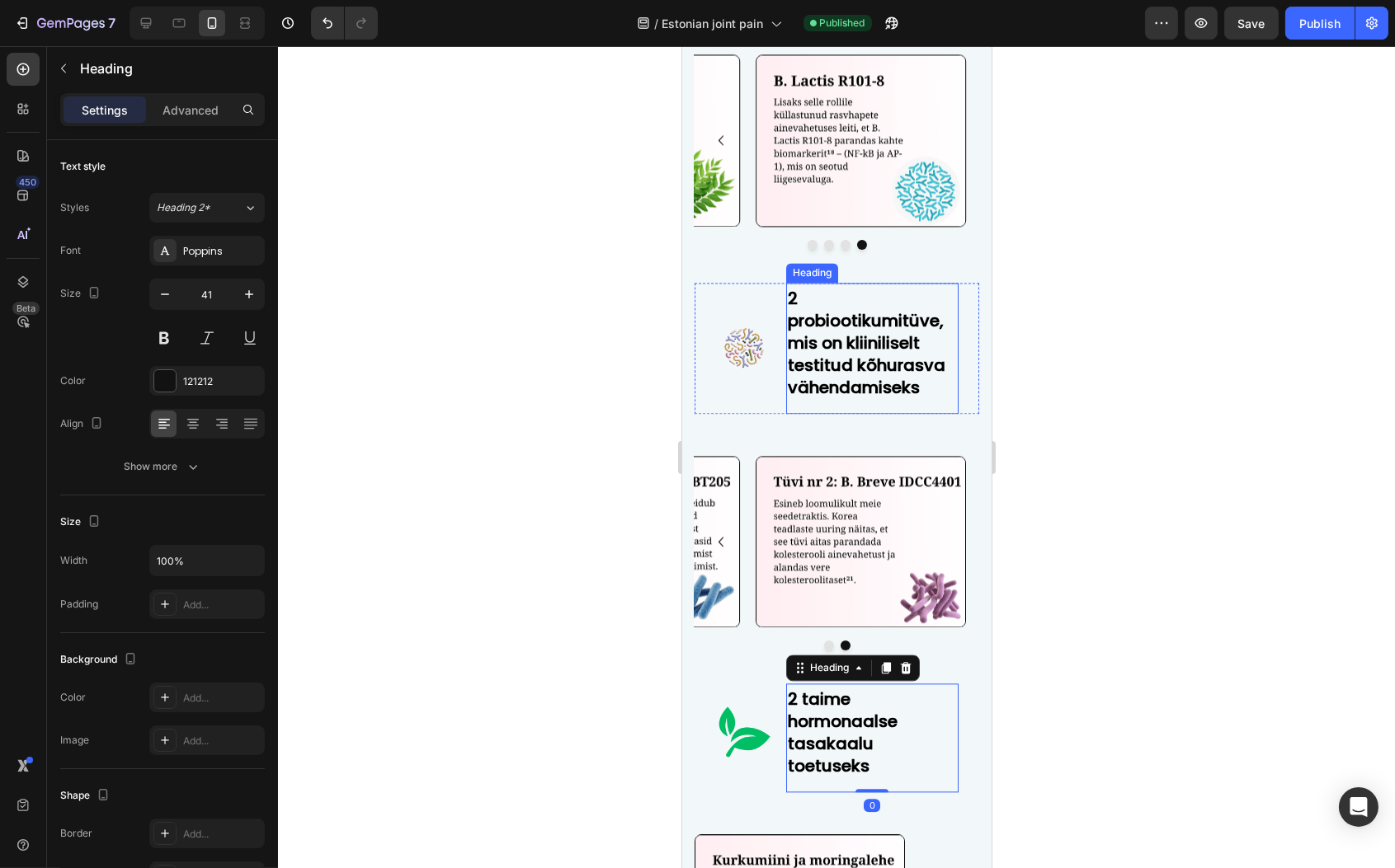
scroll to position [7001, 0]
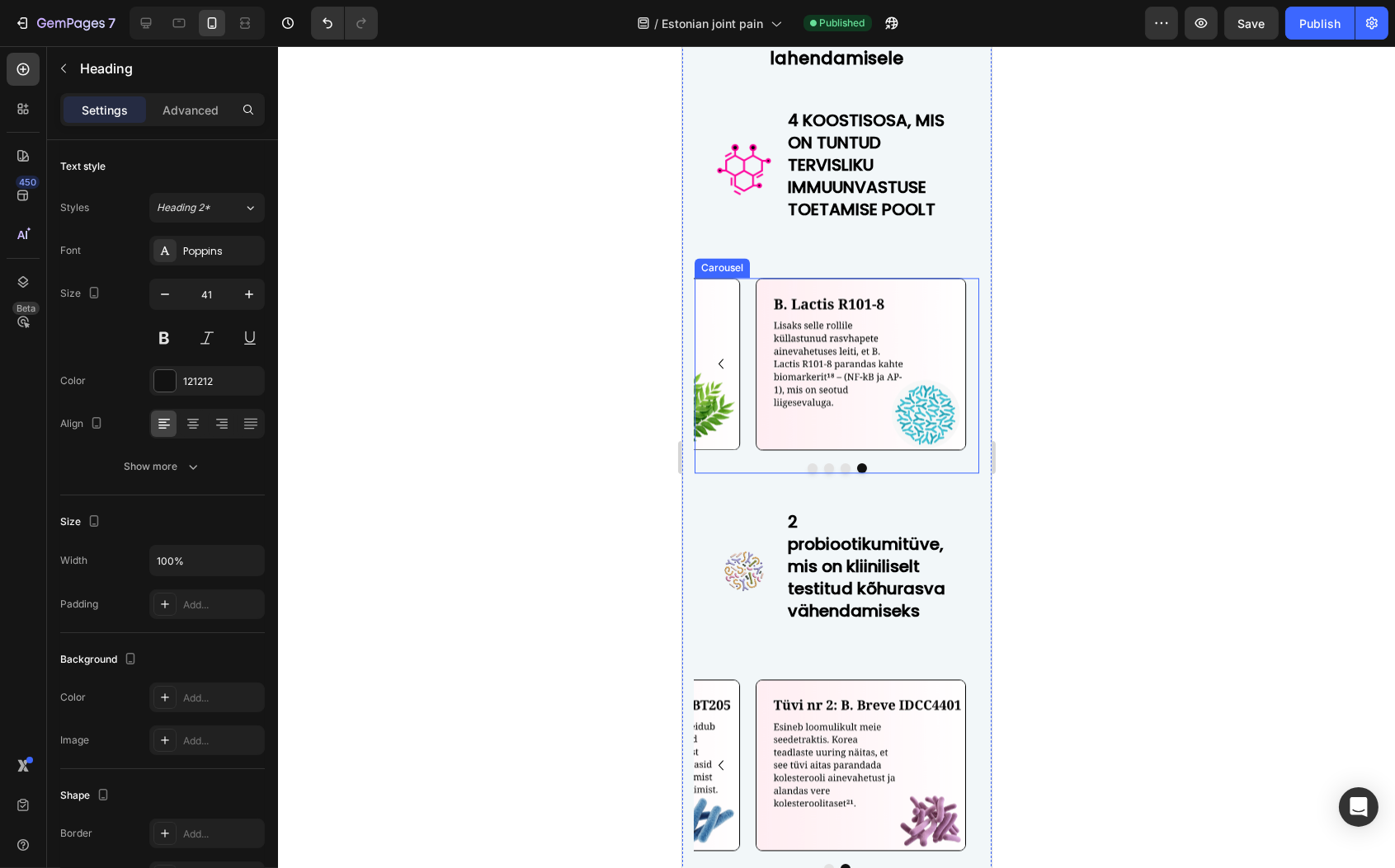
click at [805, 474] on div "Image Image Image Image [GEOGRAPHIC_DATA]" at bounding box center [836, 375] width 285 height 195
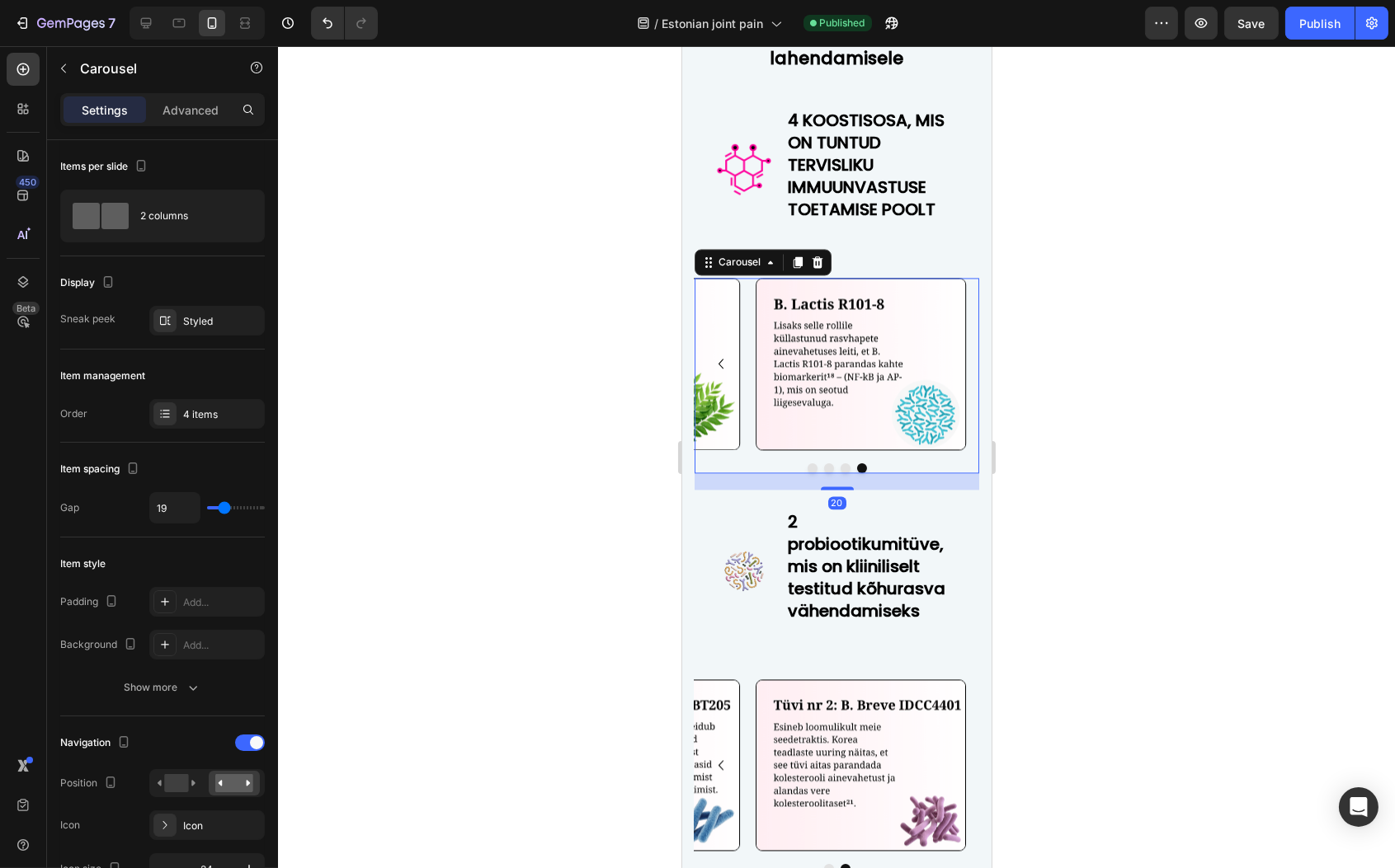
click at [809, 474] on div "Image Image Image Image Carousel 20" at bounding box center [836, 375] width 285 height 195
click at [807, 474] on button "Dot" at bounding box center [811, 468] width 10 height 10
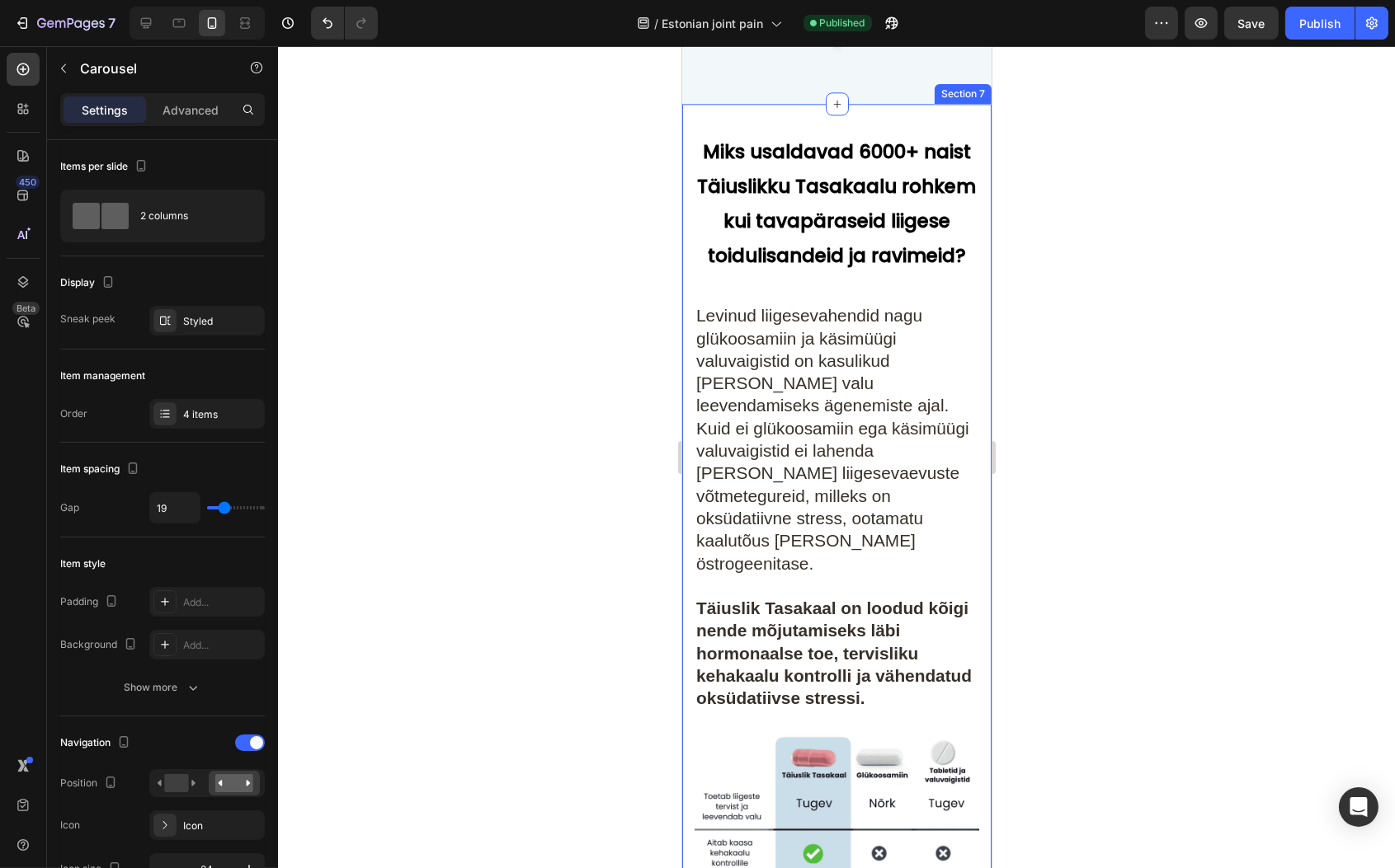
scroll to position [8216, 0]
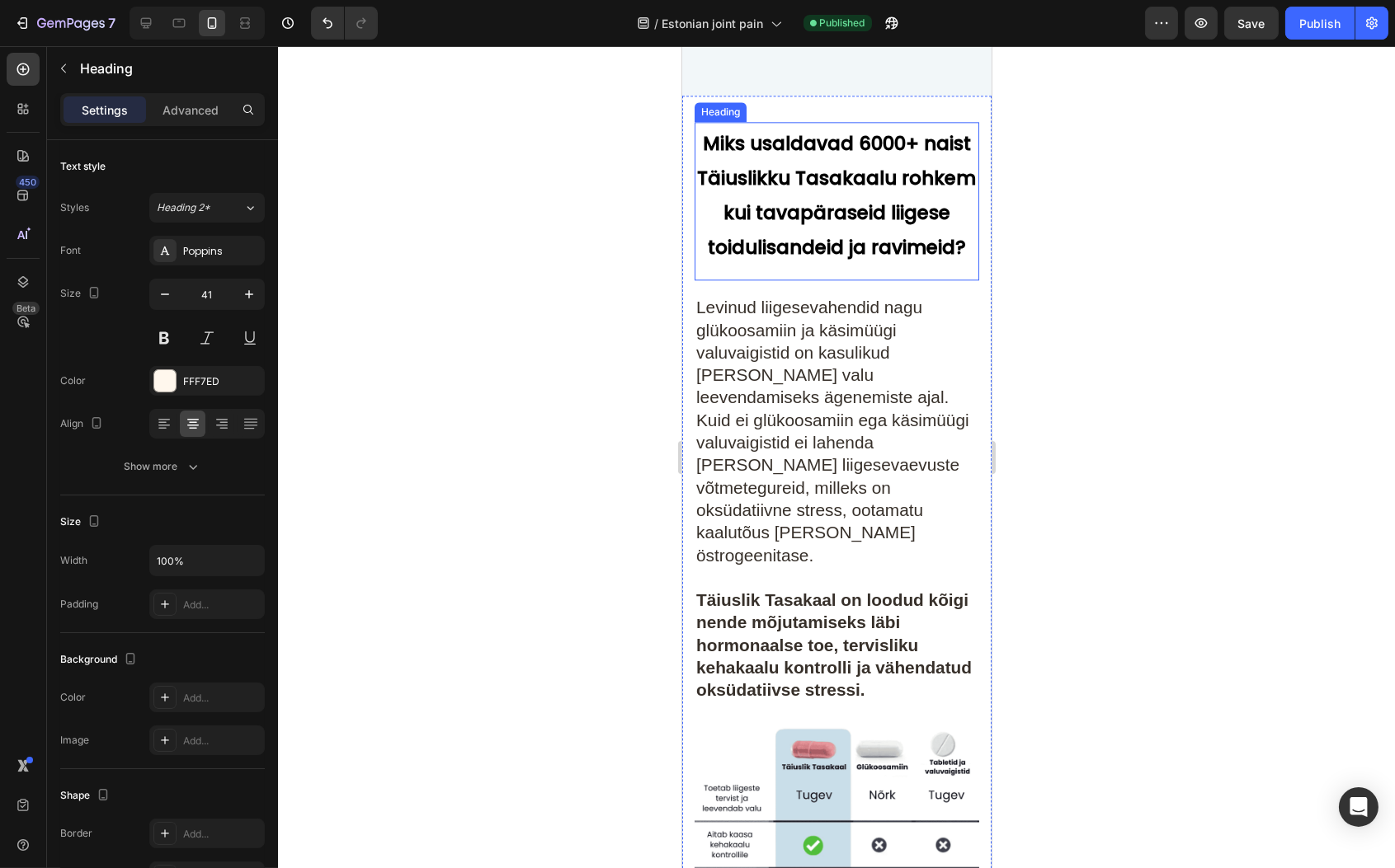
click at [863, 185] on strong "Miks usaldavad 6000+ naist Täiuslikku Tasakaalu rohkem kui tavapäraseid liigese…" at bounding box center [837, 195] width 279 height 131
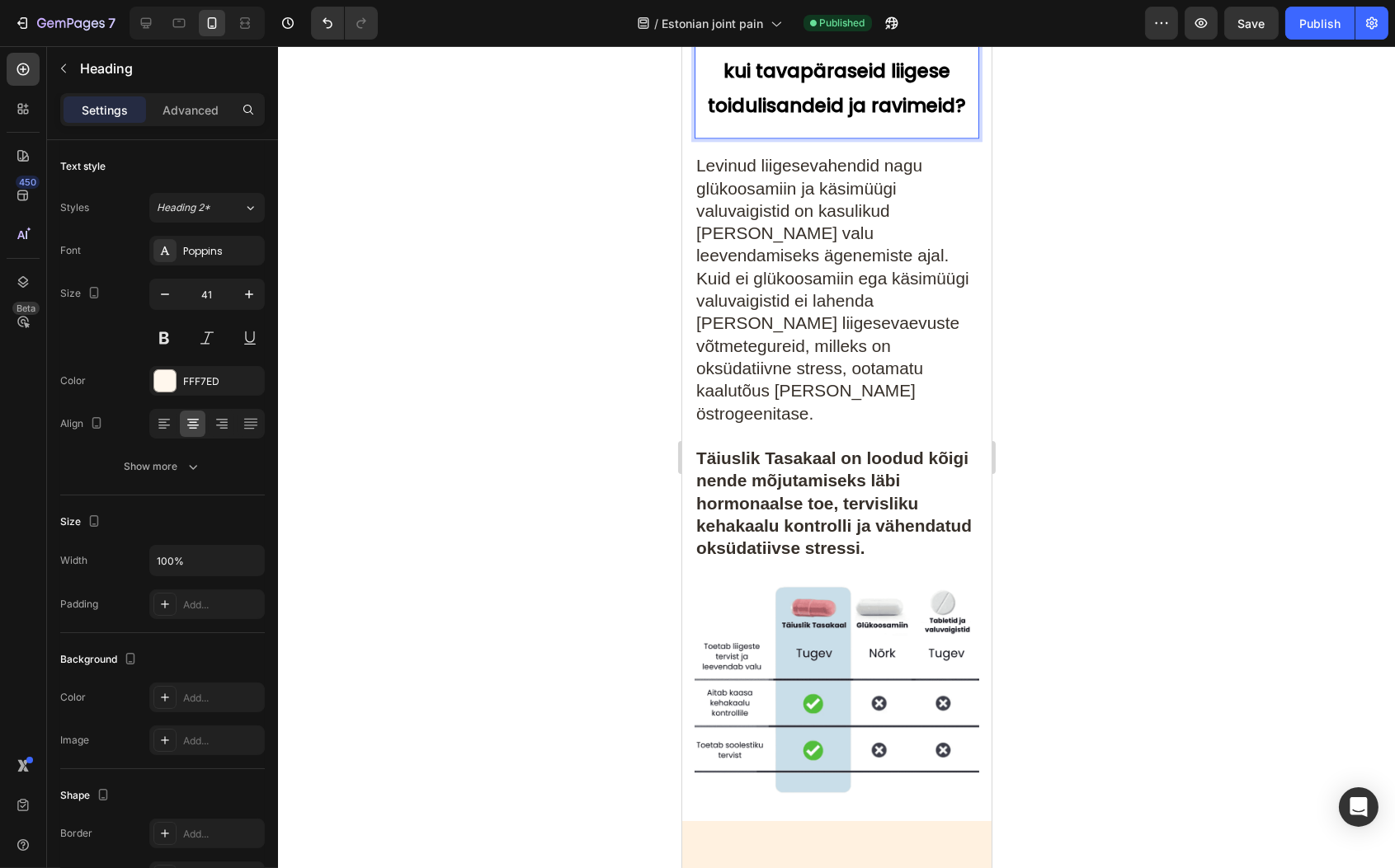
scroll to position [8371, 0]
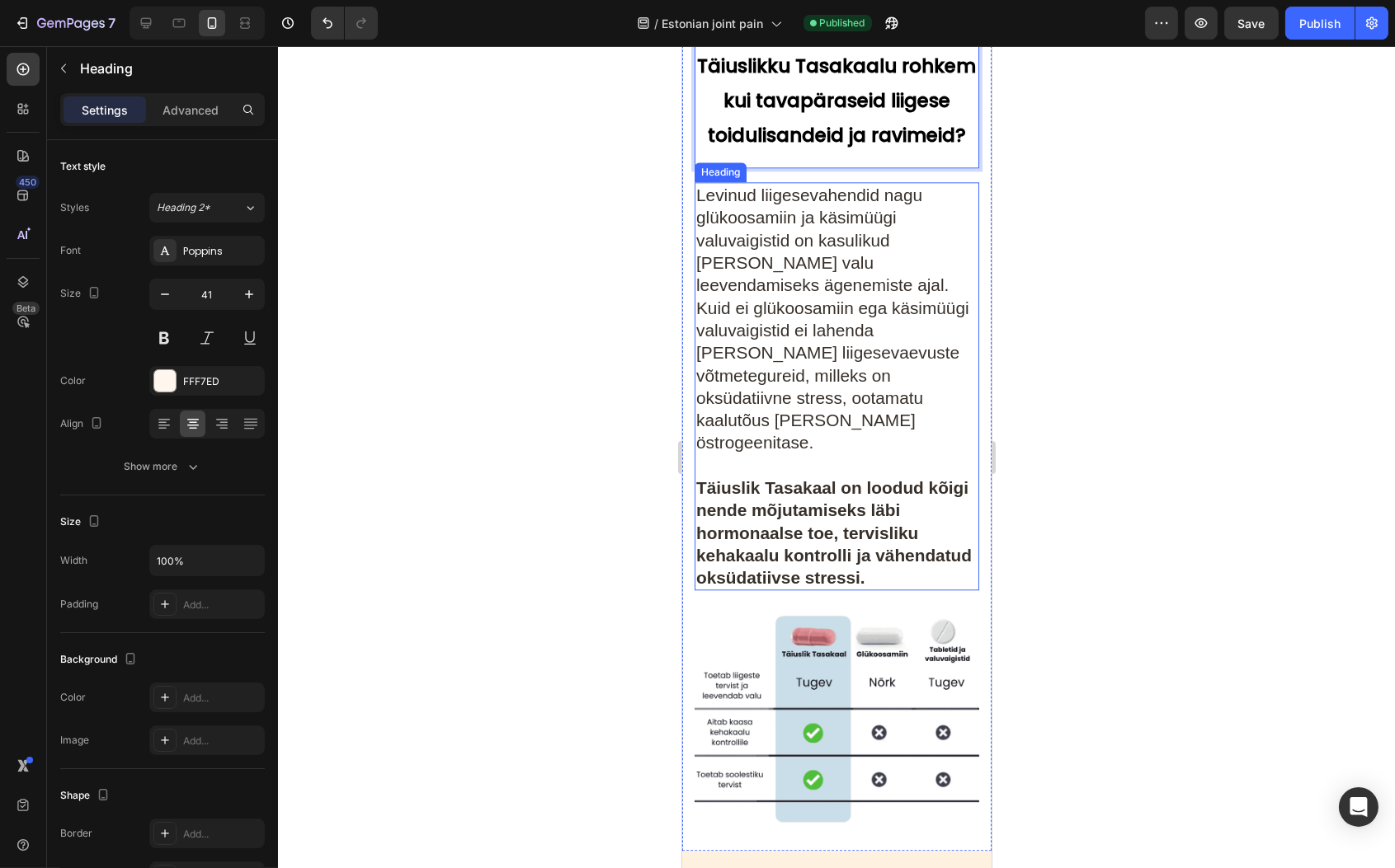
click at [774, 269] on span "Levinud liigesevahendid nagu glükoosamiin ja käsimüügi valuvaigistid on kasulik…" at bounding box center [831, 319] width 273 height 267
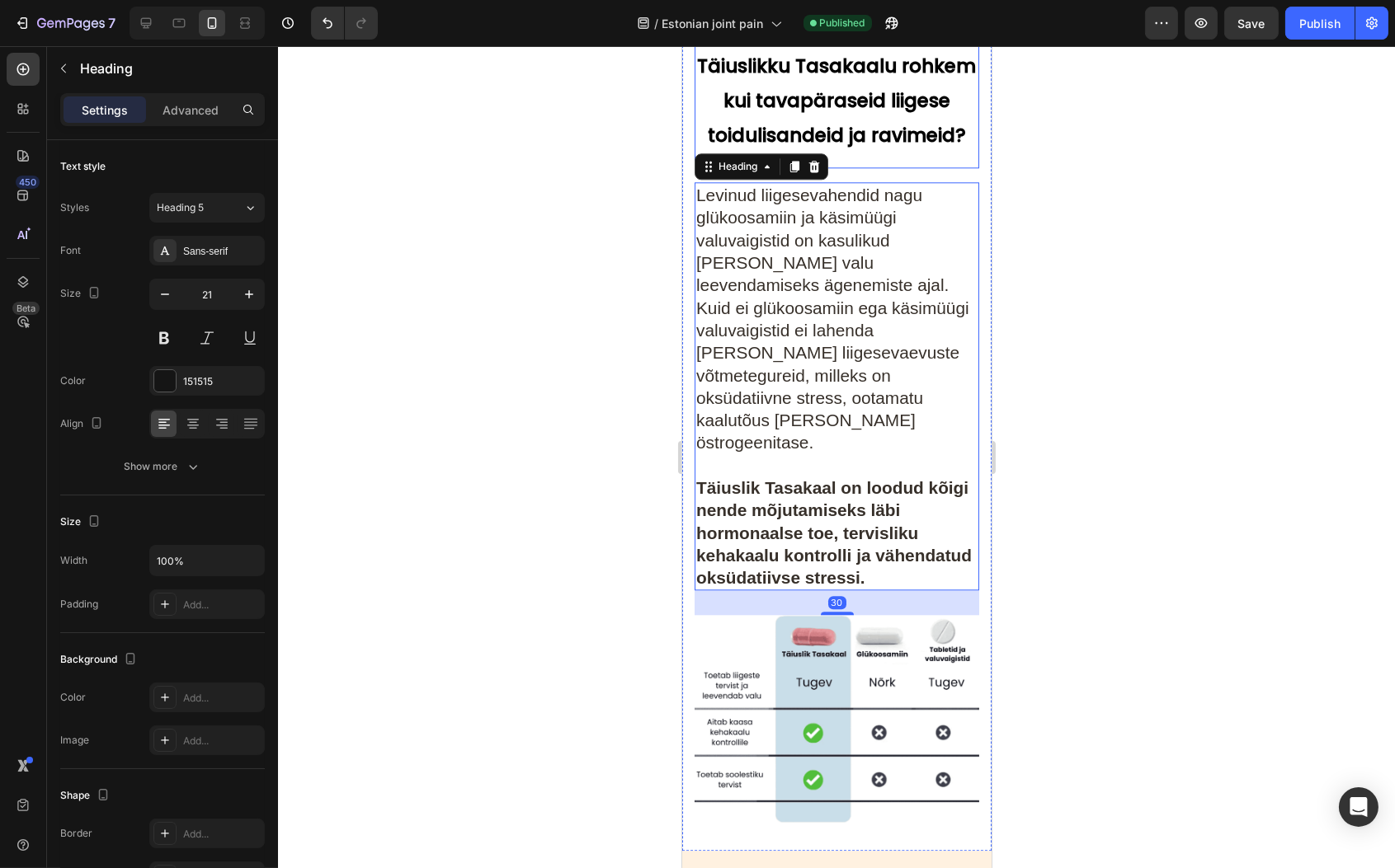
click at [887, 136] on strong "Miks usaldavad 6000+ naist Täiuslikku Tasakaalu rohkem kui tavapäraseid liigese…" at bounding box center [837, 83] width 279 height 131
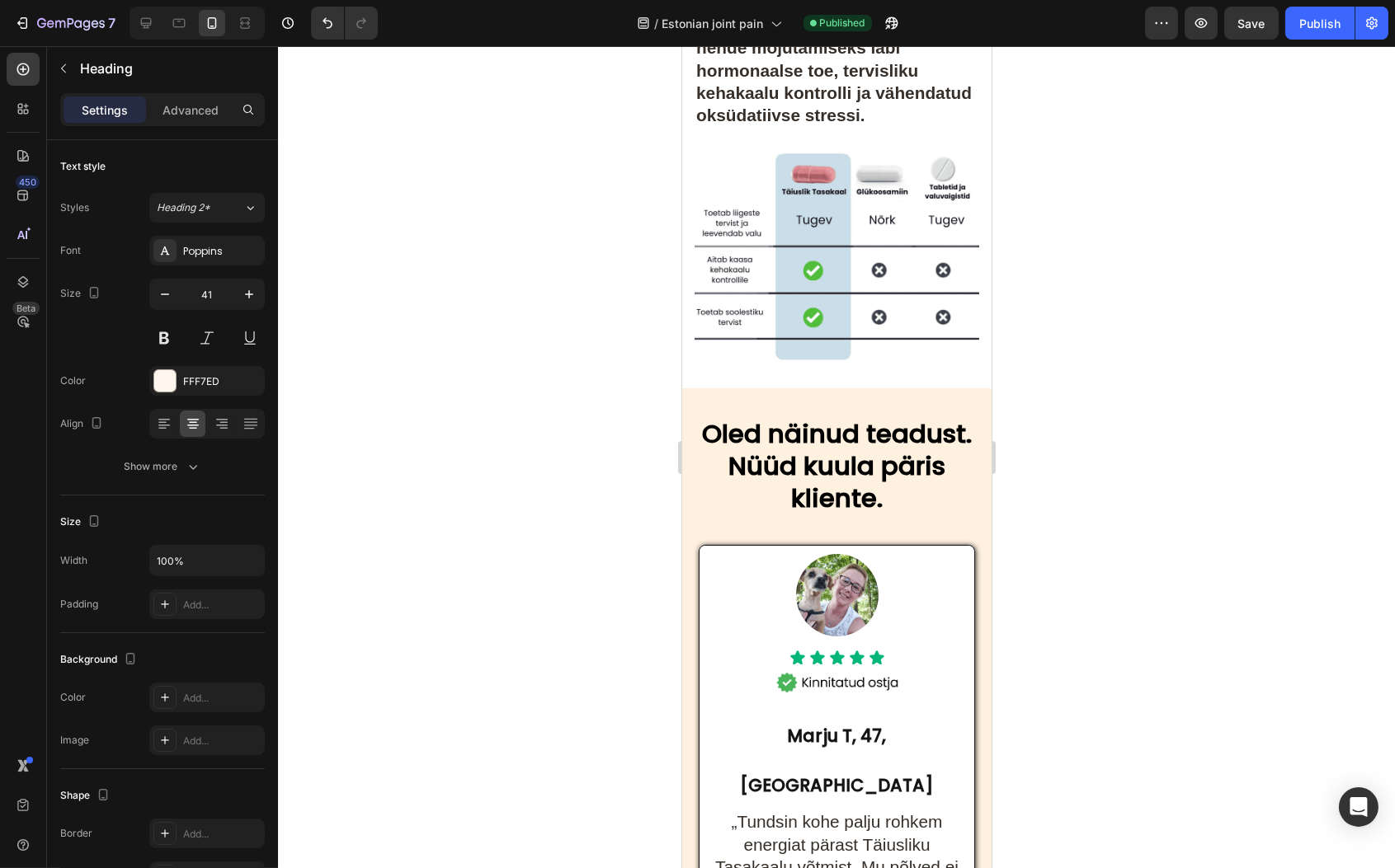
scroll to position [8871, 0]
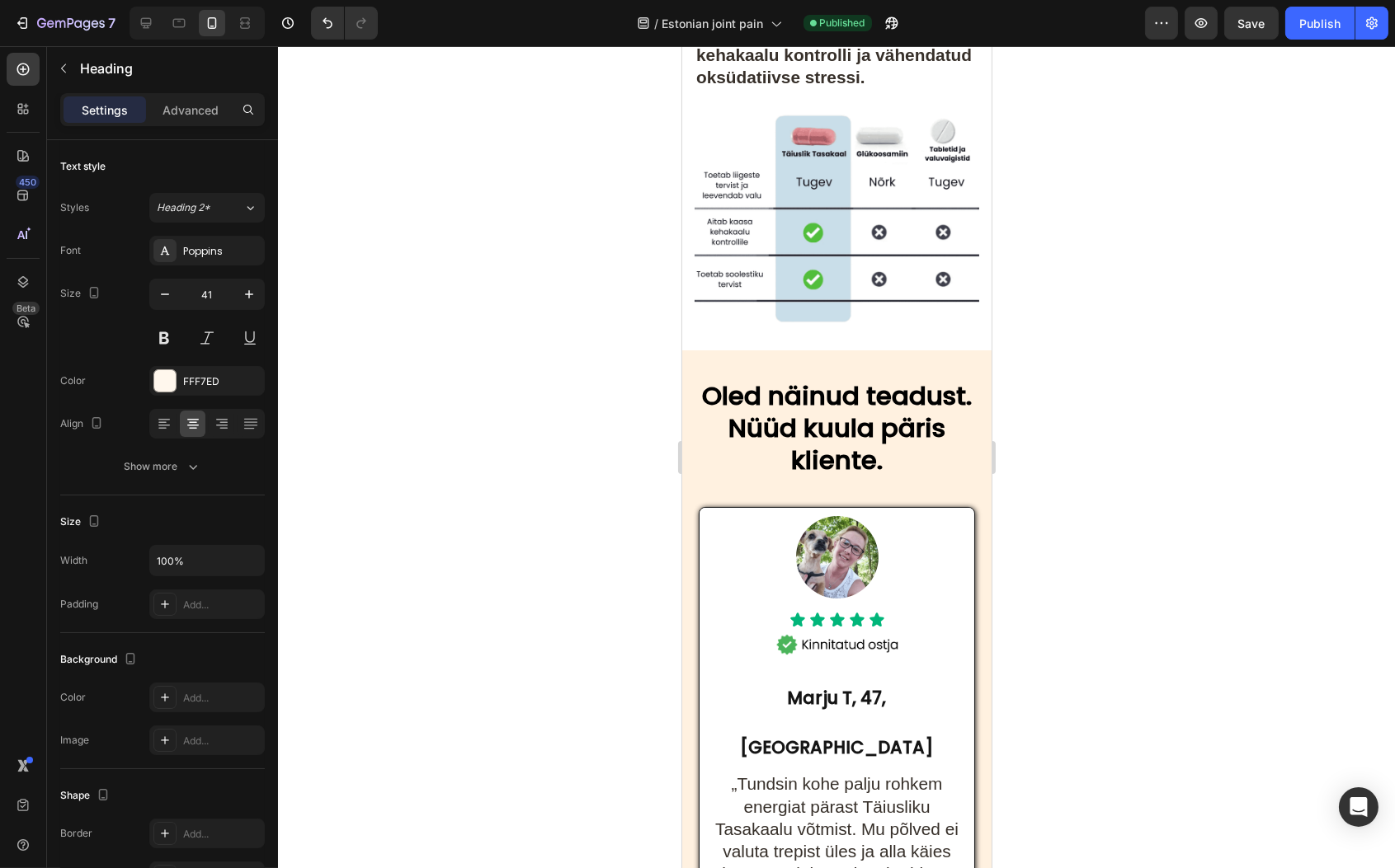
click at [828, 466] on strong "Oled näinud teadust. Nüüd kuula päris kliente." at bounding box center [835, 428] width 269 height 101
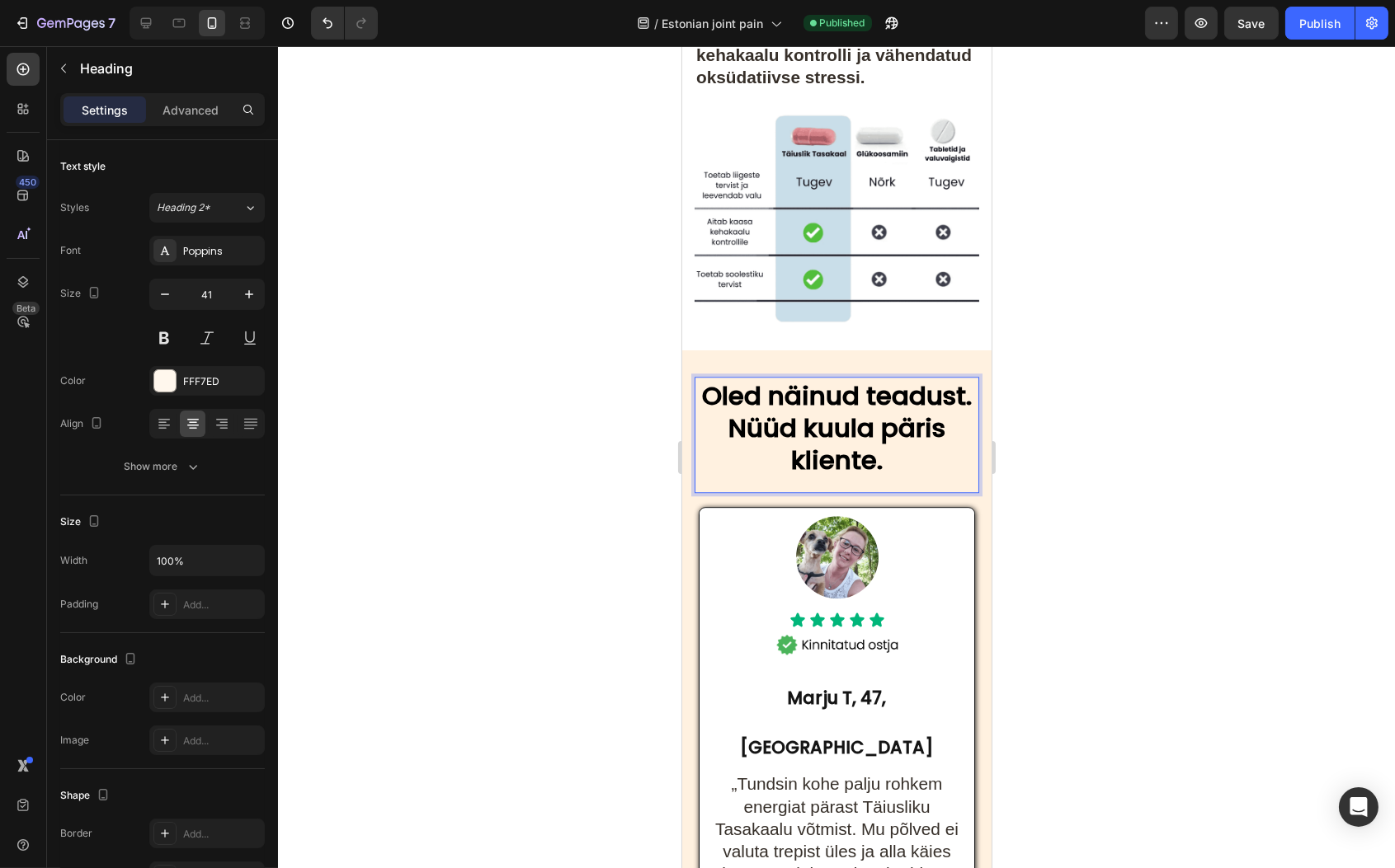
click at [862, 478] on strong "Oled näinud teadust. Nüüd kuula päris kliente." at bounding box center [835, 428] width 269 height 101
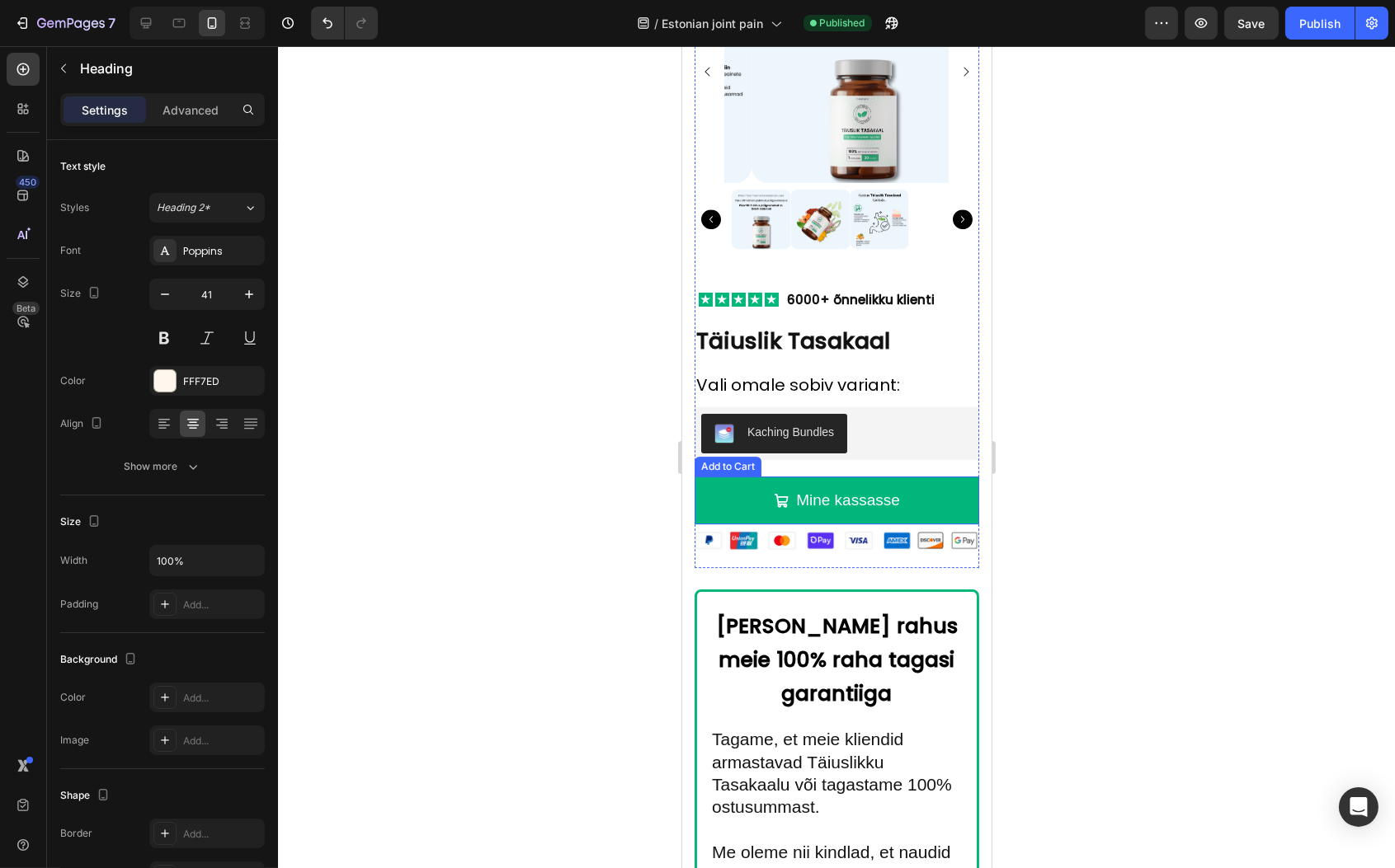
scroll to position [10723, 0]
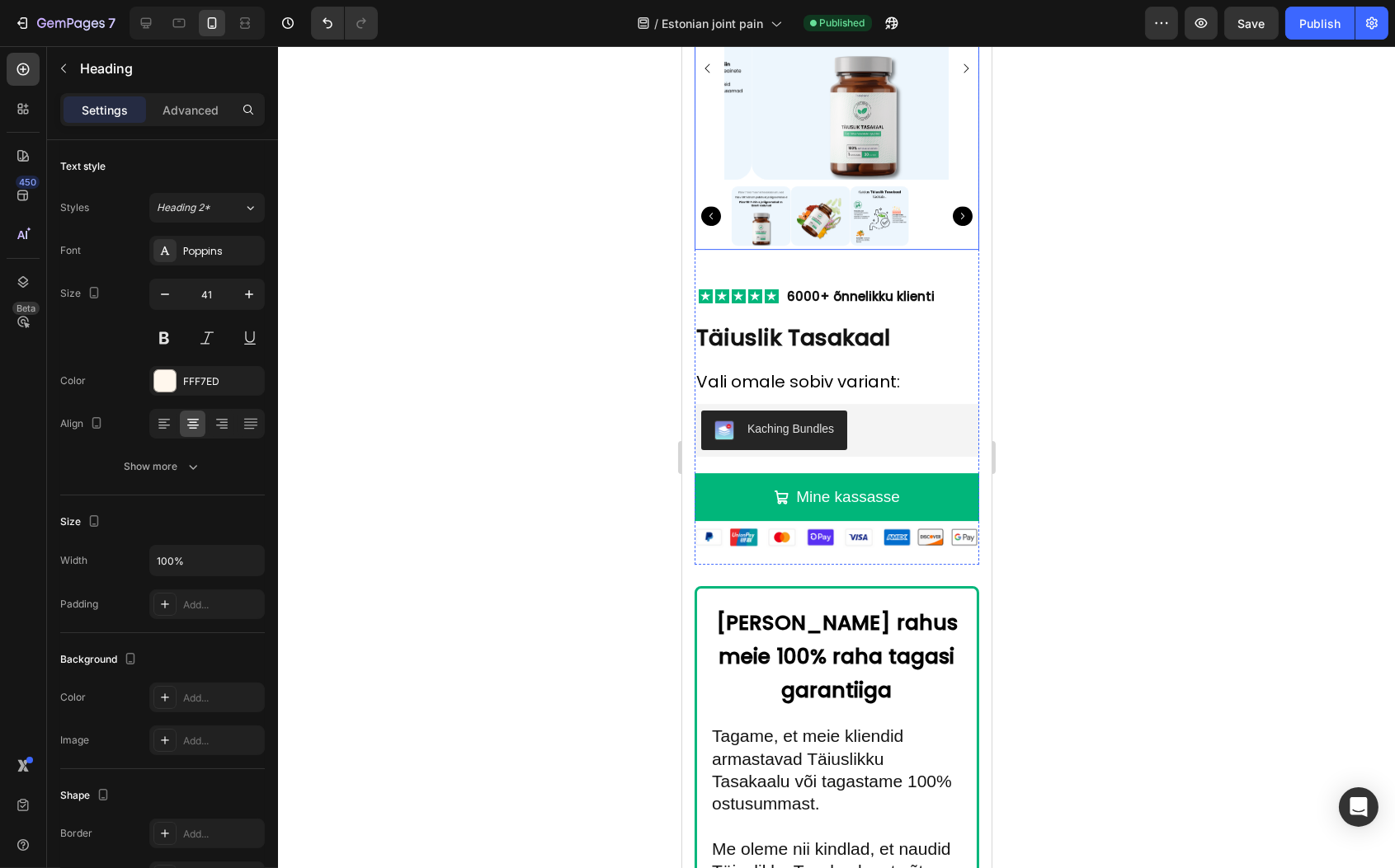
click at [795, 152] on img at bounding box center [862, 68] width 223 height 223
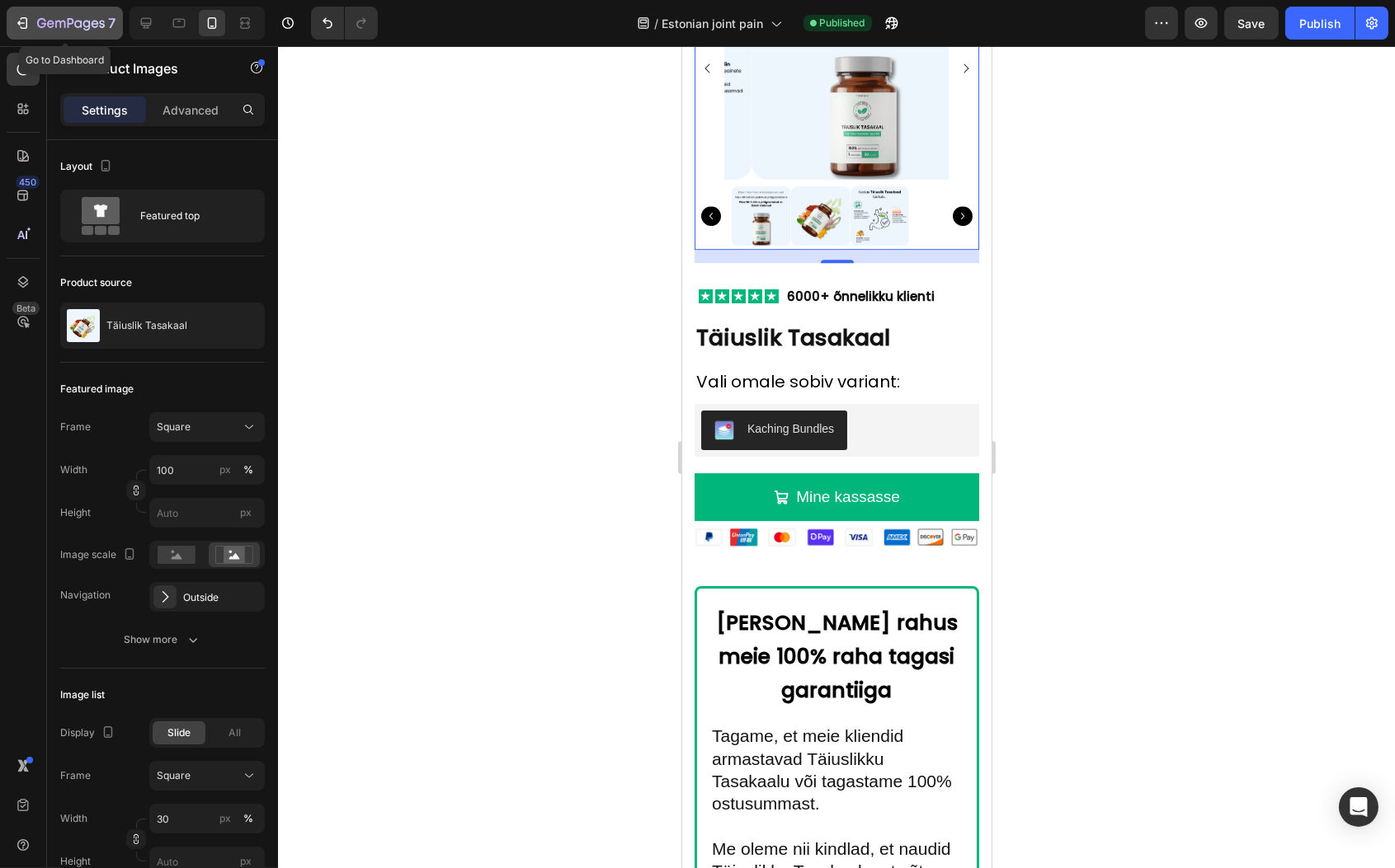
click at [59, 24] on icon "button" at bounding box center [59, 24] width 10 height 7
